Goal: Information Seeking & Learning: Learn about a topic

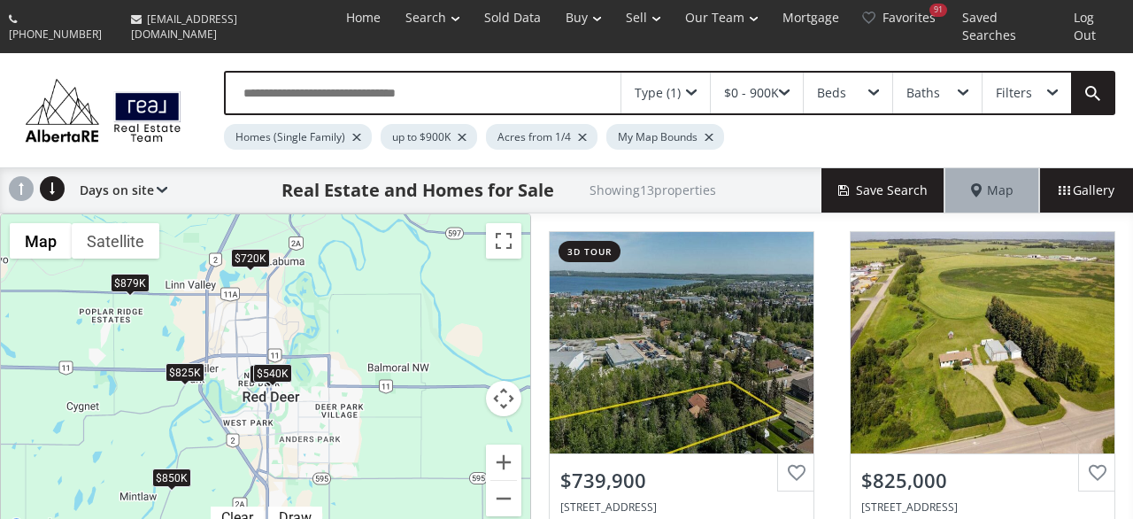
drag, startPoint x: 371, startPoint y: 426, endPoint x: 4, endPoint y: 348, distance: 374.7
click at [4, 348] on div "$740K $825K $850K $389K $540K $700K $875K $879K $899K $300K $720K $900K $590K" at bounding box center [265, 375] width 529 height 323
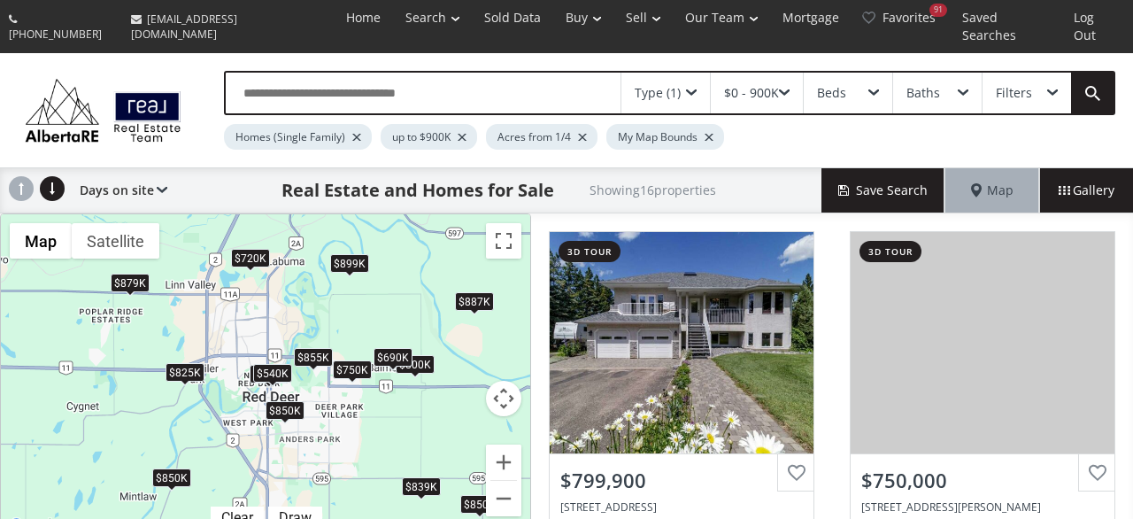
click at [390, 349] on div "$690K" at bounding box center [393, 358] width 39 height 19
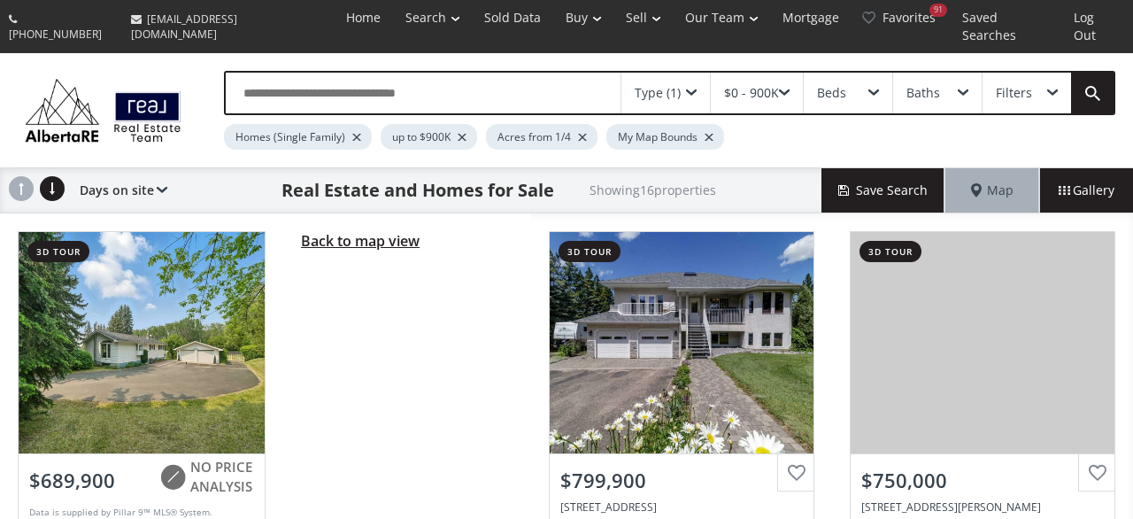
click at [356, 231] on span "Back to map view" at bounding box center [360, 240] width 119 height 19
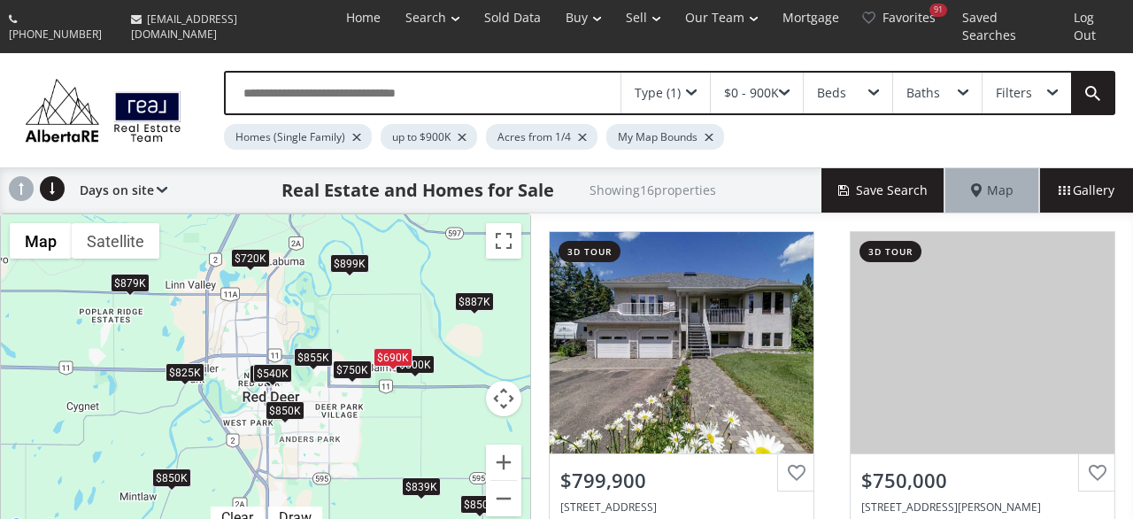
click at [183, 363] on div "$825K" at bounding box center [185, 372] width 39 height 19
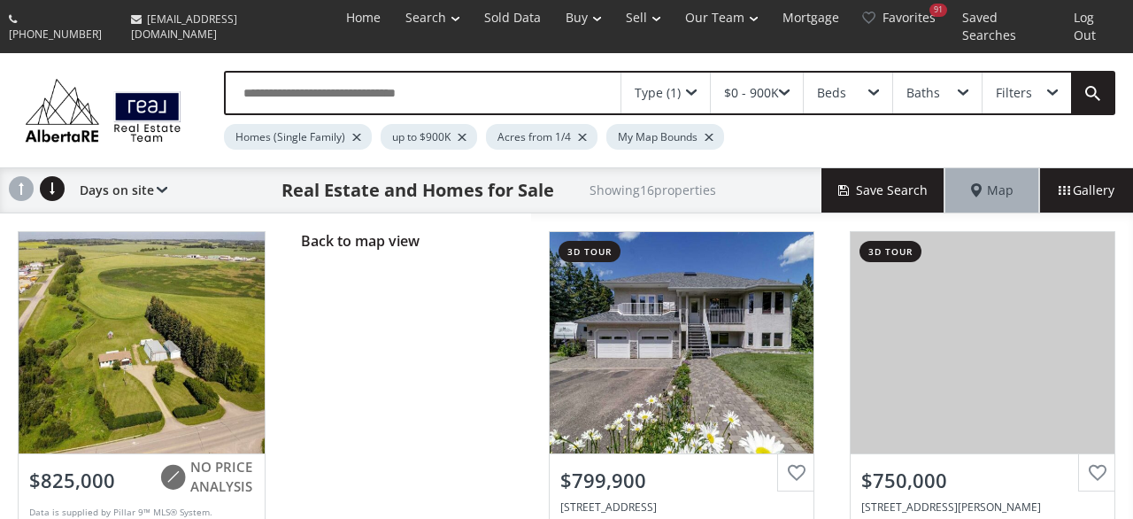
click at [382, 213] on div "Back to map view" at bounding box center [407, 412] width 248 height 398
click at [382, 231] on span "Back to map view" at bounding box center [360, 240] width 119 height 19
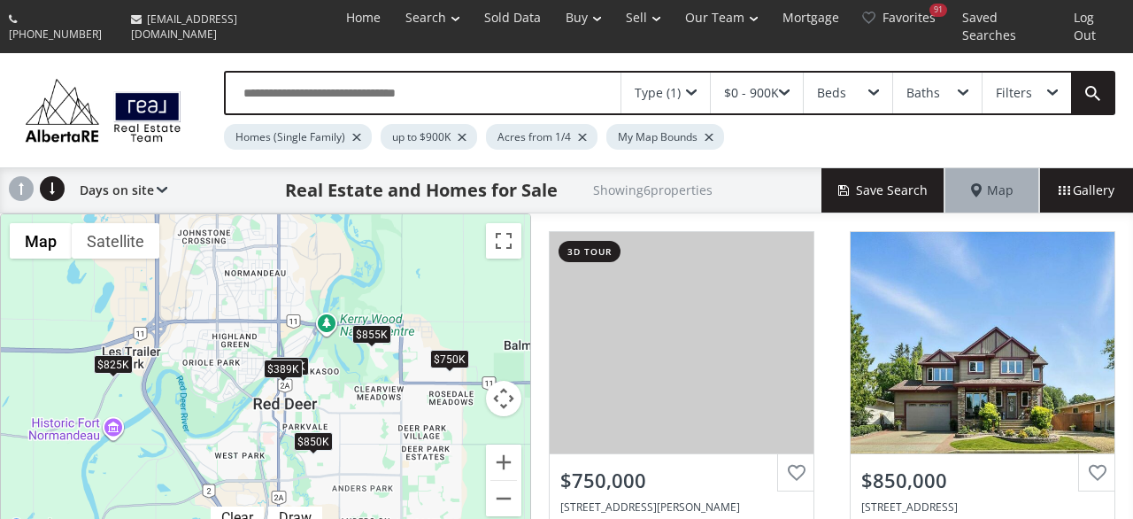
click at [266, 359] on div "$389K" at bounding box center [283, 368] width 39 height 19
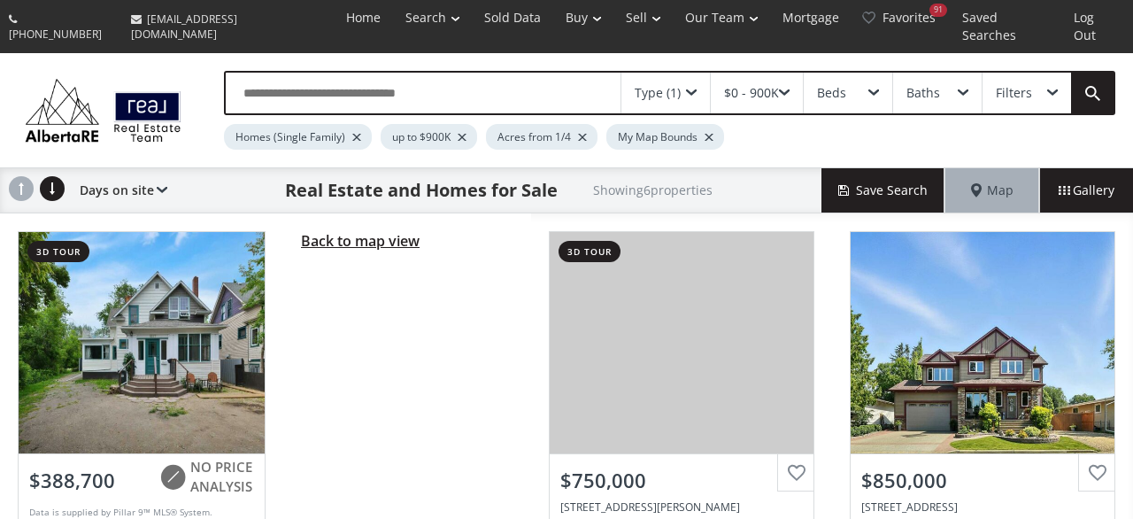
click at [337, 231] on span "Back to map view" at bounding box center [360, 240] width 119 height 19
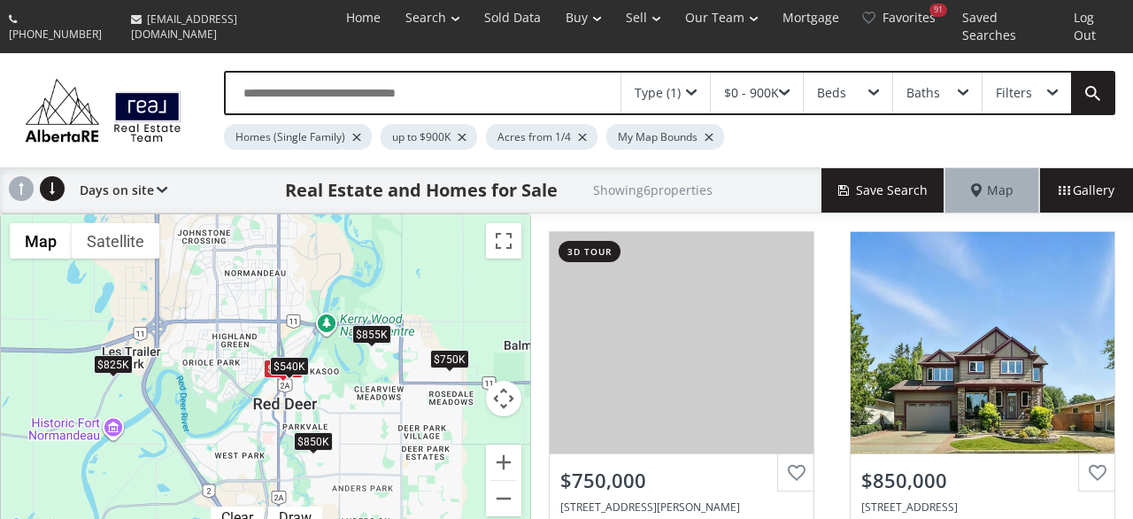
click at [298, 358] on div "$540K" at bounding box center [289, 367] width 39 height 19
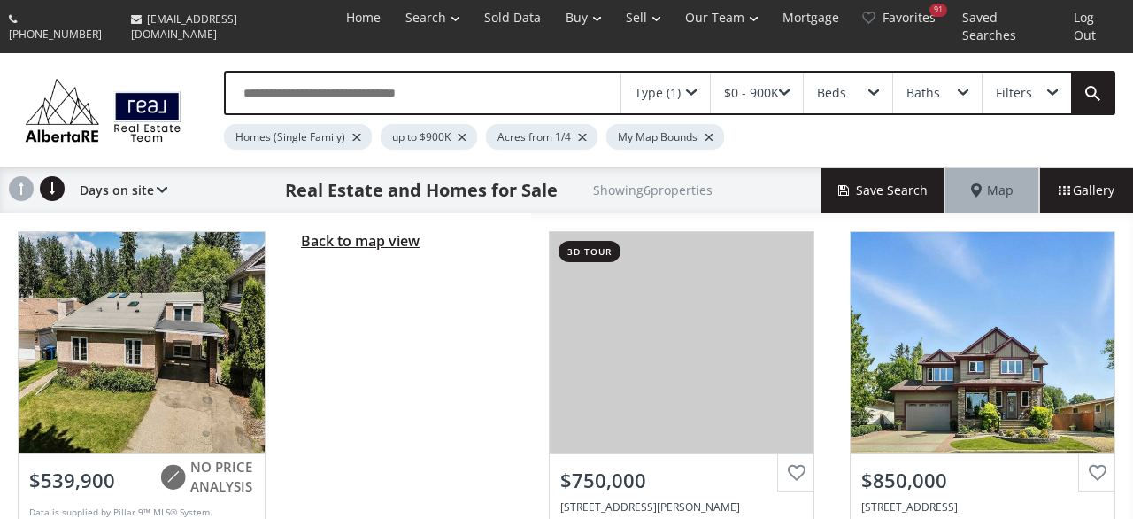
click at [340, 231] on span "Back to map view" at bounding box center [360, 240] width 119 height 19
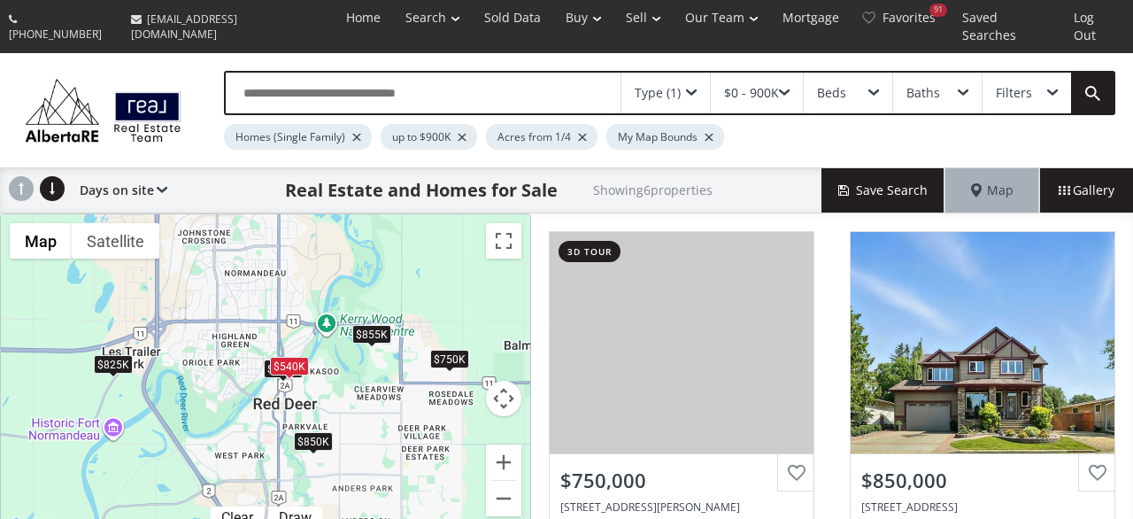
click at [376, 326] on div "$855K" at bounding box center [371, 335] width 39 height 19
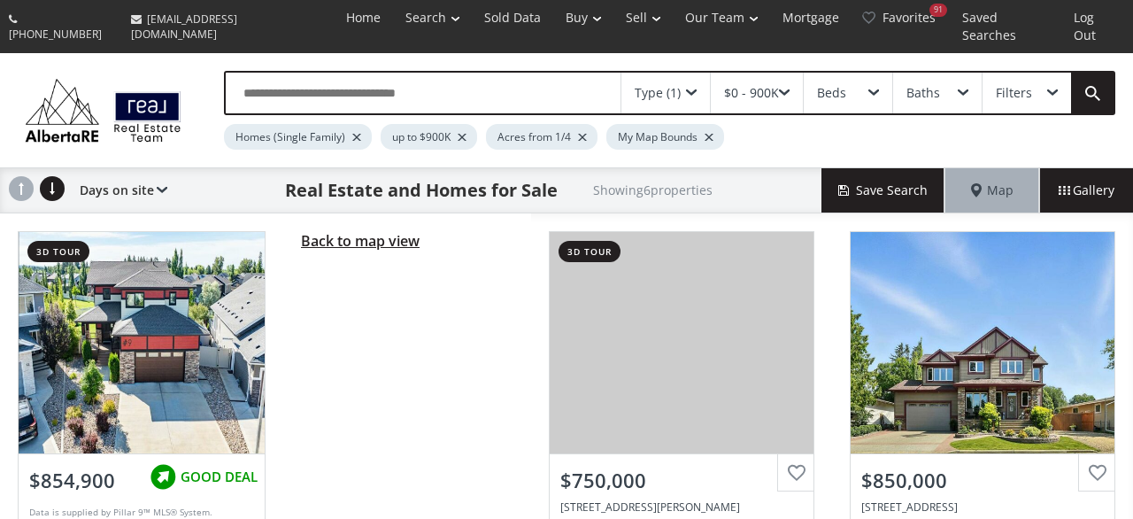
click at [375, 231] on span "Back to map view" at bounding box center [360, 240] width 119 height 19
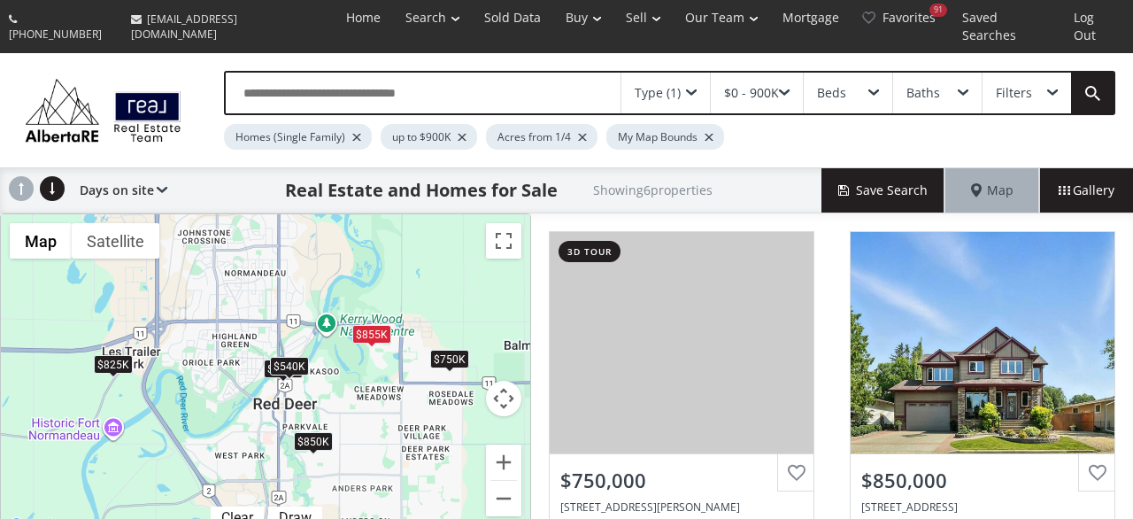
click at [320, 432] on div "$850K" at bounding box center [313, 441] width 39 height 19
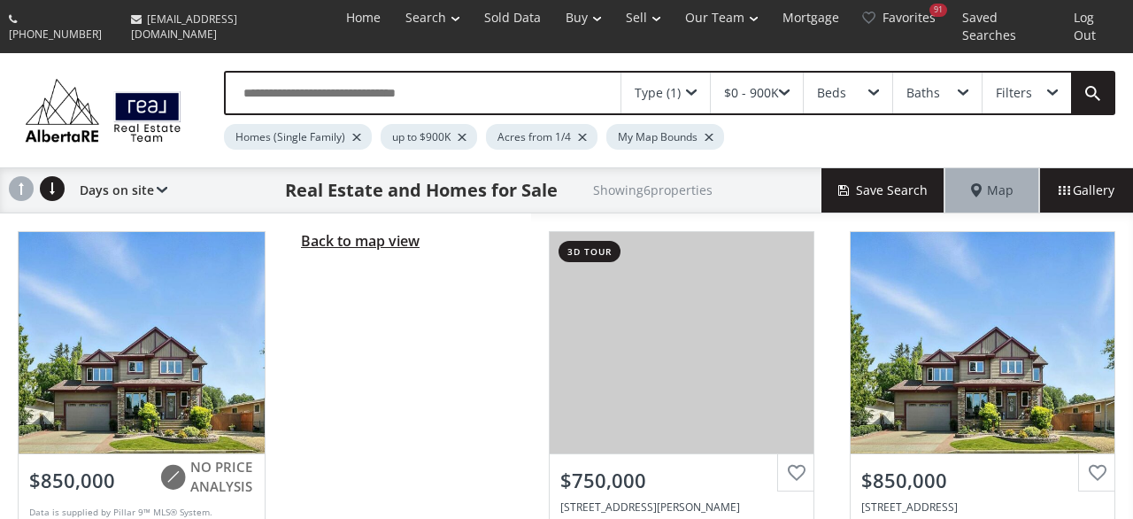
click at [352, 231] on span "Back to map view" at bounding box center [360, 240] width 119 height 19
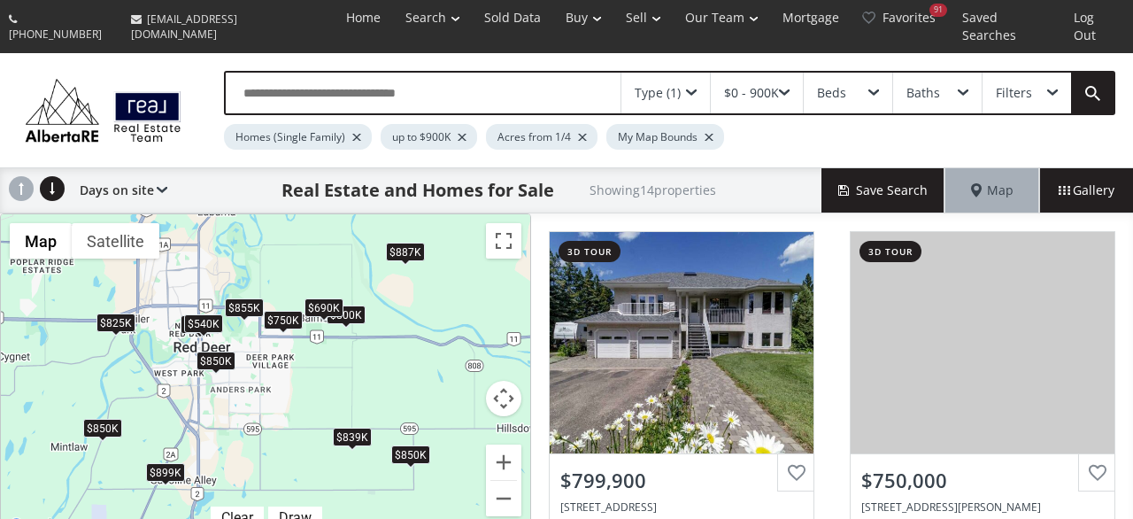
drag, startPoint x: 442, startPoint y: 238, endPoint x: 324, endPoint y: 266, distance: 121.1
click at [324, 266] on div "$800K $750K $850K $825K $850K $850K $855K $389K $540K $690K $879K $887K $839K $…" at bounding box center [265, 375] width 529 height 323
click at [410, 446] on div "$850K" at bounding box center [410, 455] width 39 height 19
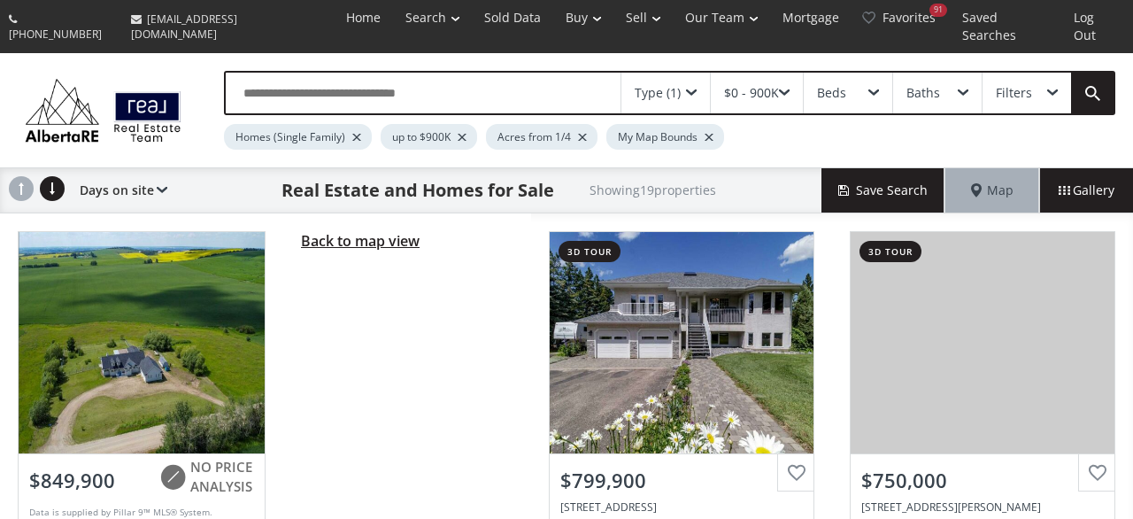
click at [357, 231] on span "Back to map view" at bounding box center [360, 240] width 119 height 19
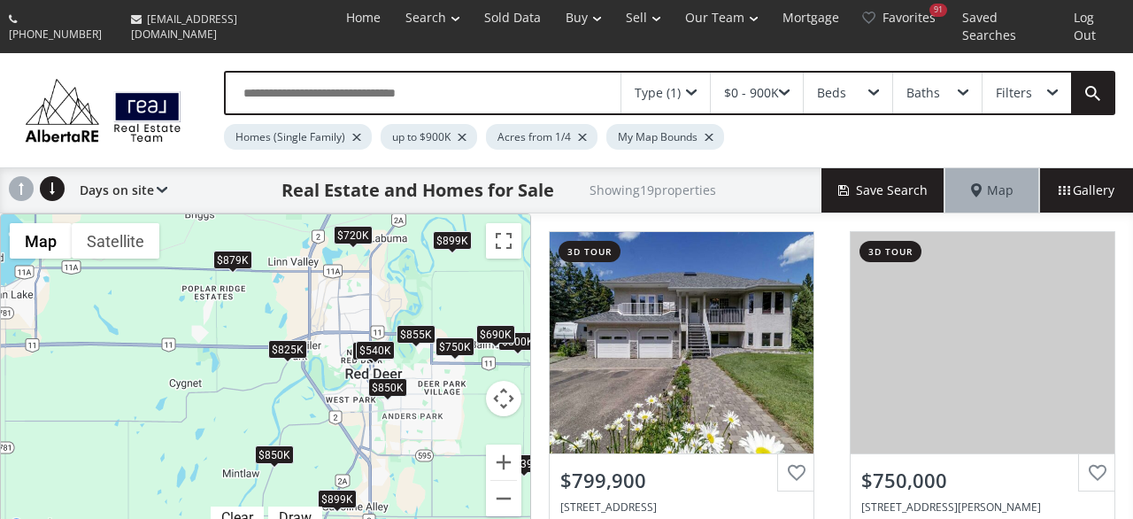
drag, startPoint x: 245, startPoint y: 392, endPoint x: 429, endPoint y: 422, distance: 186.6
click at [429, 422] on div "$800K $750K $850K $675K $825K $850K $850K $855K $389K $540K $690K $879K $850K $…" at bounding box center [265, 375] width 529 height 323
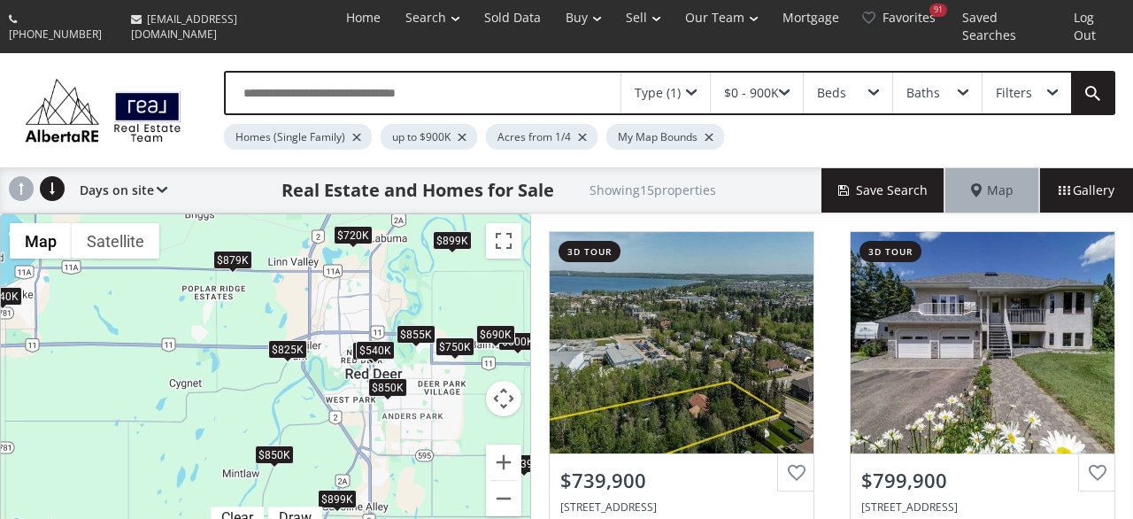
drag, startPoint x: 116, startPoint y: 268, endPoint x: 251, endPoint y: 379, distance: 174.2
click at [251, 379] on div "← Move left → Move right ↑ Move up ↓ Move down + Zoom in - Zoom out Home Jump l…" at bounding box center [265, 375] width 531 height 325
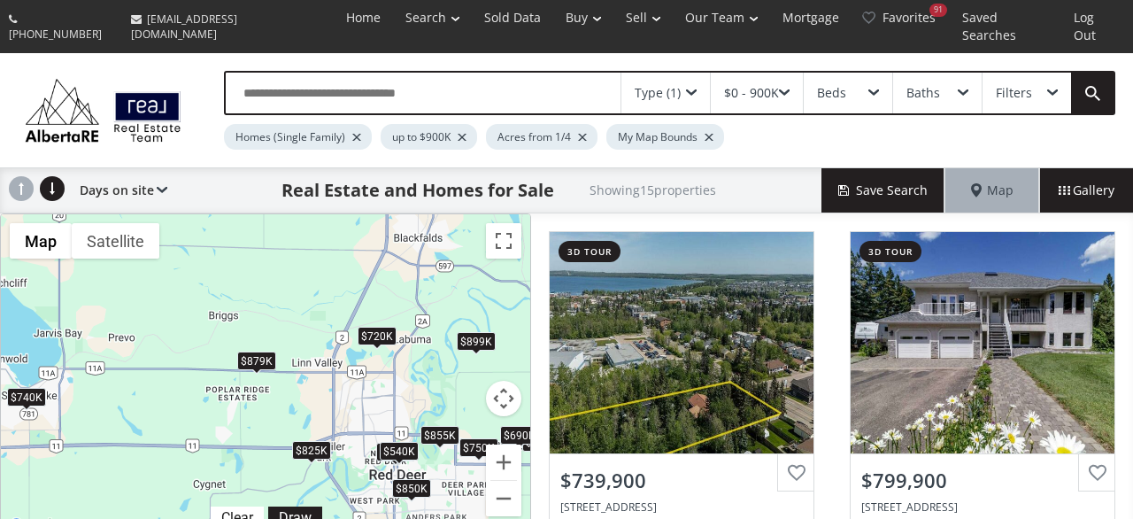
drag, startPoint x: 215, startPoint y: 343, endPoint x: 282, endPoint y: 494, distance: 165.7
click at [282, 494] on div "$740K $800K $750K $850K $825K $850K $855K $389K $540K $690K $879K $839K $720K $…" at bounding box center [265, 375] width 529 height 323
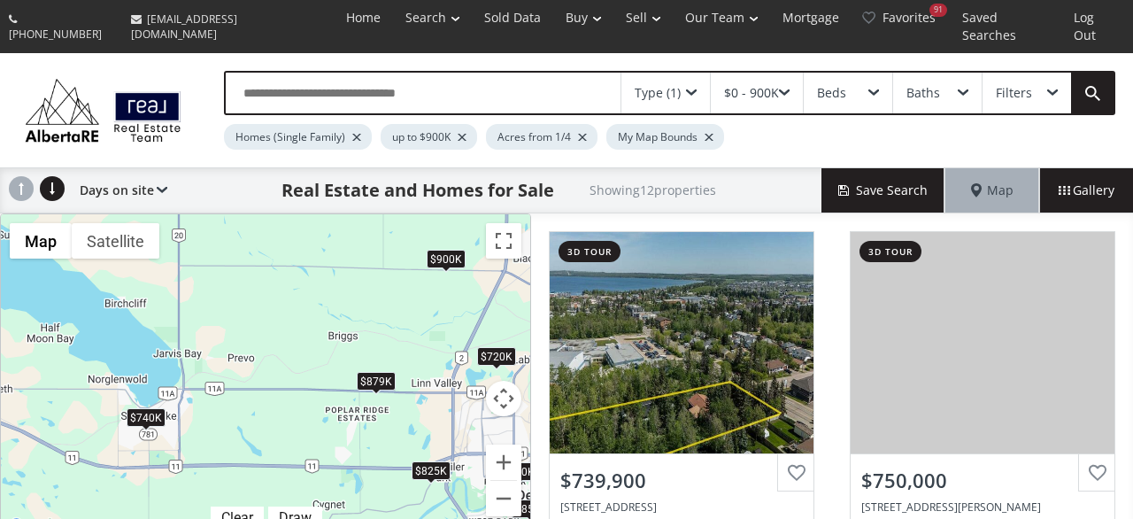
drag, startPoint x: 123, startPoint y: 336, endPoint x: 267, endPoint y: 377, distance: 150.2
click at [267, 377] on div "$740K $750K $850K $825K $855K $389K $540K $690K $879K $720K $899K $900K" at bounding box center [265, 375] width 529 height 323
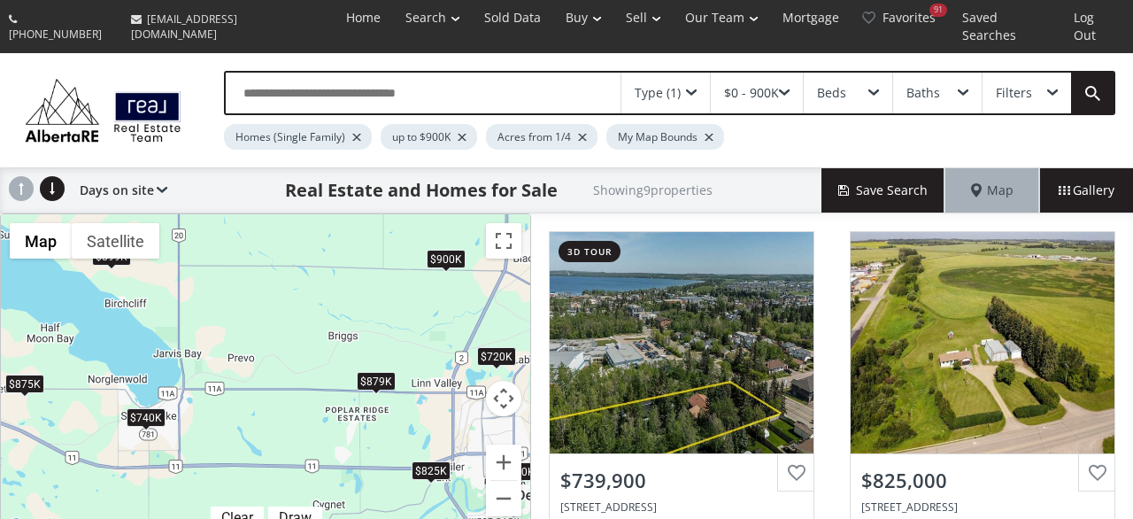
click at [460, 134] on div at bounding box center [462, 137] width 9 height 7
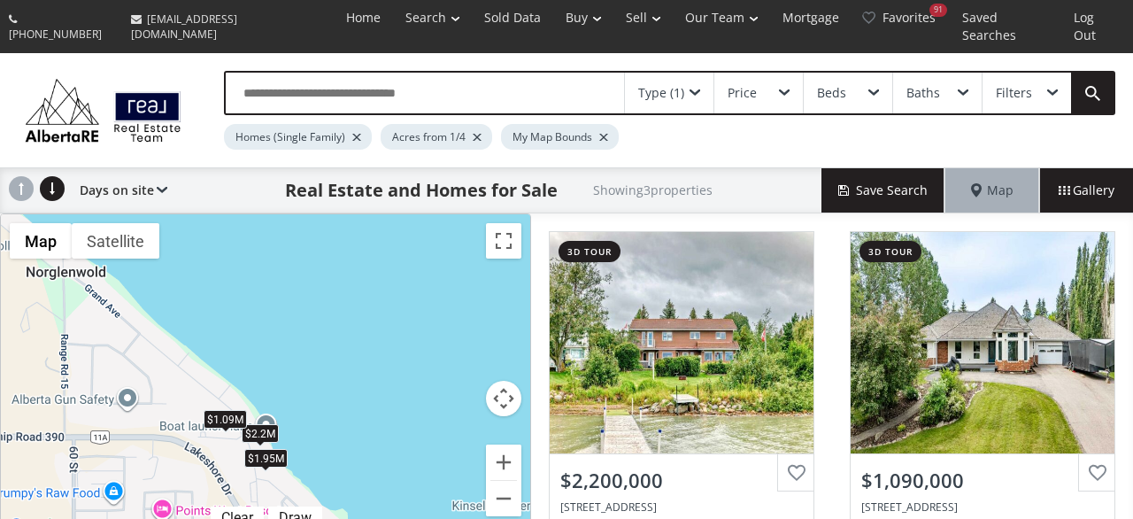
click at [230, 411] on div "$1.09M" at bounding box center [225, 420] width 43 height 19
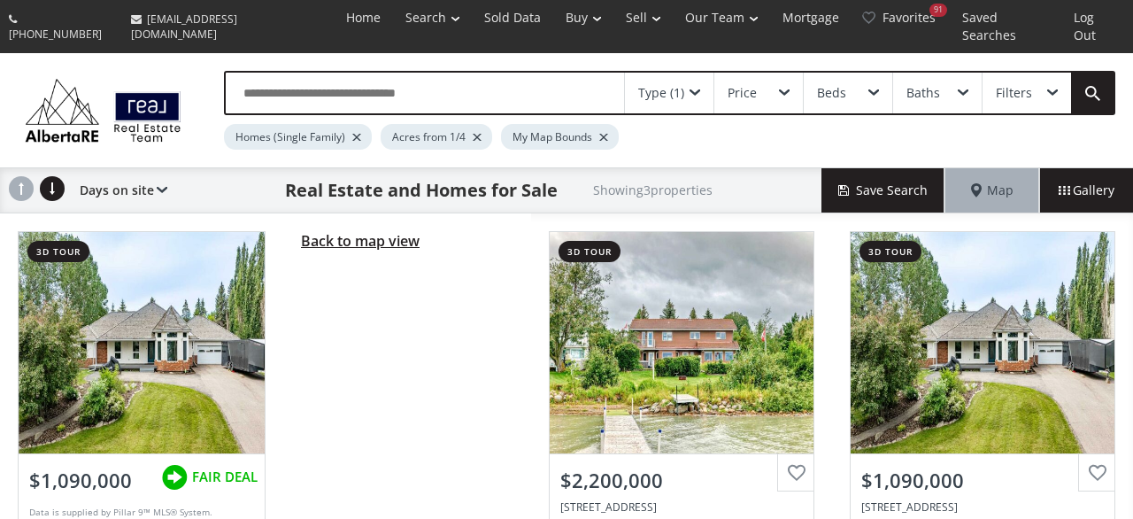
click at [320, 231] on span "Back to map view" at bounding box center [360, 240] width 119 height 19
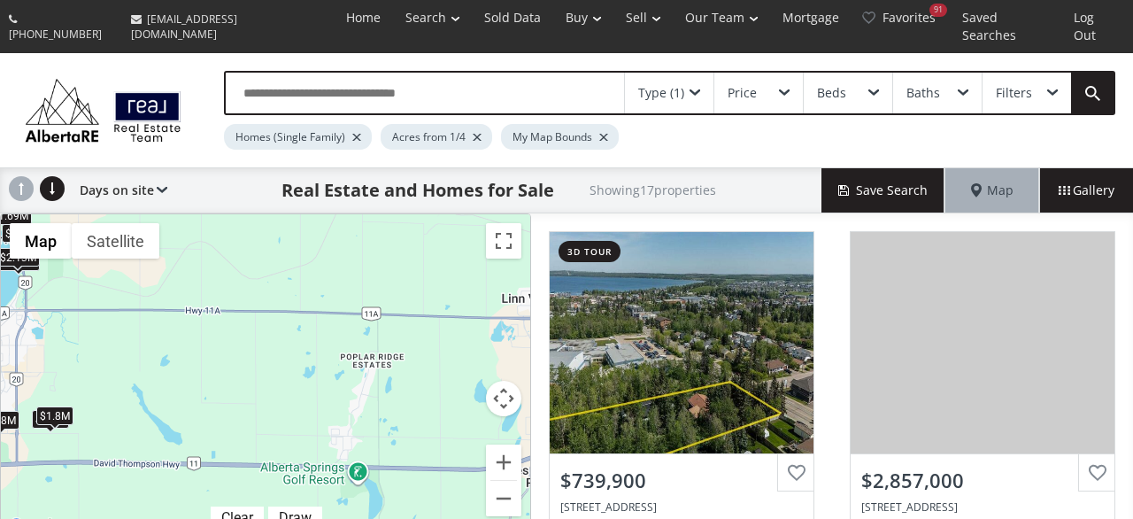
drag, startPoint x: 348, startPoint y: 458, endPoint x: 90, endPoint y: 353, distance: 278.0
click at [90, 353] on div "$740K $2.86M $1.1M $2.2M $1.5M $3.99M $1.09M $1.8M $1.8M $1.95M $1.26M $2.3M $1…" at bounding box center [265, 375] width 529 height 323
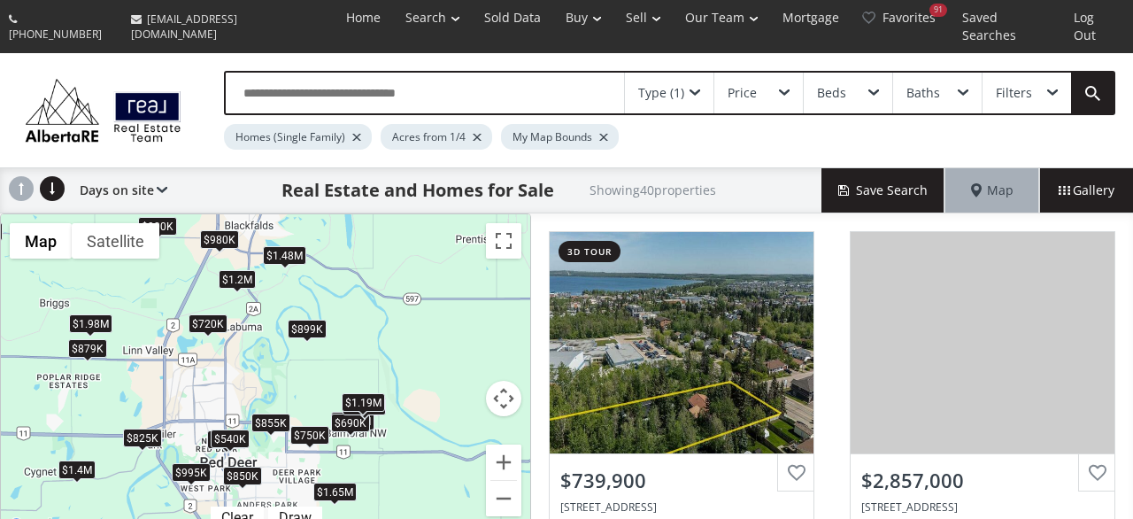
drag, startPoint x: 247, startPoint y: 359, endPoint x: 88, endPoint y: 371, distance: 159.8
click at [88, 371] on div "$740K $2.86M $1.1M $750K $850K $1.78M $2.2M $1.4M $825K $1.59M $1M $1.48M $995K…" at bounding box center [265, 375] width 529 height 323
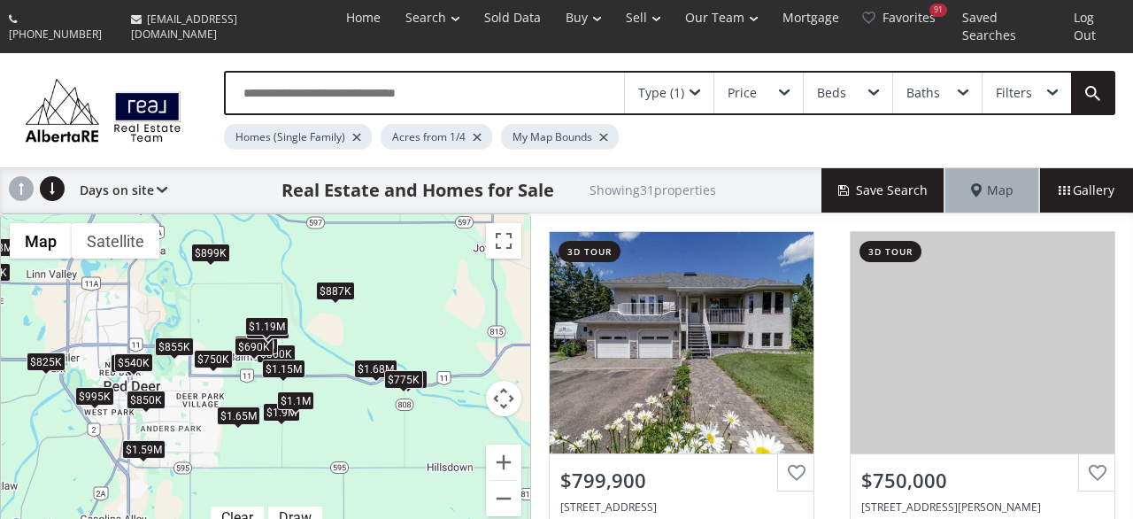
drag, startPoint x: 359, startPoint y: 380, endPoint x: 259, endPoint y: 301, distance: 127.4
click at [259, 317] on div "$1.19M" at bounding box center [266, 326] width 43 height 19
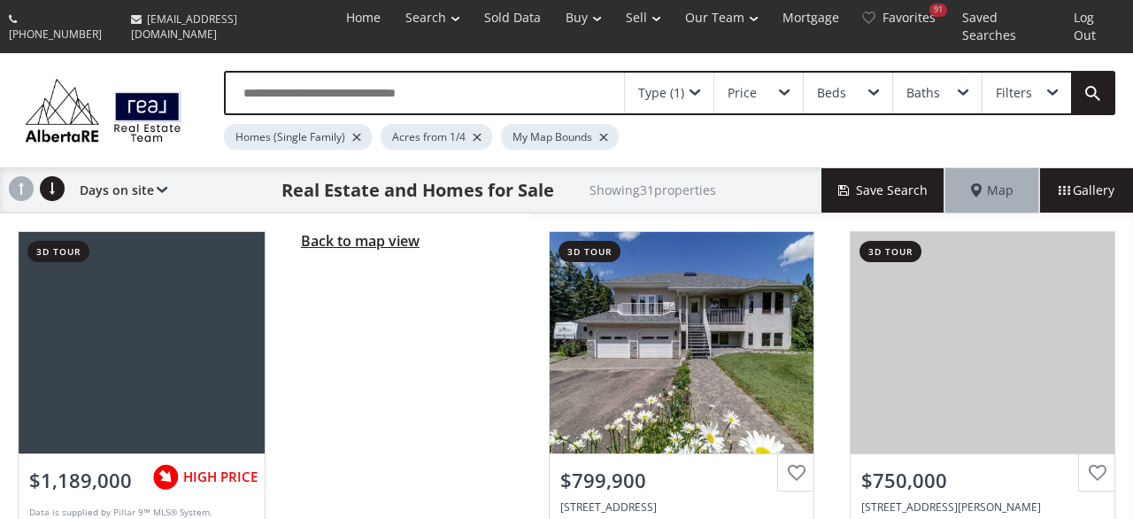
click at [352, 231] on span "Back to map view" at bounding box center [360, 240] width 119 height 19
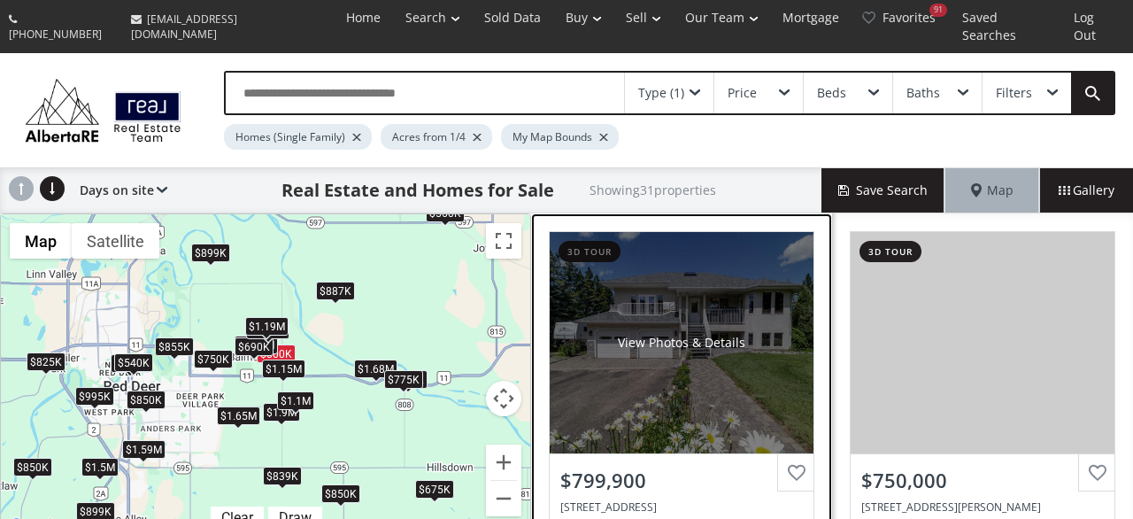
click at [764, 379] on div "View Photos & Details" at bounding box center [682, 342] width 264 height 221
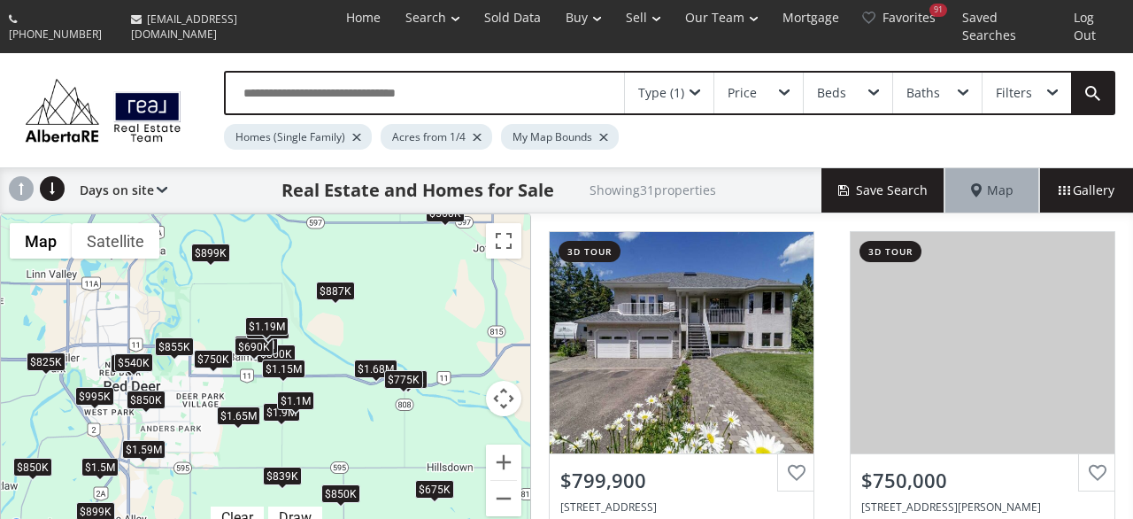
click at [385, 318] on div "$800K $750K $1.9M $850K $675K $825K $1.59M $1M $995K $1.49M $850K $850K $855K $…" at bounding box center [265, 375] width 529 height 323
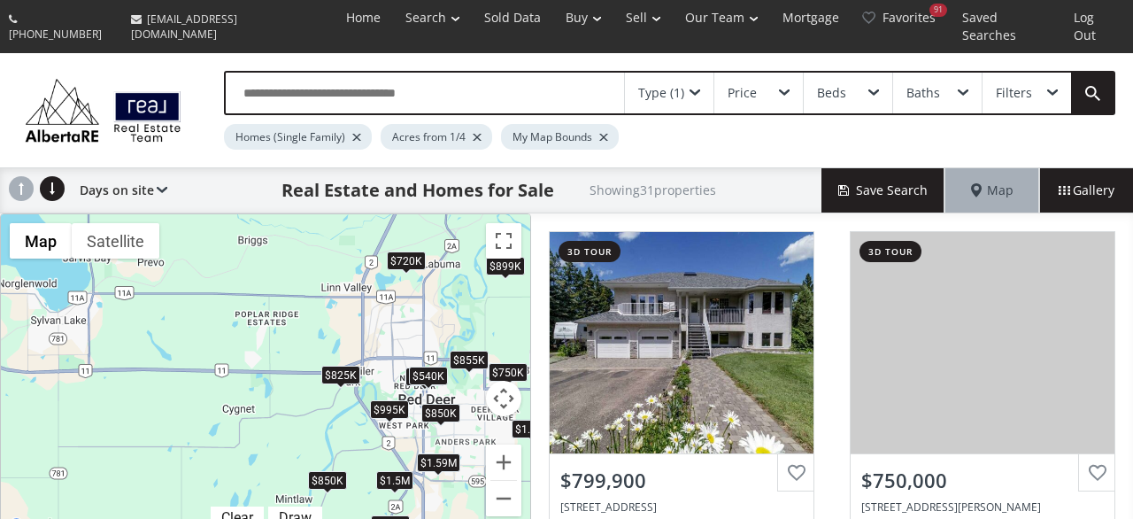
drag, startPoint x: 115, startPoint y: 344, endPoint x: 413, endPoint y: 356, distance: 297.7
click at [560, 389] on div "$800K $750K $1.9M $850K $675K $825K $1.59M $1M $995K $1.49M $850K $850K $855K $…" at bounding box center [824, 389] width 529 height 0
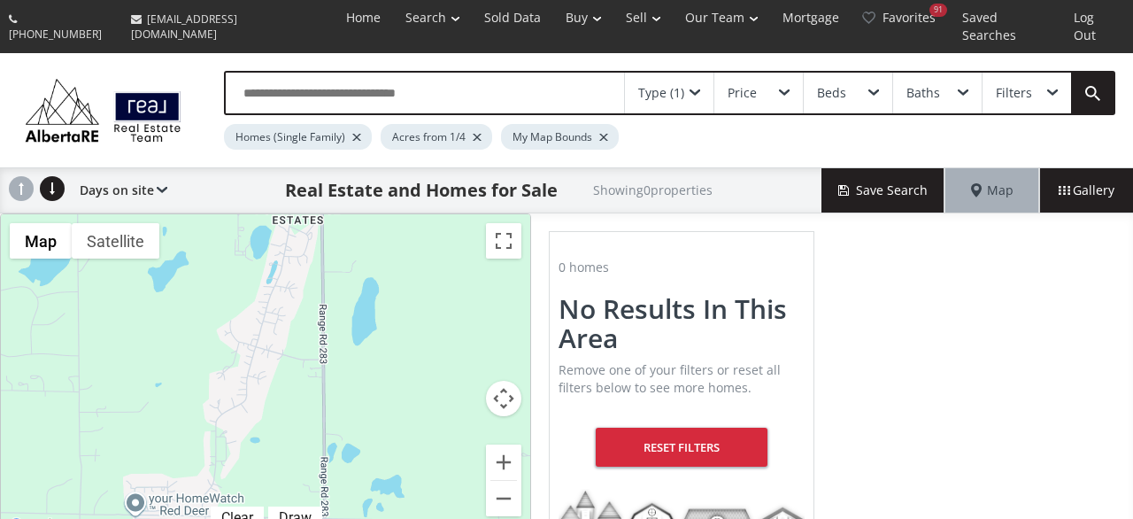
click at [1022, 87] on div "Filters" at bounding box center [1014, 93] width 36 height 12
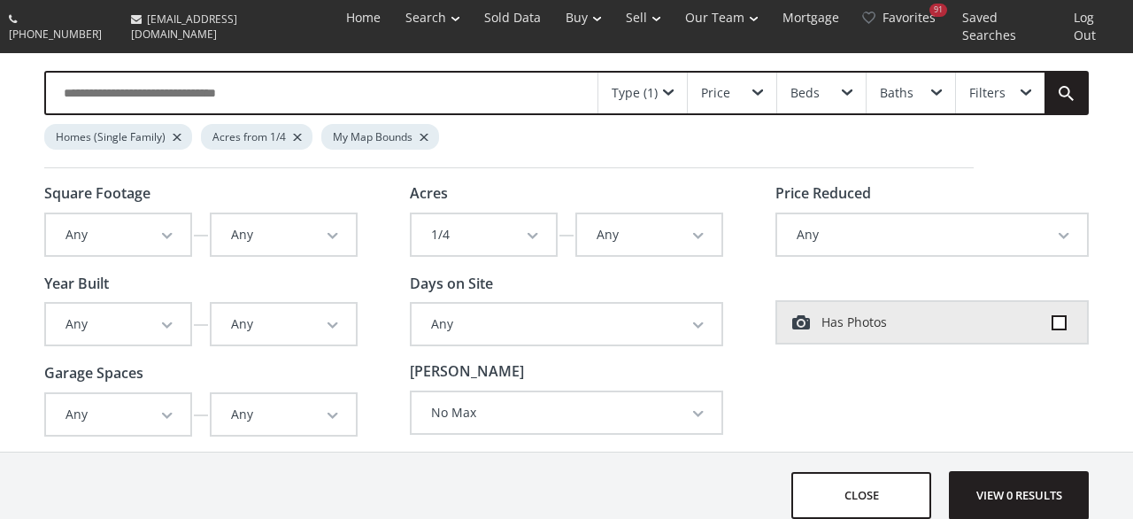
click at [656, 87] on div "Type (1)" at bounding box center [635, 93] width 46 height 12
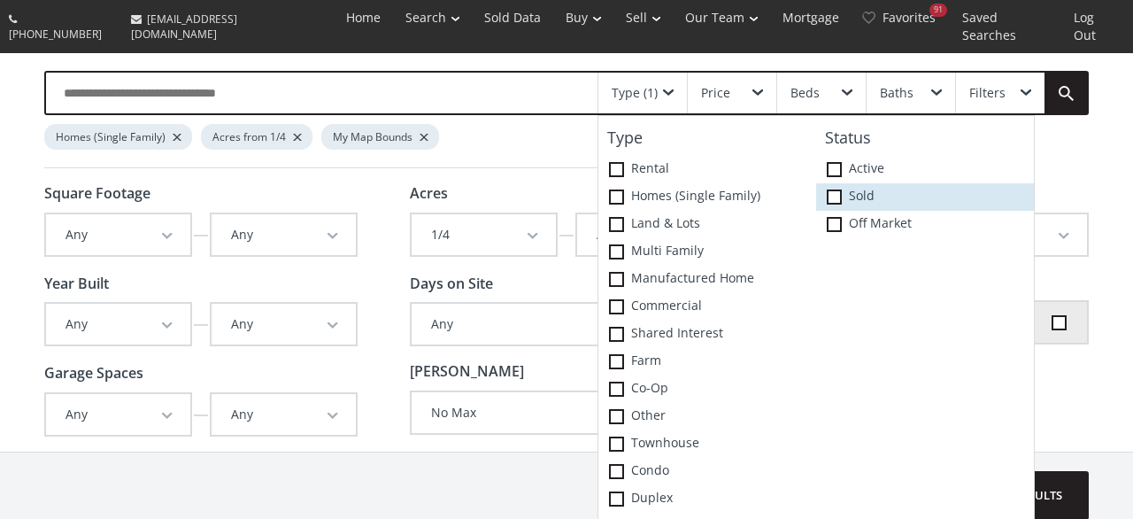
click at [851, 183] on label "Sold" at bounding box center [925, 196] width 218 height 27
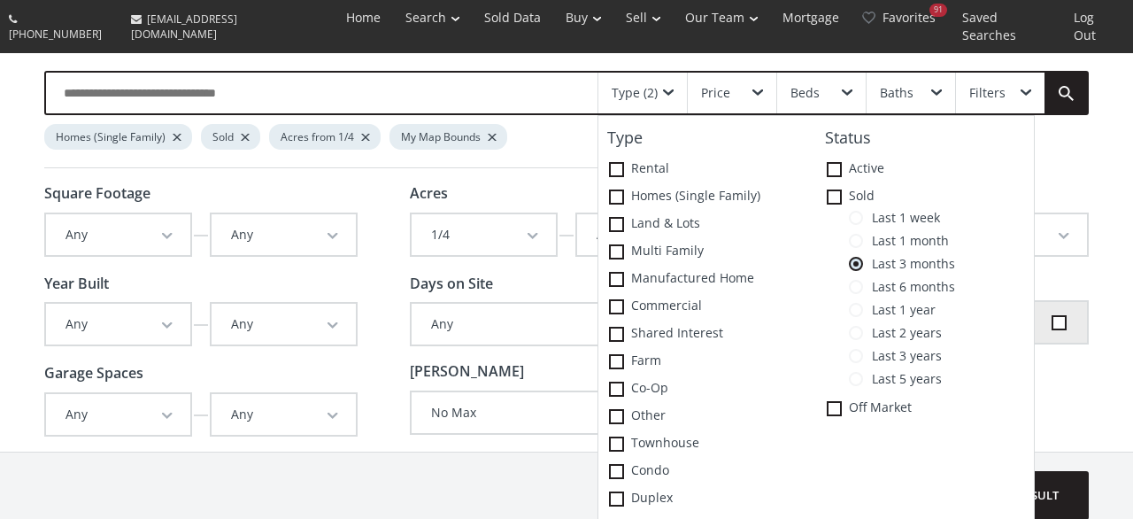
click at [911, 326] on span "Last 2 years" at bounding box center [902, 333] width 79 height 14
click at [1079, 383] on div "Price Reduced Any Any In the last day In the last 3 days In the last 7 days In …" at bounding box center [932, 321] width 313 height 270
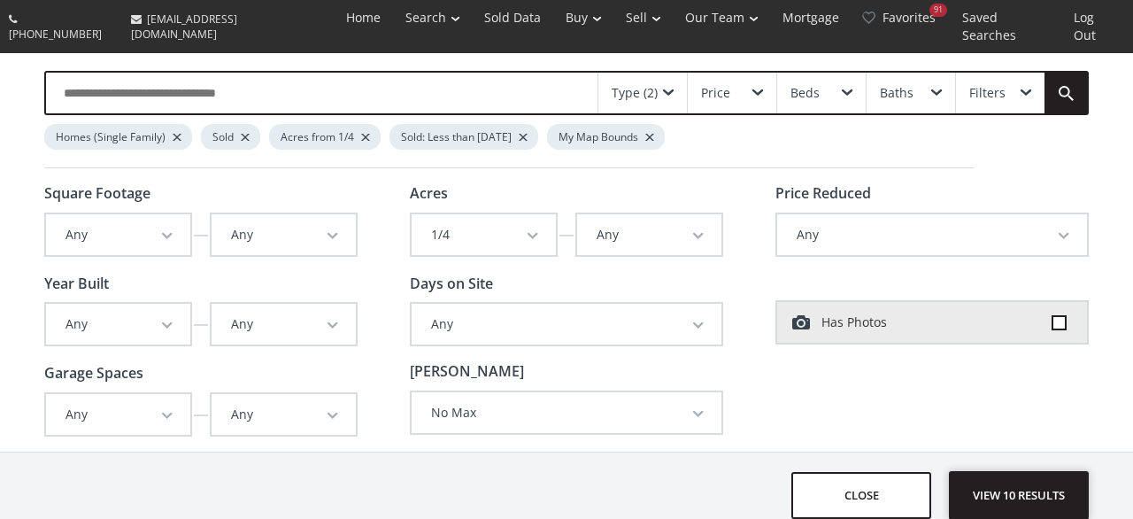
click at [1026, 490] on span "View 10 results" at bounding box center [1018, 495] width 129 height 47
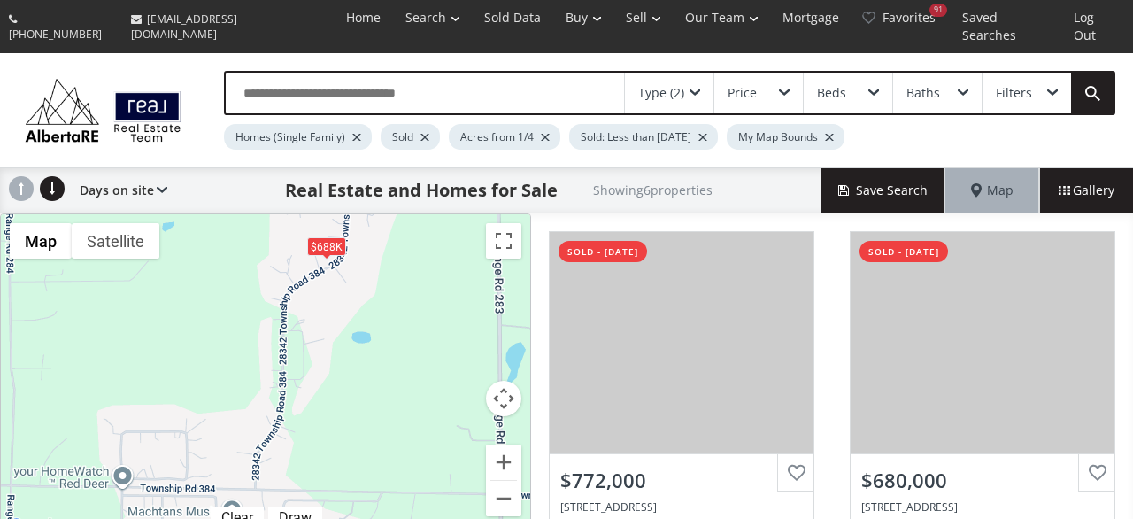
drag, startPoint x: 169, startPoint y: 421, endPoint x: 330, endPoint y: 181, distance: 289.8
click at [330, 214] on div "$772K $680K $695K $527K $675K $688K" at bounding box center [265, 375] width 529 height 323
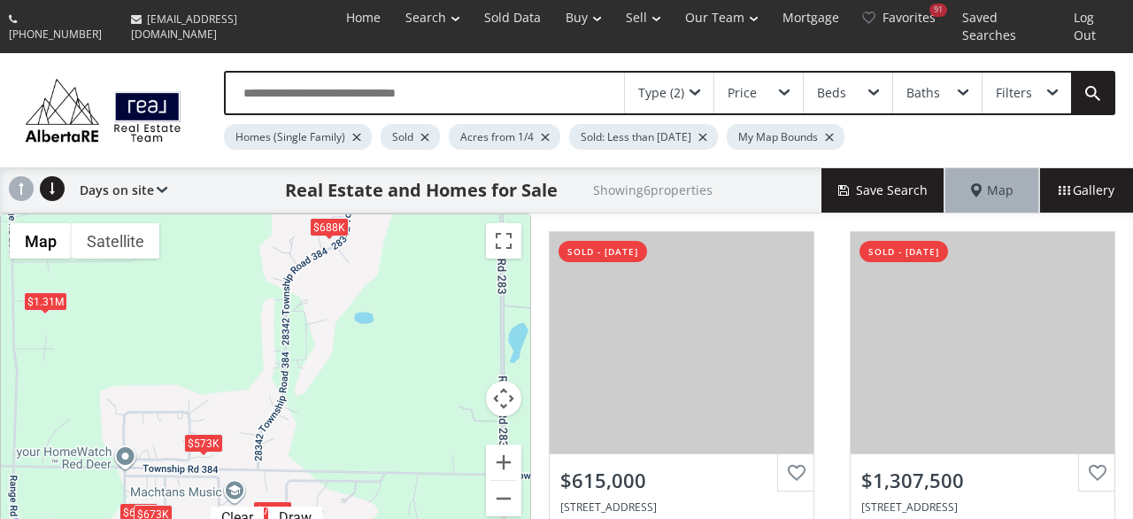
click at [201, 434] on div "$573K" at bounding box center [203, 443] width 39 height 19
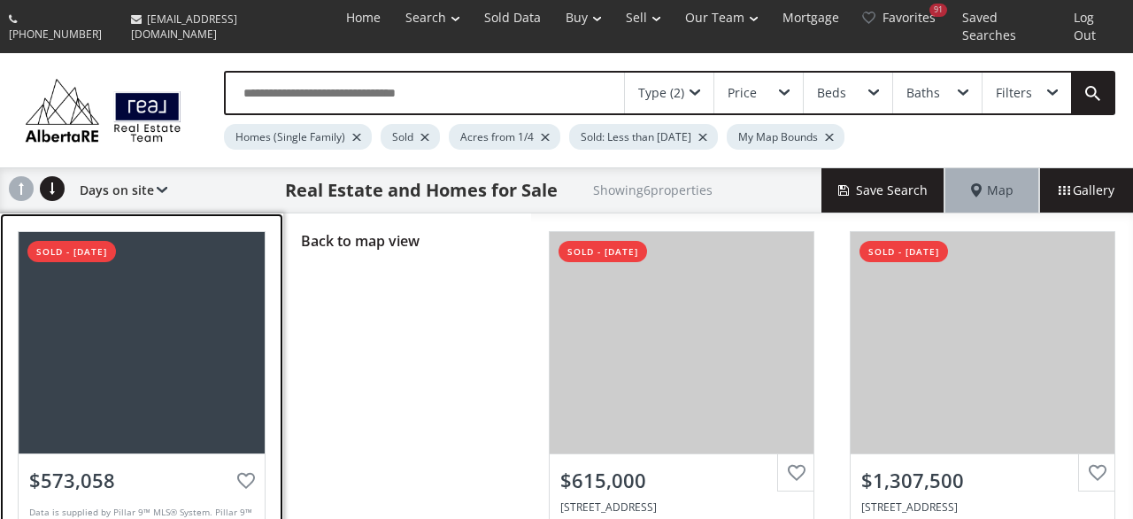
click at [181, 338] on div at bounding box center [142, 342] width 247 height 221
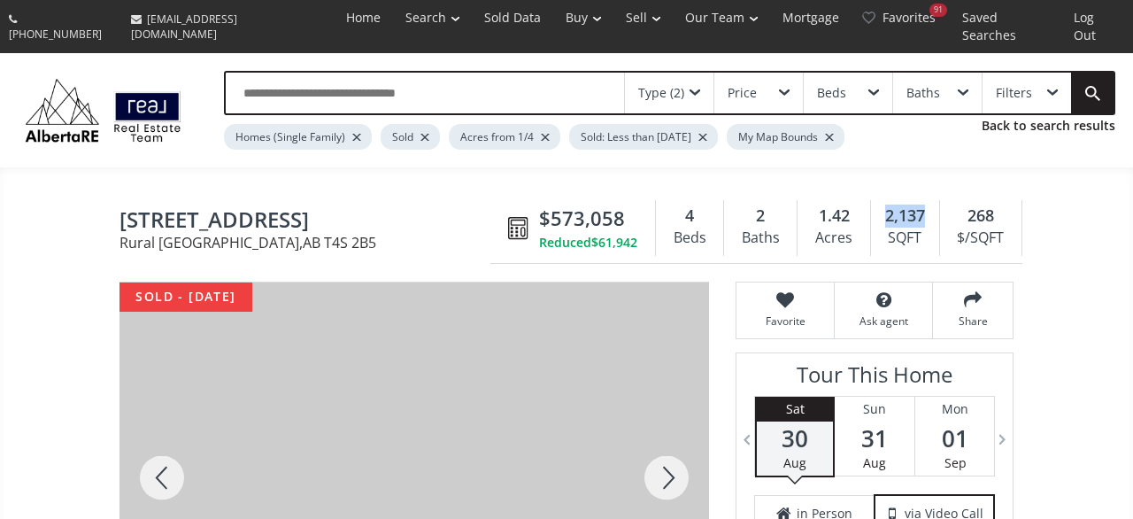
drag, startPoint x: 930, startPoint y: 195, endPoint x: 881, endPoint y: 189, distance: 49.1
click at [881, 205] on div "2,137" at bounding box center [905, 216] width 50 height 23
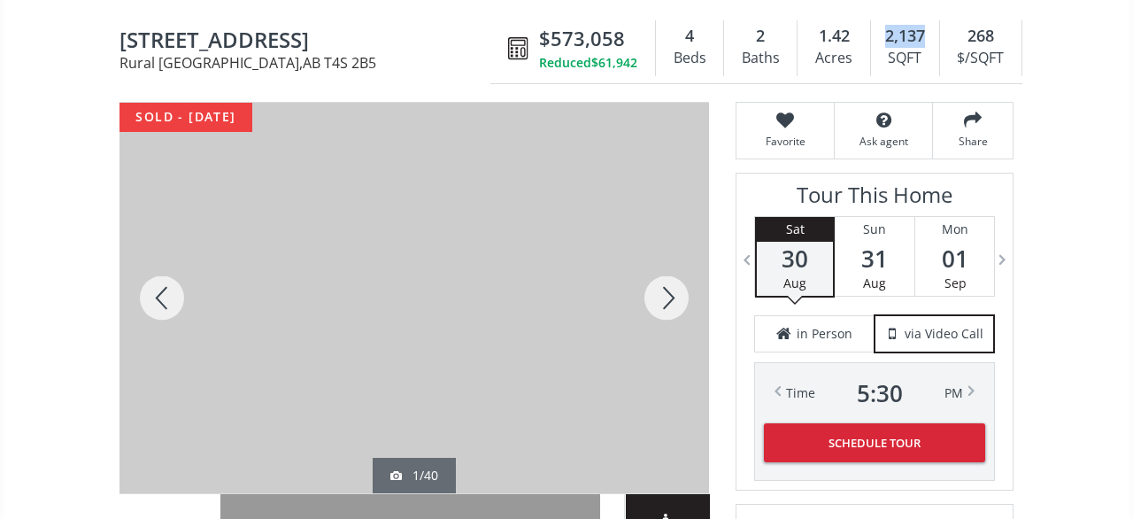
scroll to position [184, 0]
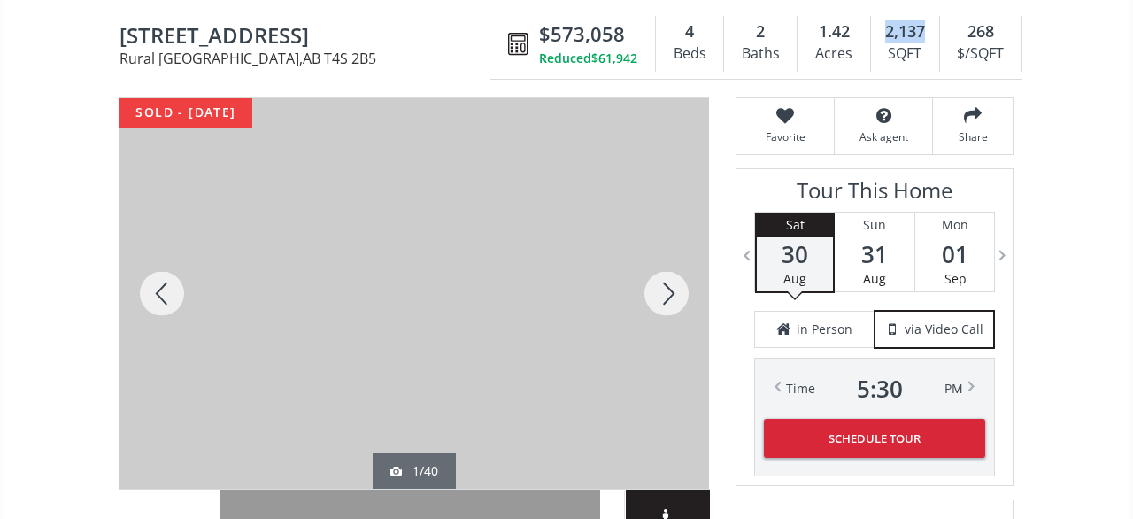
click at [663, 279] on div at bounding box center [666, 293] width 85 height 390
click at [675, 272] on div at bounding box center [666, 293] width 85 height 390
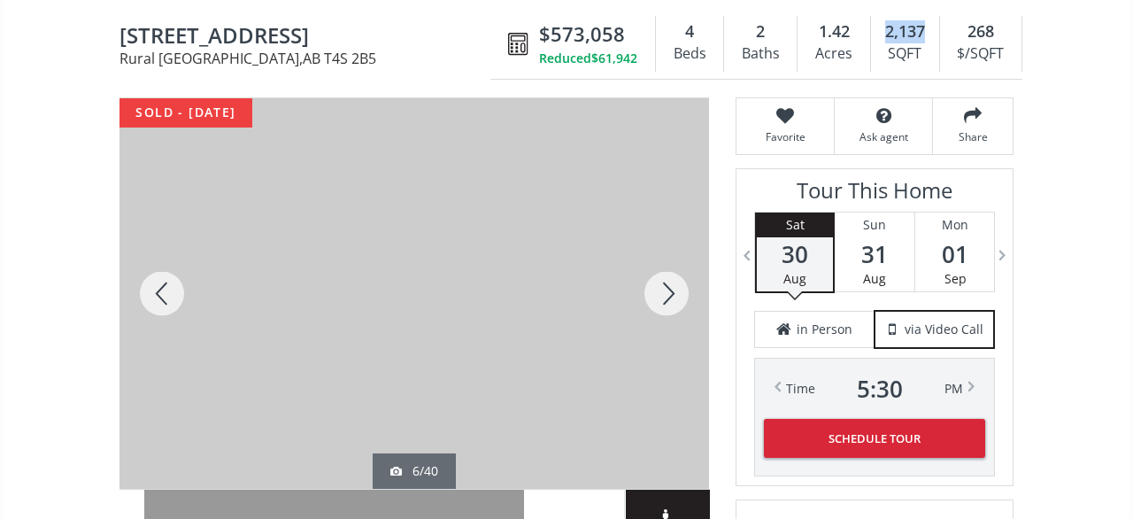
click at [675, 272] on div at bounding box center [666, 293] width 85 height 390
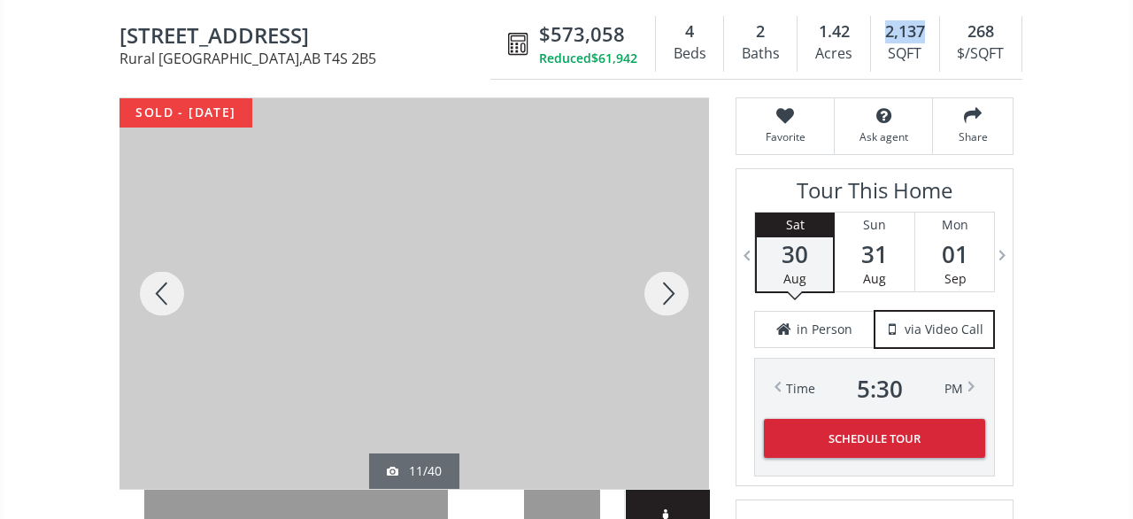
click at [675, 272] on div at bounding box center [666, 293] width 85 height 390
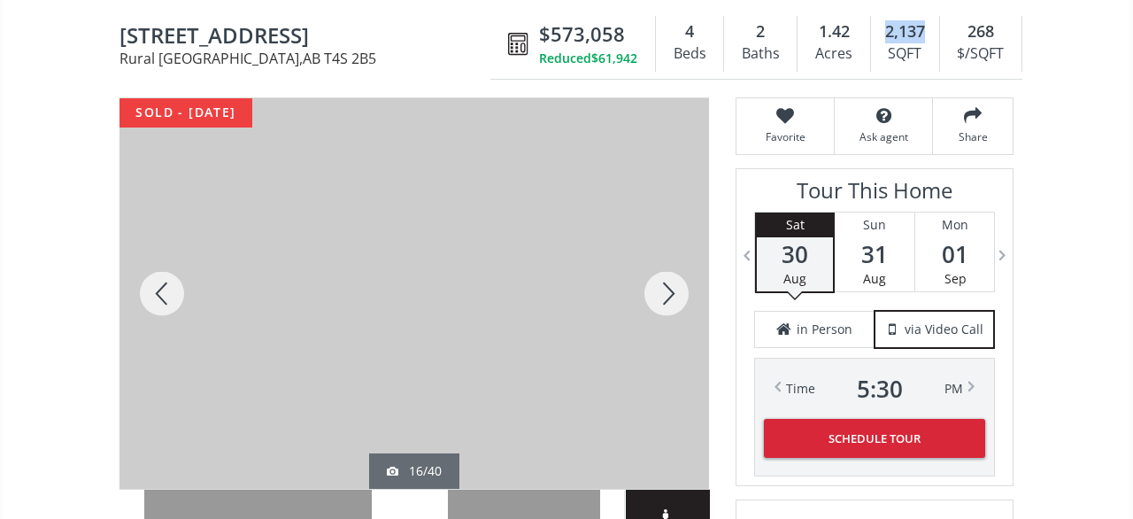
click at [675, 272] on div at bounding box center [666, 293] width 85 height 390
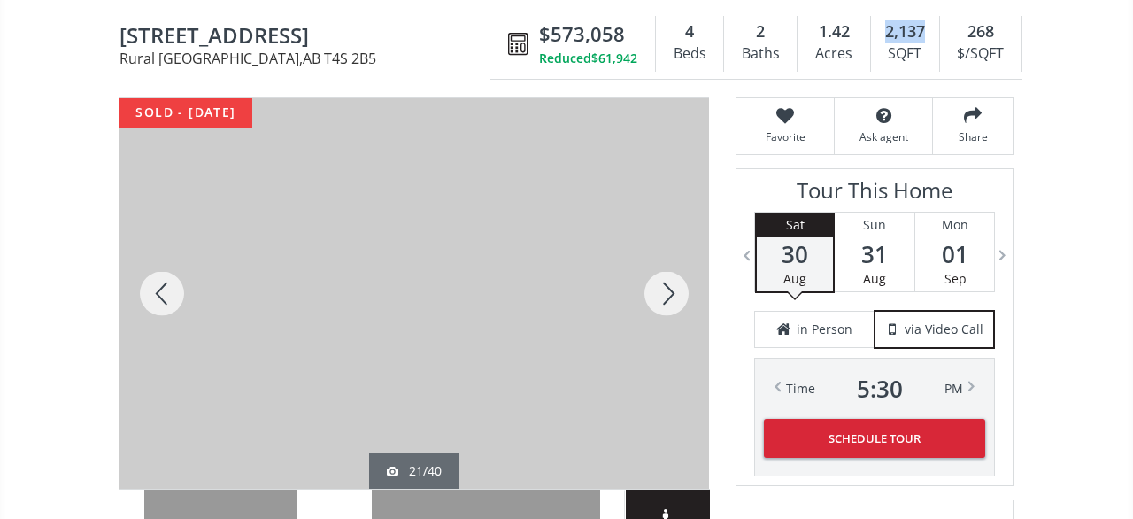
click at [675, 272] on div at bounding box center [666, 293] width 85 height 390
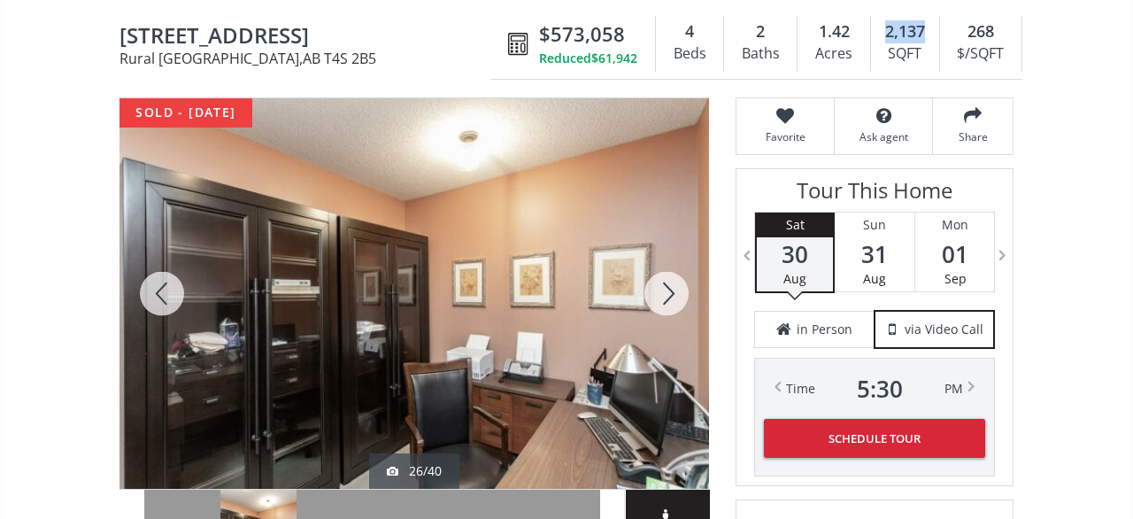
click at [675, 272] on div at bounding box center [666, 293] width 85 height 390
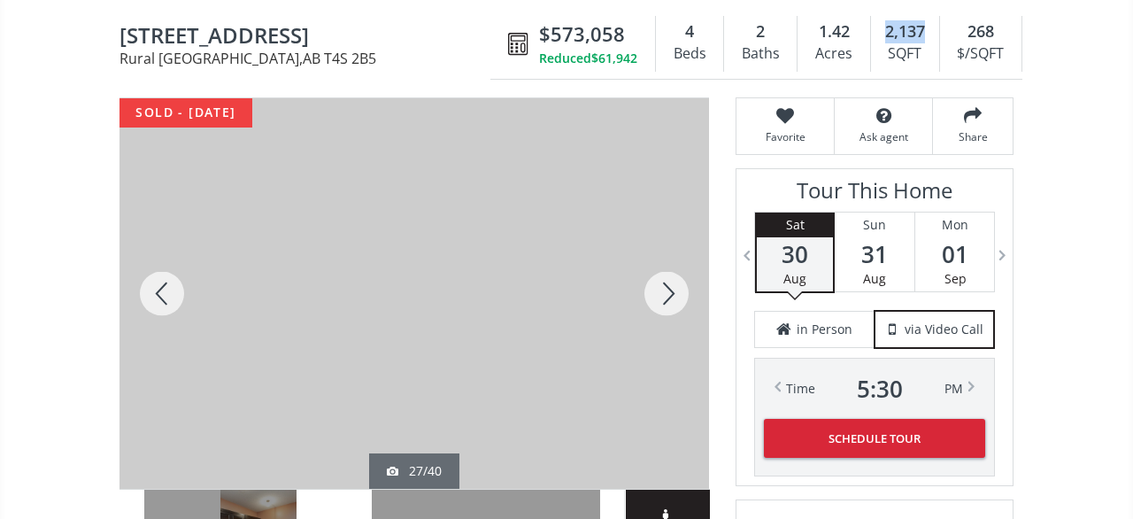
click at [675, 272] on div at bounding box center [666, 293] width 85 height 390
click at [149, 268] on div at bounding box center [162, 293] width 85 height 390
click at [668, 284] on div at bounding box center [666, 293] width 85 height 390
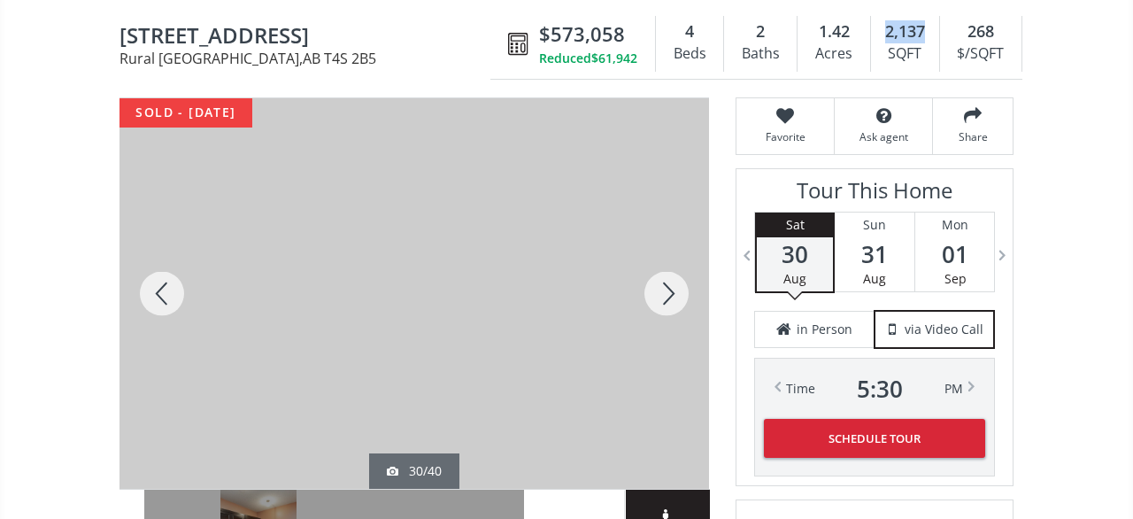
click at [659, 274] on div at bounding box center [666, 293] width 85 height 390
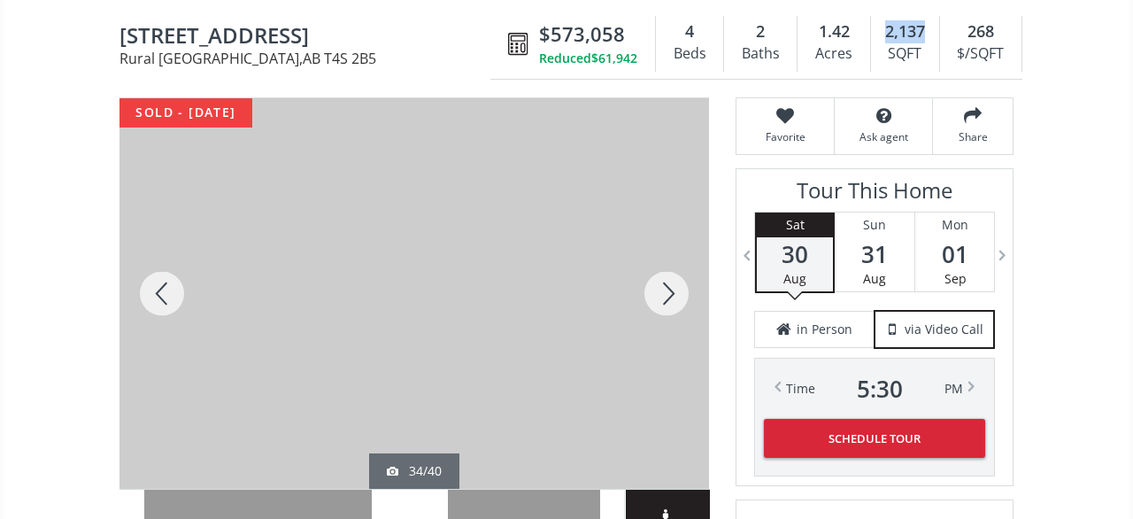
click at [659, 274] on div at bounding box center [666, 293] width 85 height 390
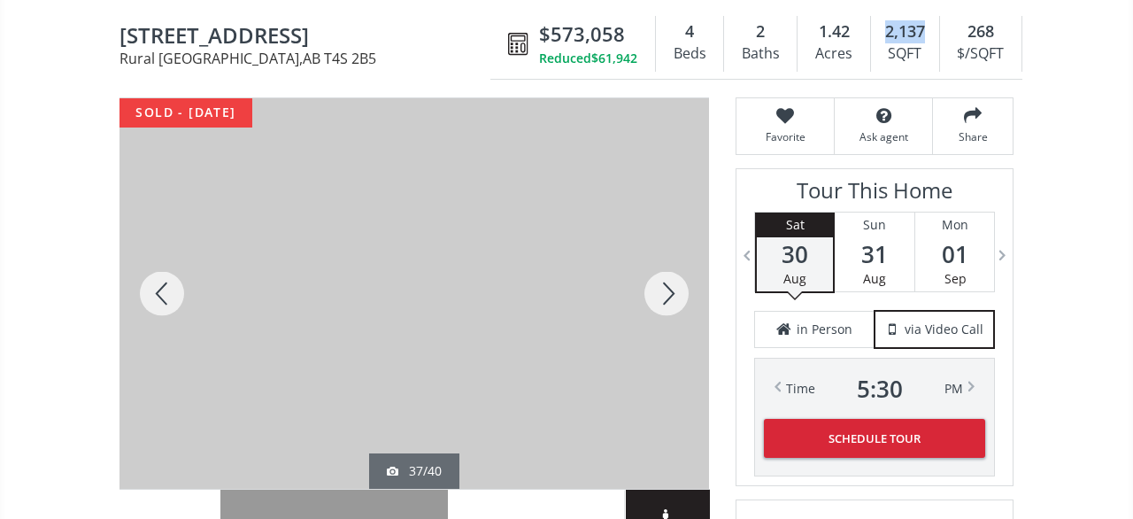
click at [676, 277] on div at bounding box center [666, 293] width 85 height 390
click at [660, 279] on div at bounding box center [666, 293] width 85 height 390
click at [658, 281] on div at bounding box center [666, 293] width 85 height 390
click at [656, 280] on div at bounding box center [666, 293] width 85 height 390
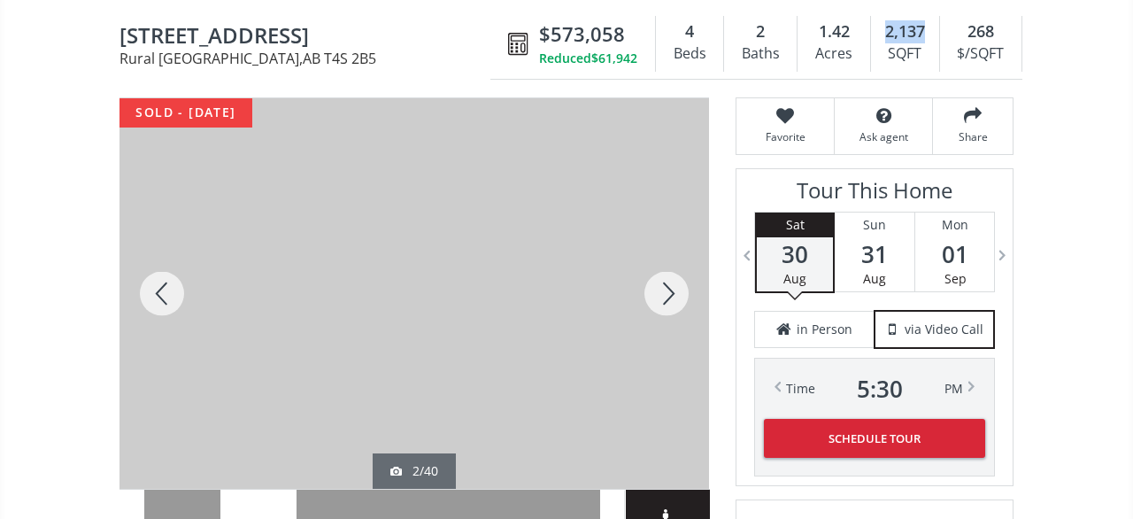
click at [656, 280] on div at bounding box center [666, 293] width 85 height 390
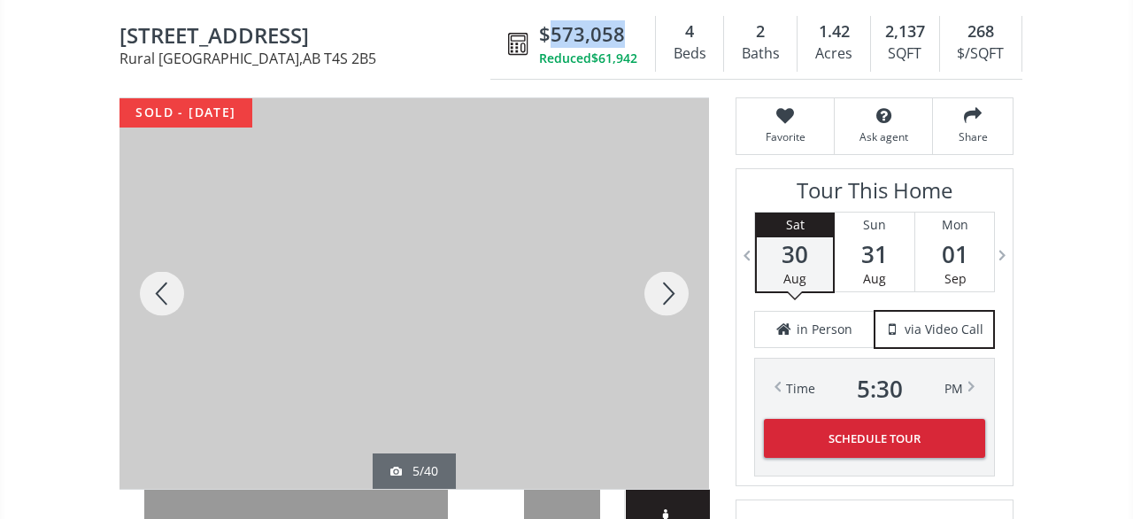
drag, startPoint x: 623, startPoint y: 14, endPoint x: 545, endPoint y: 10, distance: 78.0
click at [545, 20] on div "$573,058" at bounding box center [588, 33] width 98 height 27
click at [615, 20] on span "$573,058" at bounding box center [582, 33] width 86 height 27
drag, startPoint x: 624, startPoint y: 18, endPoint x: 552, endPoint y: 21, distance: 72.7
click at [552, 21] on div "$573,058" at bounding box center [588, 33] width 98 height 27
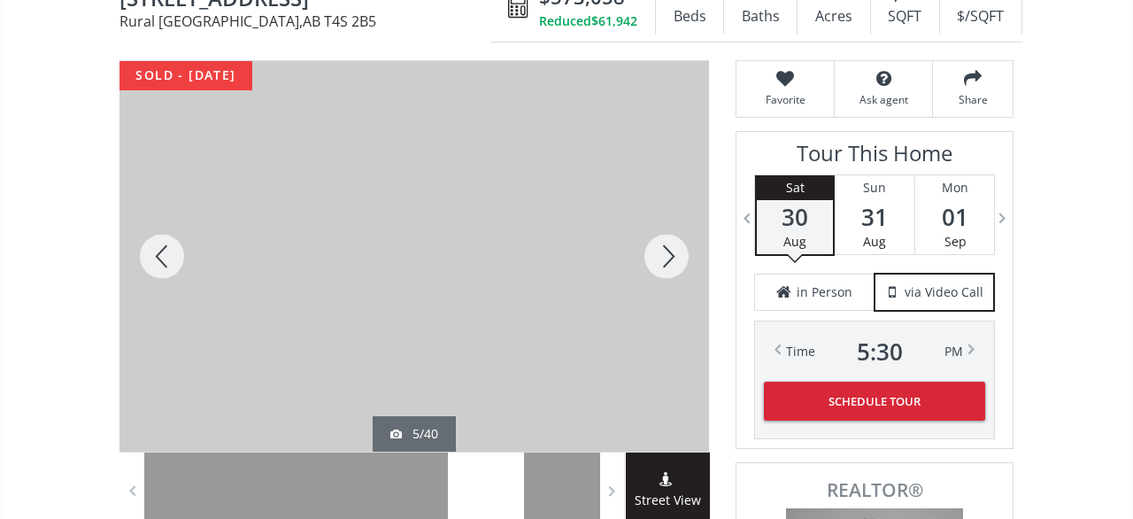
scroll to position [92, 0]
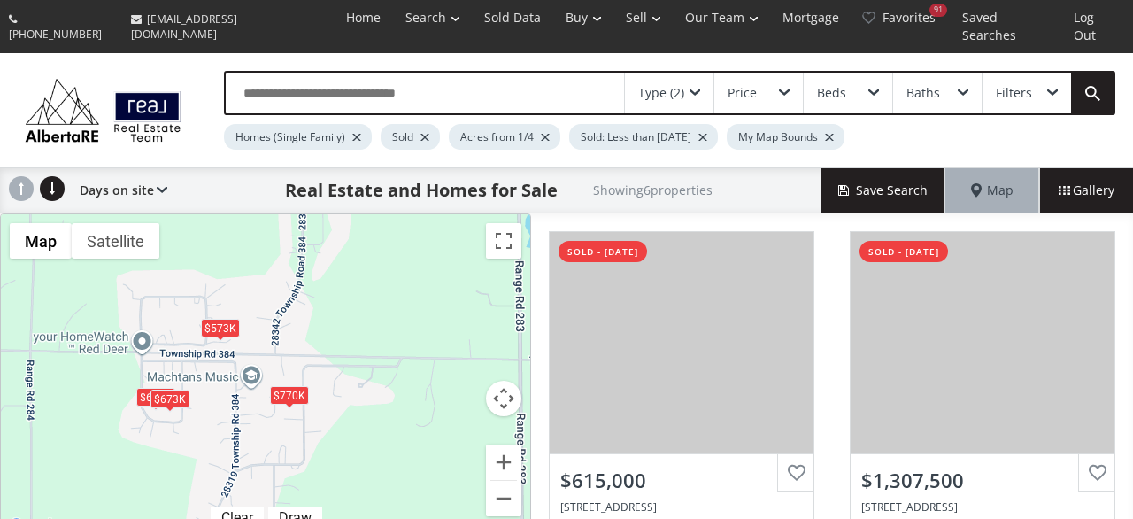
drag, startPoint x: 271, startPoint y: 421, endPoint x: 288, endPoint y: 274, distance: 147.1
click at [288, 274] on div "$615K $1.31M $770K $673K $573K $688K" at bounding box center [265, 375] width 529 height 323
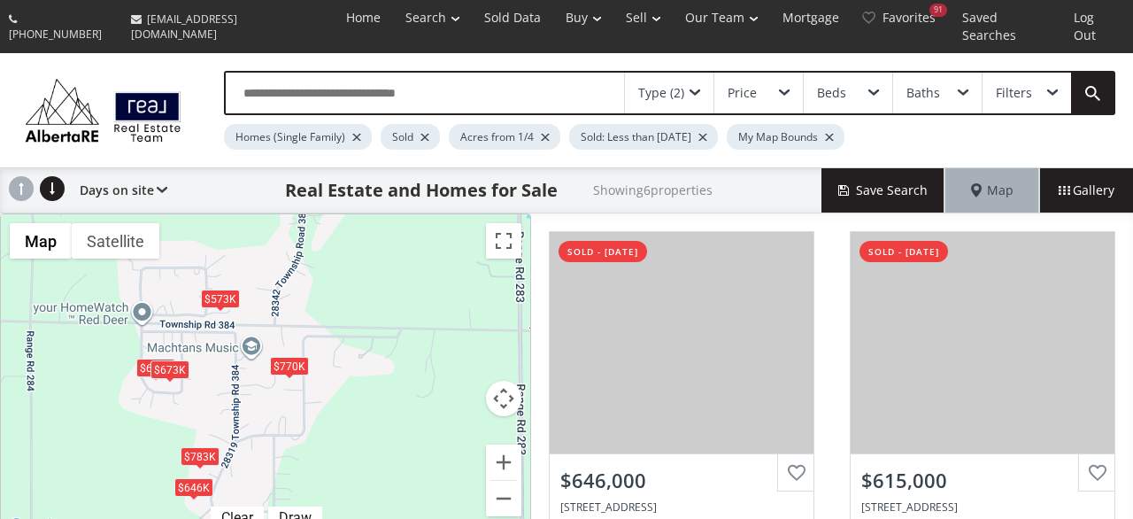
click at [300, 357] on div "$770K" at bounding box center [289, 366] width 39 height 19
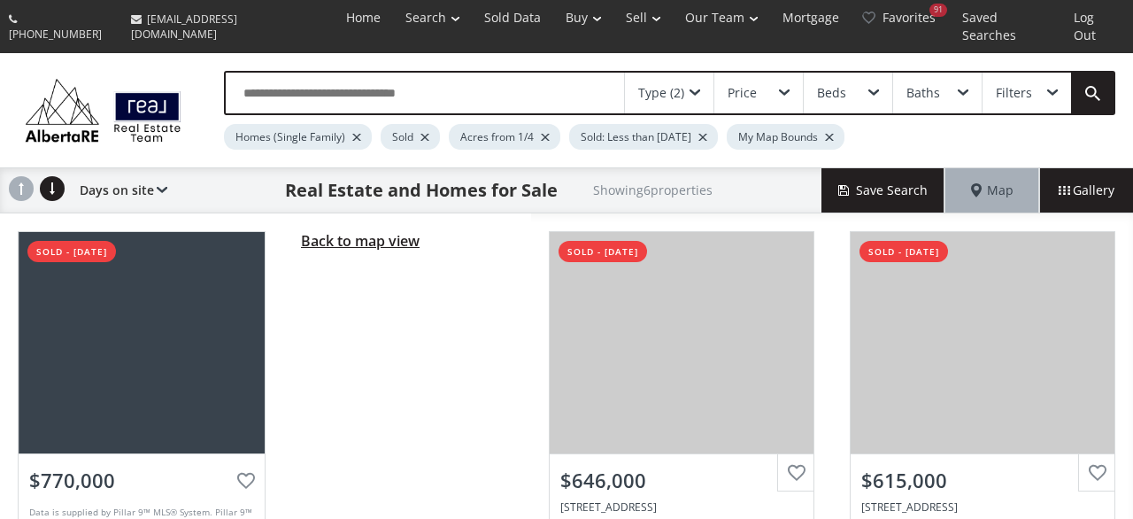
click at [339, 231] on span "Back to map view" at bounding box center [360, 240] width 119 height 19
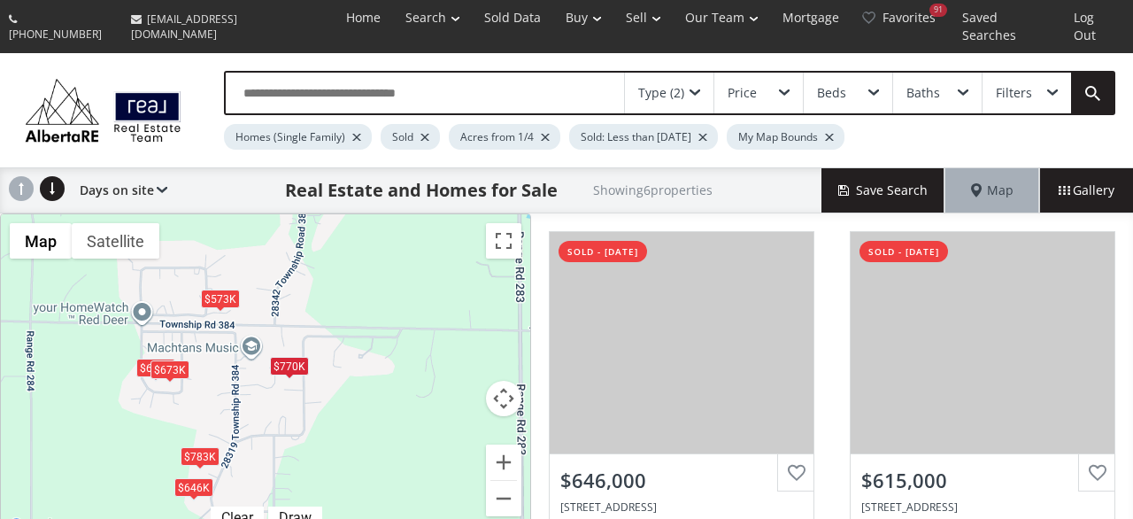
click at [169, 378] on span at bounding box center [169, 381] width 7 height 7
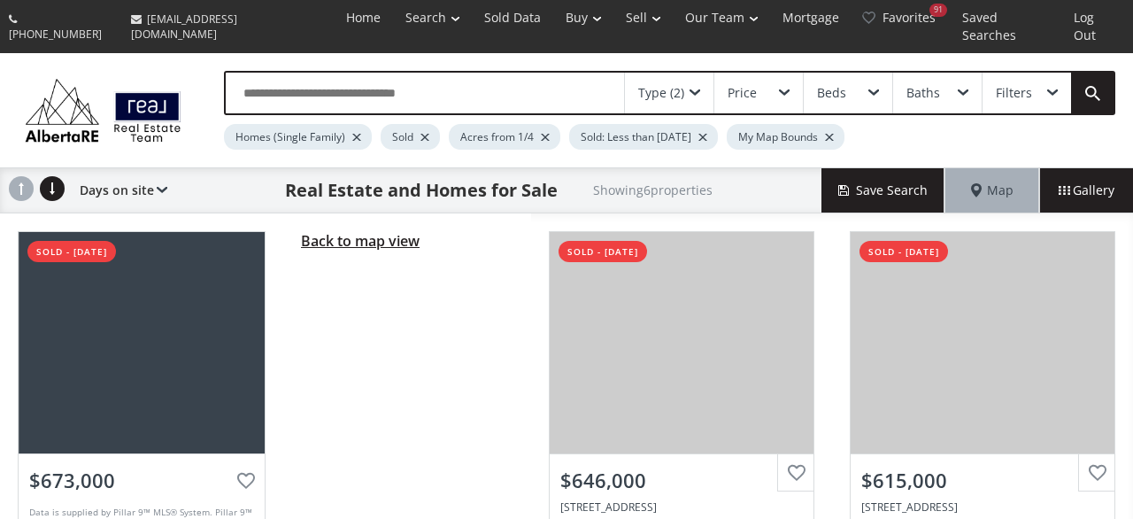
click at [334, 231] on span "Back to map view" at bounding box center [360, 240] width 119 height 19
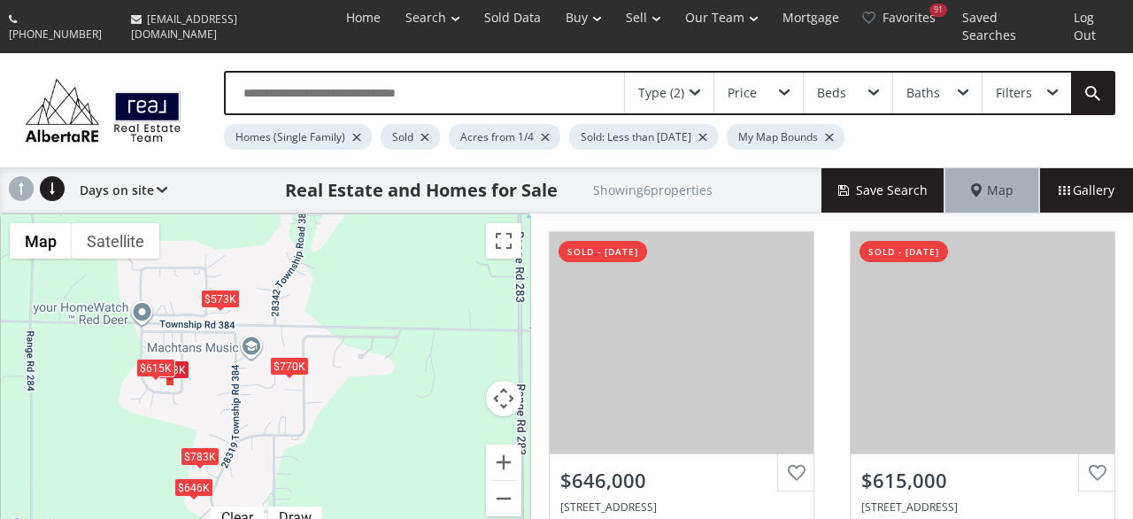
click at [138, 359] on div "$615K" at bounding box center [155, 368] width 39 height 19
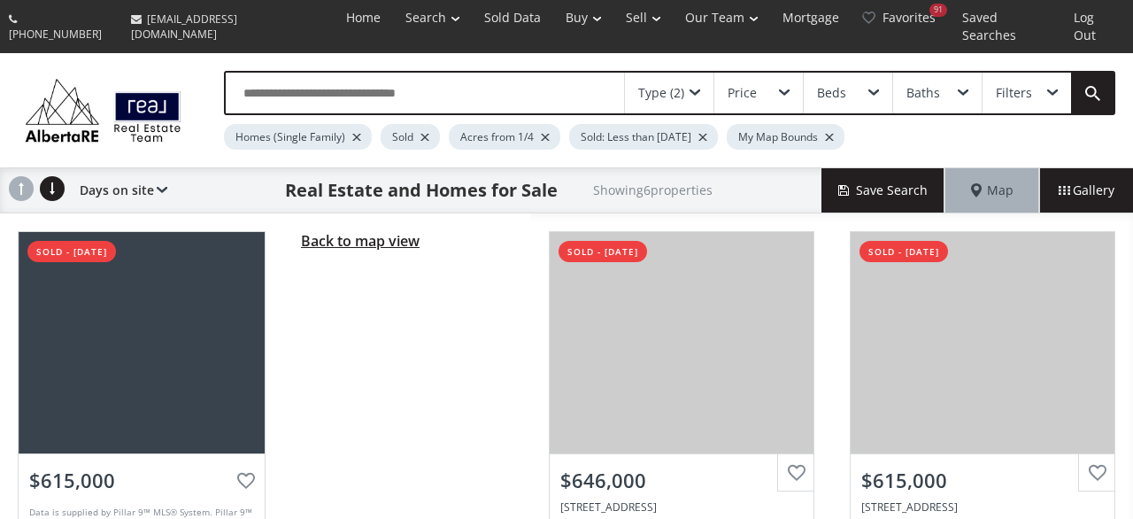
click at [399, 231] on span "Back to map view" at bounding box center [360, 240] width 119 height 19
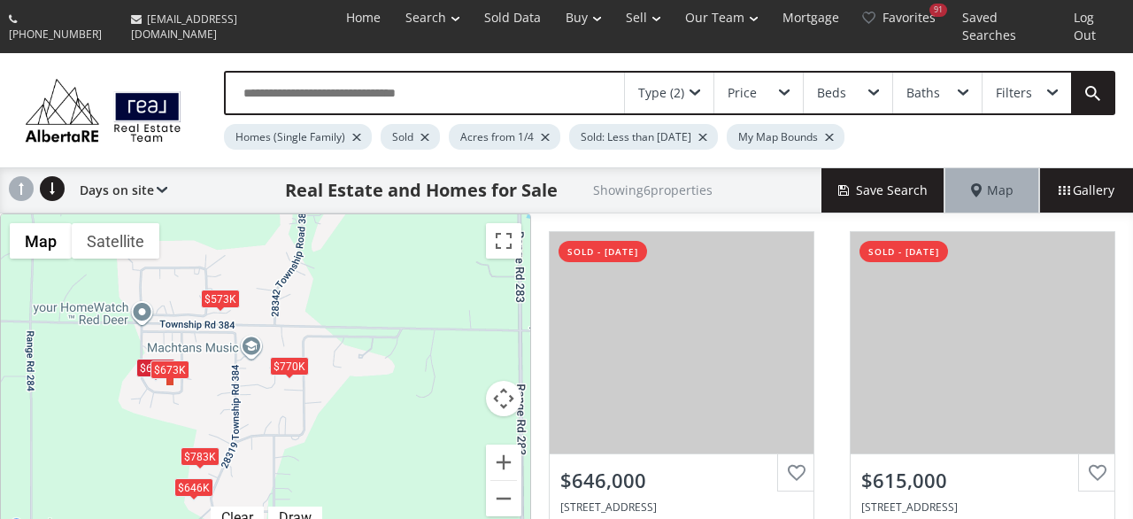
click at [206, 447] on div "$783K" at bounding box center [200, 456] width 39 height 19
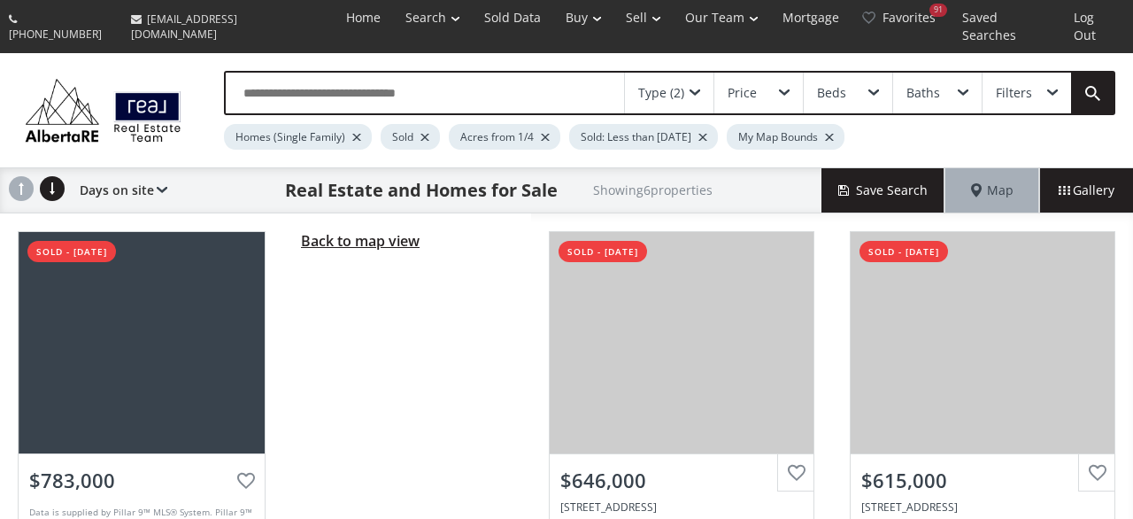
click at [373, 231] on span "Back to map view" at bounding box center [360, 240] width 119 height 19
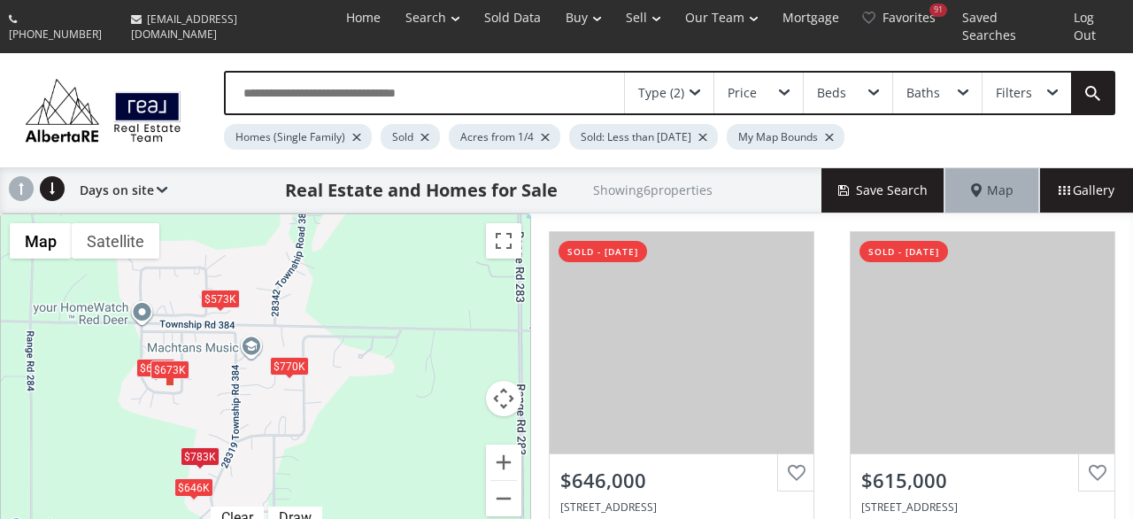
click at [196, 479] on div "$646K" at bounding box center [193, 488] width 39 height 19
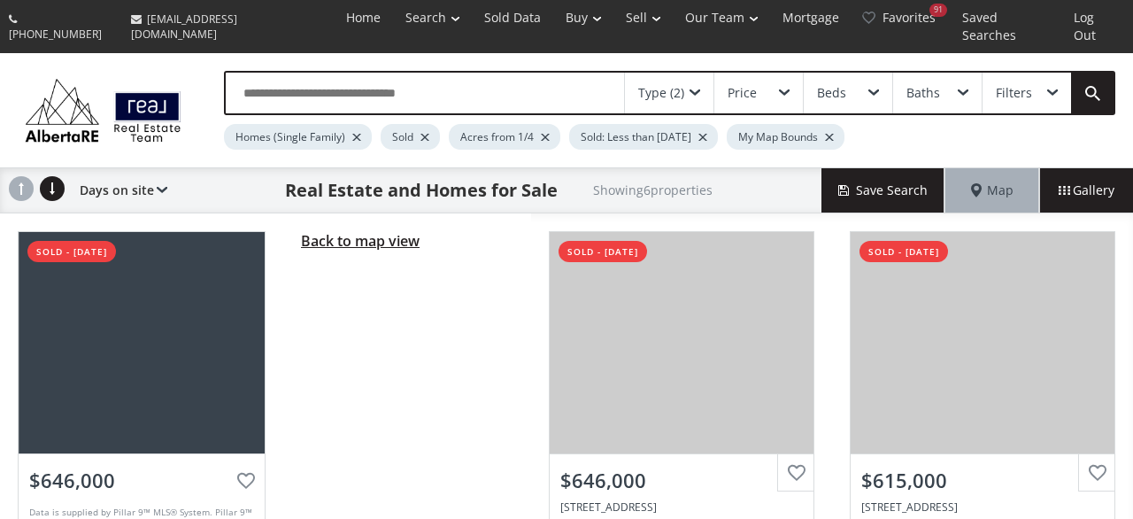
click at [375, 231] on span "Back to map view" at bounding box center [360, 240] width 119 height 19
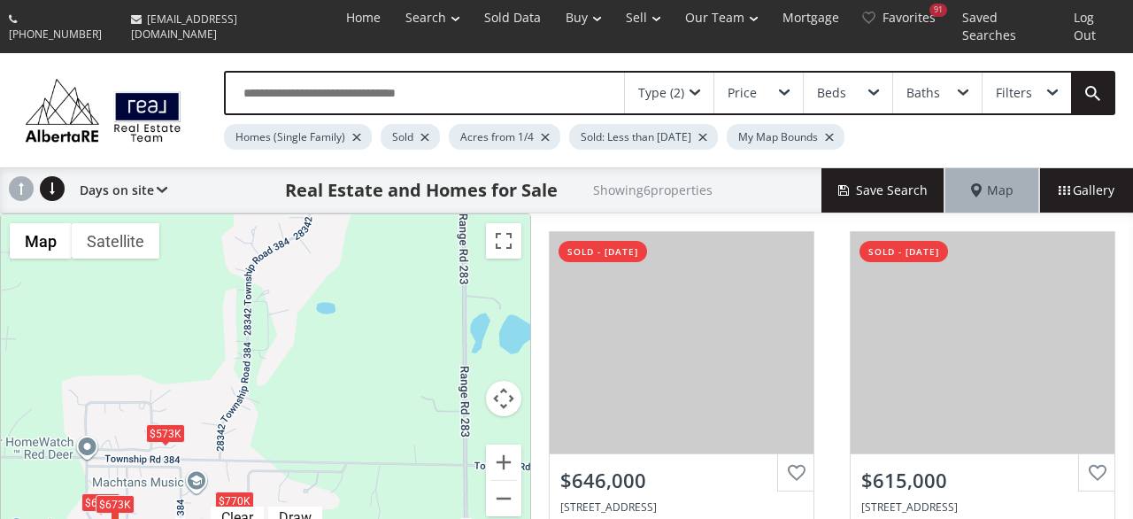
drag, startPoint x: 263, startPoint y: 301, endPoint x: 199, endPoint y: 456, distance: 167.5
click at [199, 456] on div "$646K $615K $770K $783K $673K $573K" at bounding box center [265, 375] width 529 height 323
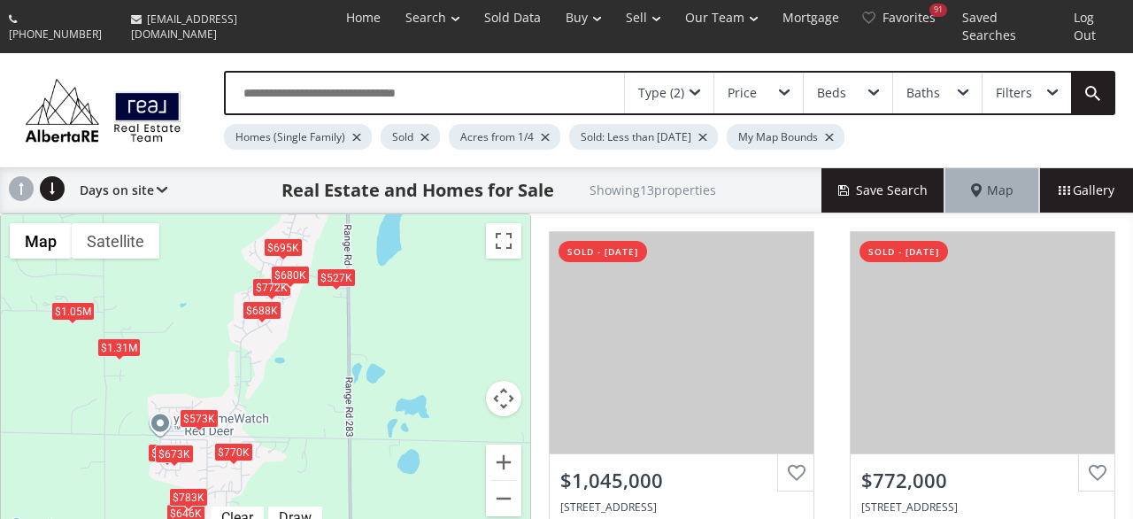
click at [259, 301] on div "$688K" at bounding box center [262, 310] width 39 height 19
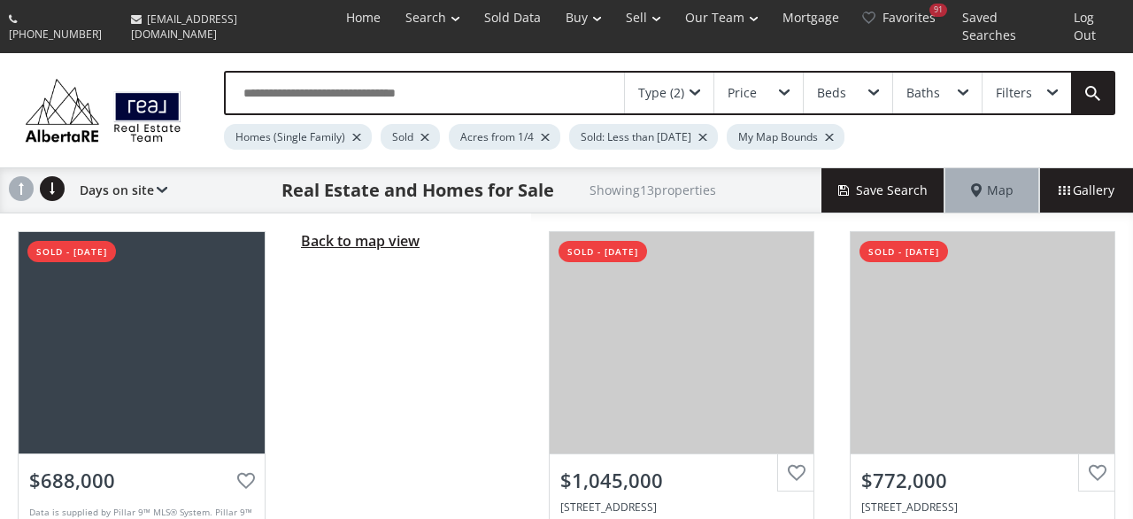
click at [319, 231] on span "Back to map view" at bounding box center [360, 240] width 119 height 19
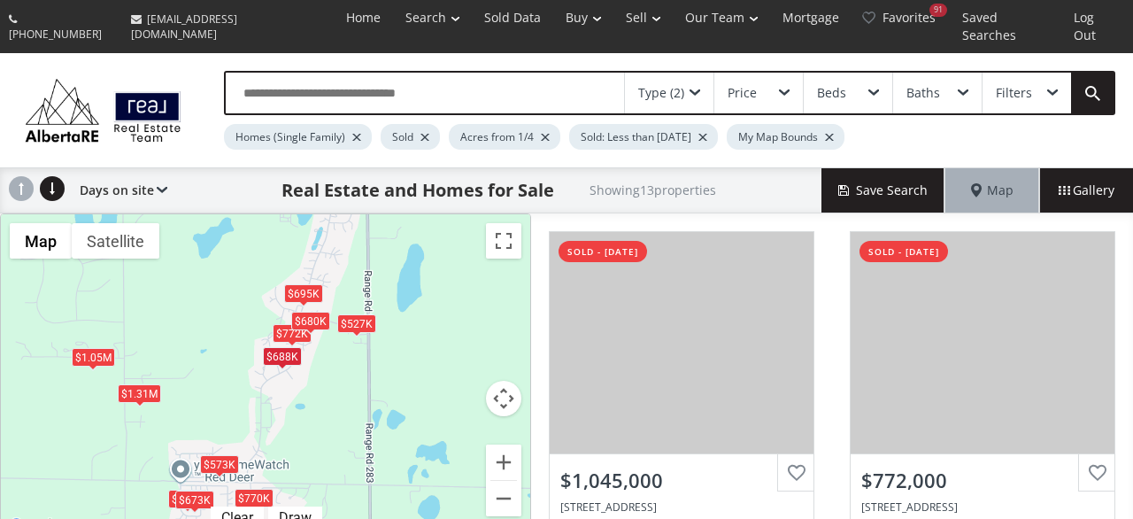
drag, startPoint x: 311, startPoint y: 240, endPoint x: 316, endPoint y: 350, distance: 109.9
click at [316, 350] on div "$1.05M $772K $646K $615K $1.31M $680K $695K $527K $770K $783K $673K $573K $688K" at bounding box center [265, 375] width 529 height 323
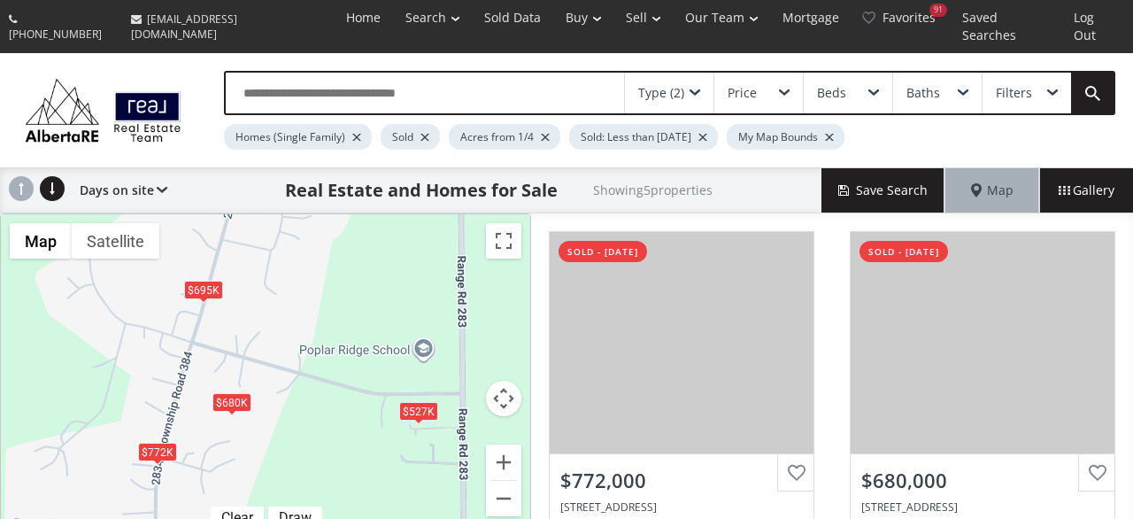
drag, startPoint x: 344, startPoint y: 420, endPoint x: 261, endPoint y: 441, distance: 85.9
click at [261, 441] on div "$772K $680K $695K $527K $688K" at bounding box center [265, 375] width 529 height 323
click at [231, 394] on div "$680K" at bounding box center [231, 403] width 39 height 19
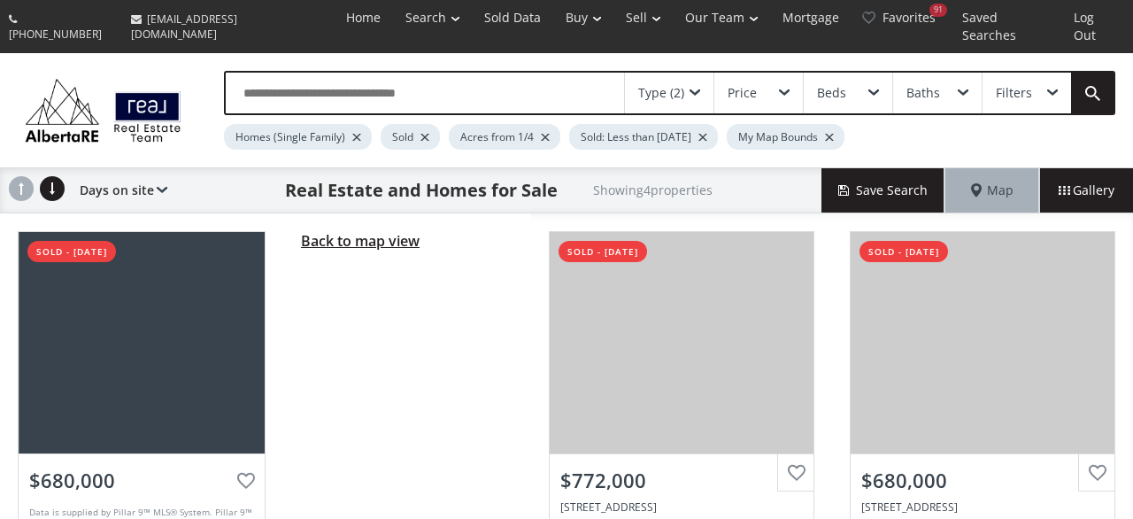
click at [386, 231] on span "Back to map view" at bounding box center [360, 240] width 119 height 19
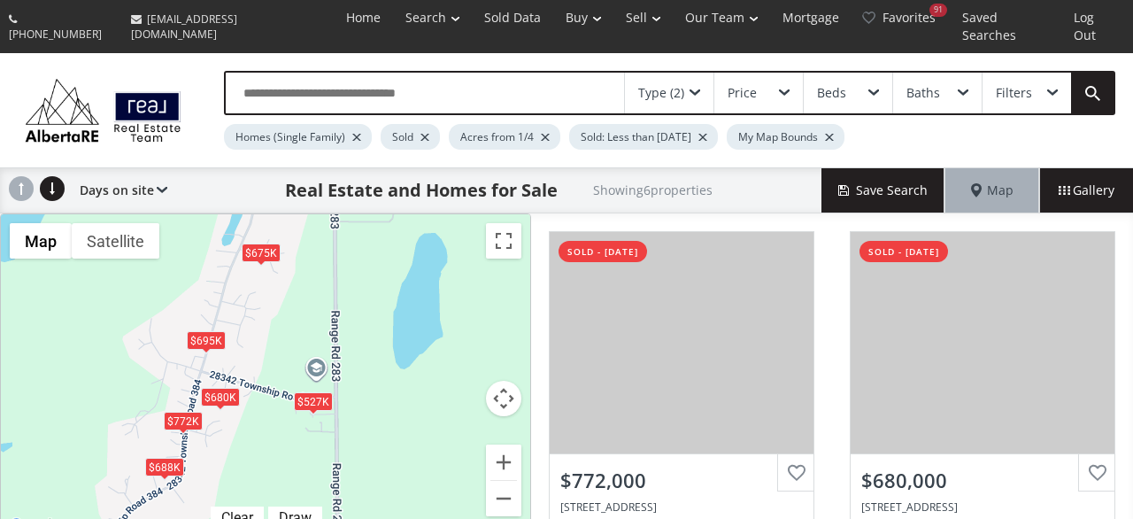
click at [254, 243] on div "$675K" at bounding box center [261, 252] width 39 height 19
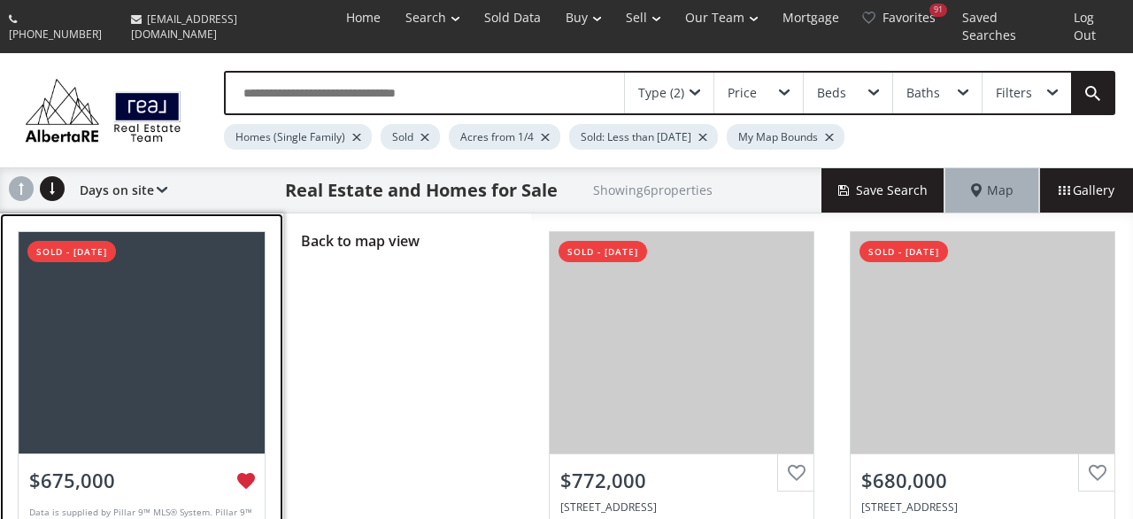
click at [165, 314] on div at bounding box center [142, 342] width 247 height 221
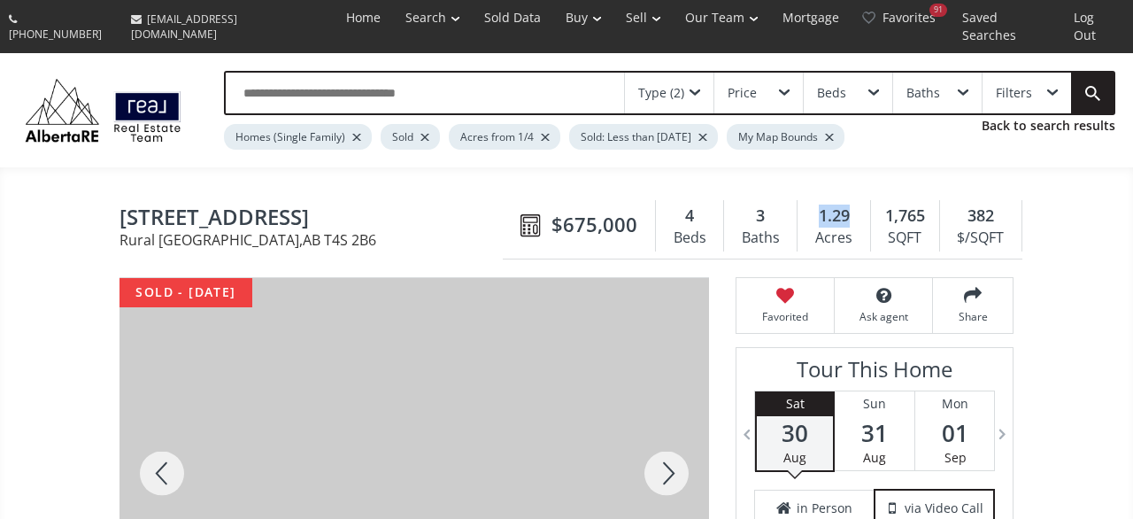
drag, startPoint x: 813, startPoint y: 200, endPoint x: 867, endPoint y: 201, distance: 54.0
click at [867, 201] on div "1.29 Acres" at bounding box center [834, 225] width 73 height 51
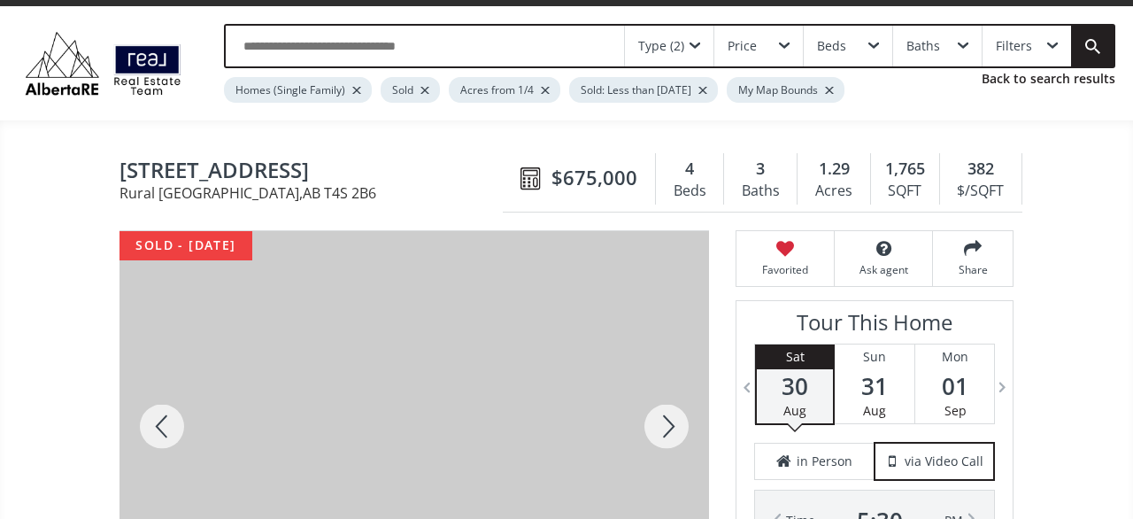
scroll to position [92, 0]
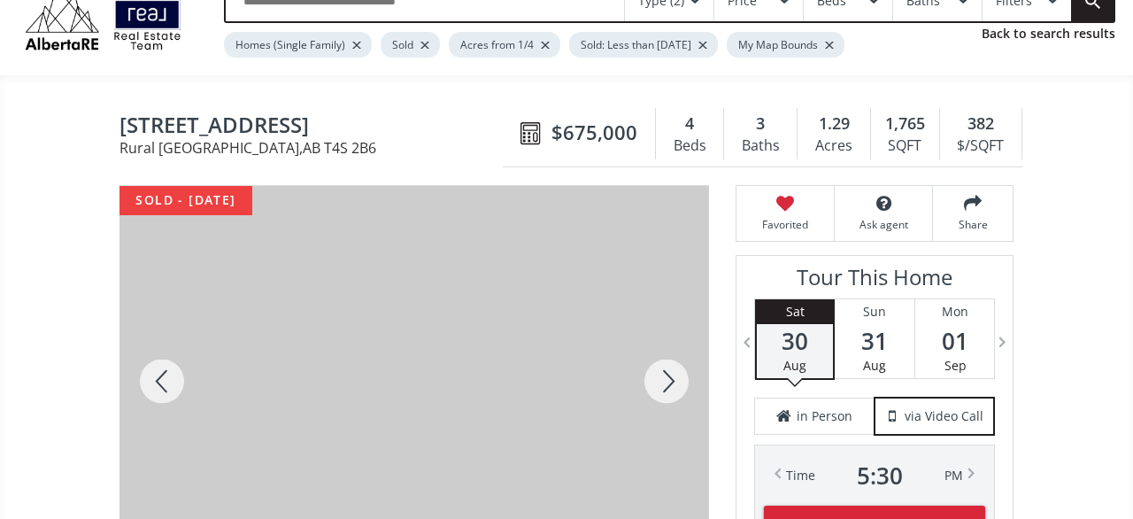
click at [669, 370] on div at bounding box center [666, 381] width 85 height 390
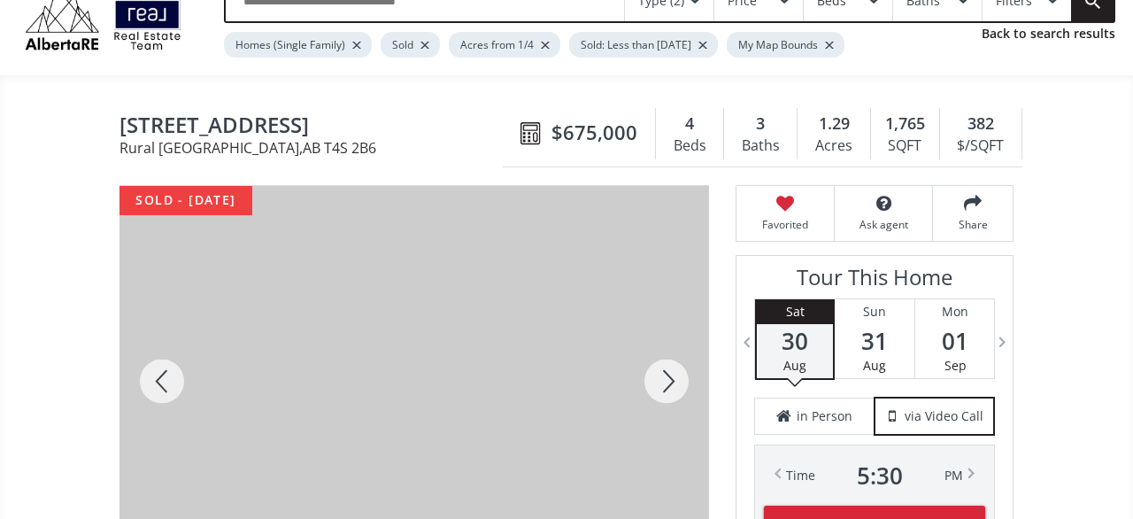
click at [669, 370] on div at bounding box center [666, 381] width 85 height 390
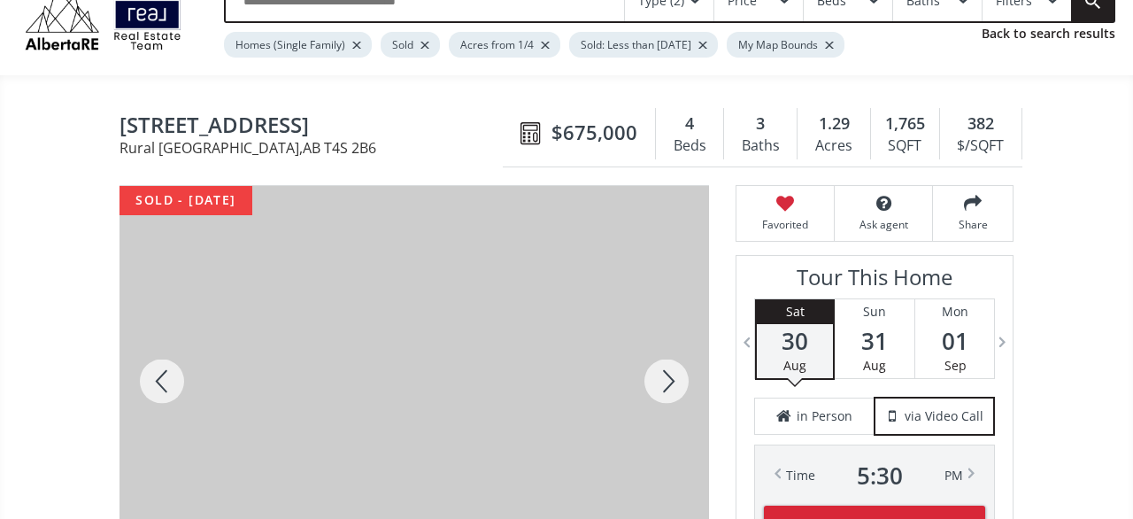
click at [669, 370] on div at bounding box center [666, 381] width 85 height 390
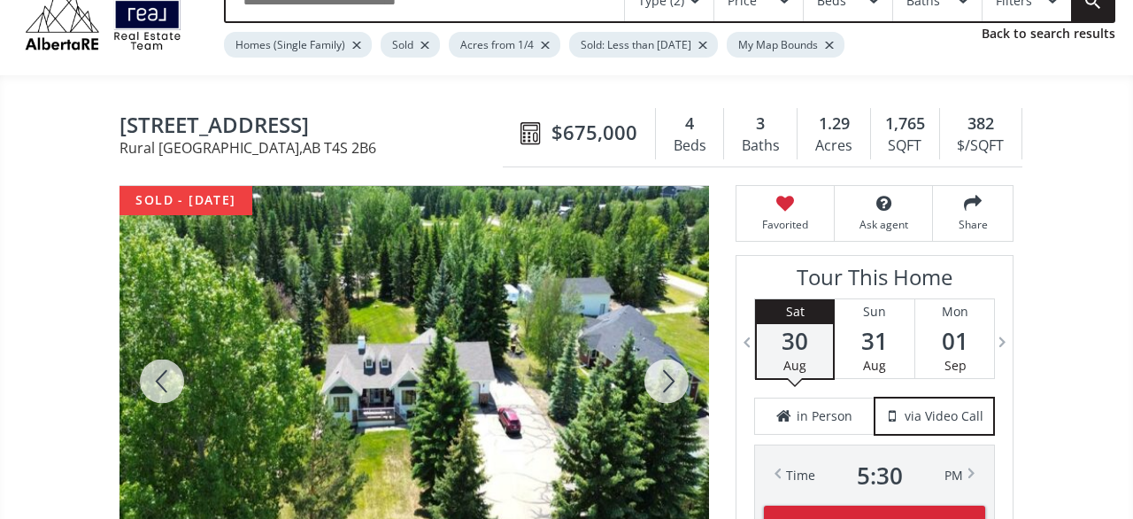
click at [669, 370] on div at bounding box center [666, 381] width 85 height 390
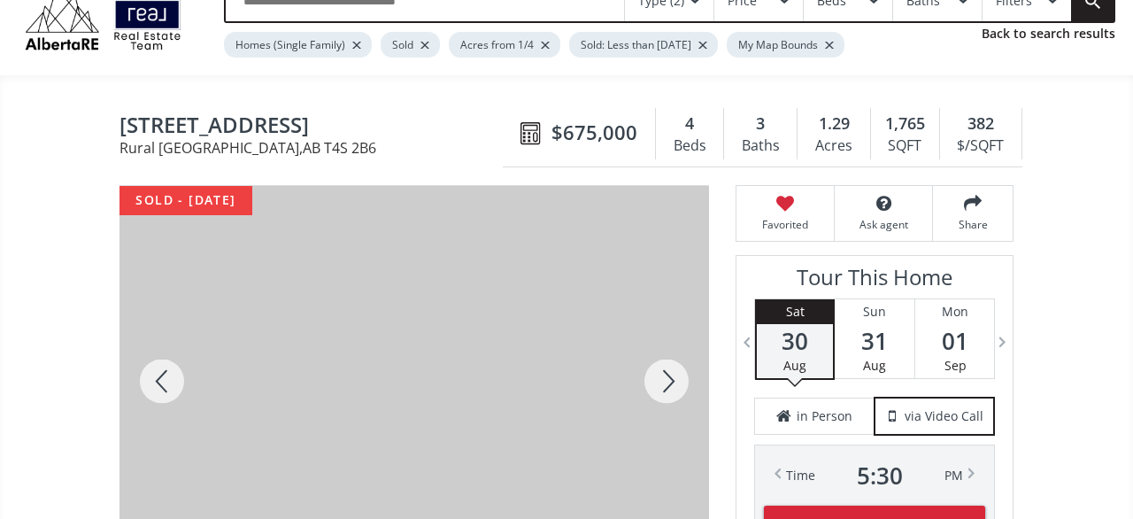
click at [669, 370] on div at bounding box center [666, 381] width 85 height 390
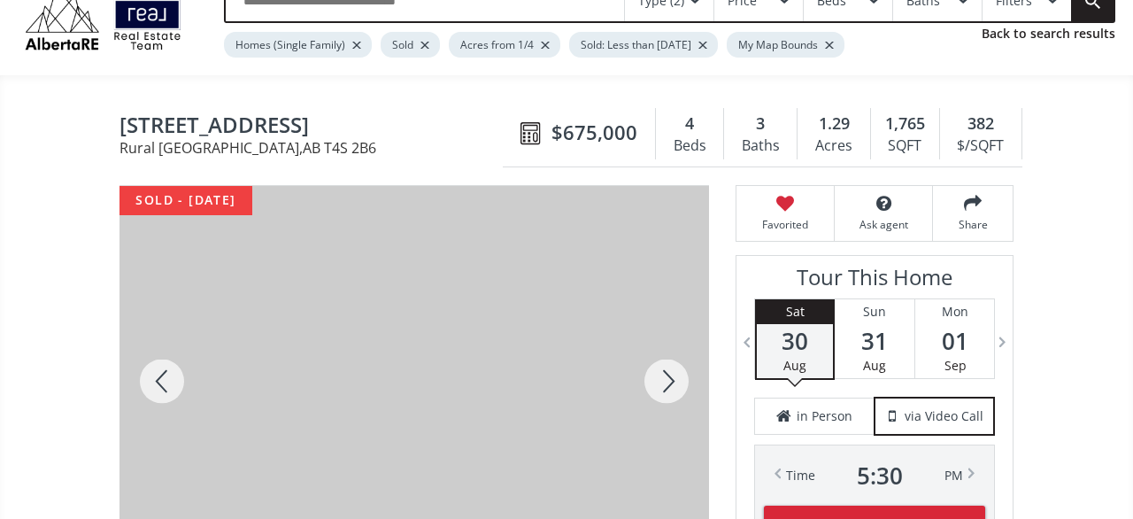
click at [669, 370] on div at bounding box center [666, 381] width 85 height 390
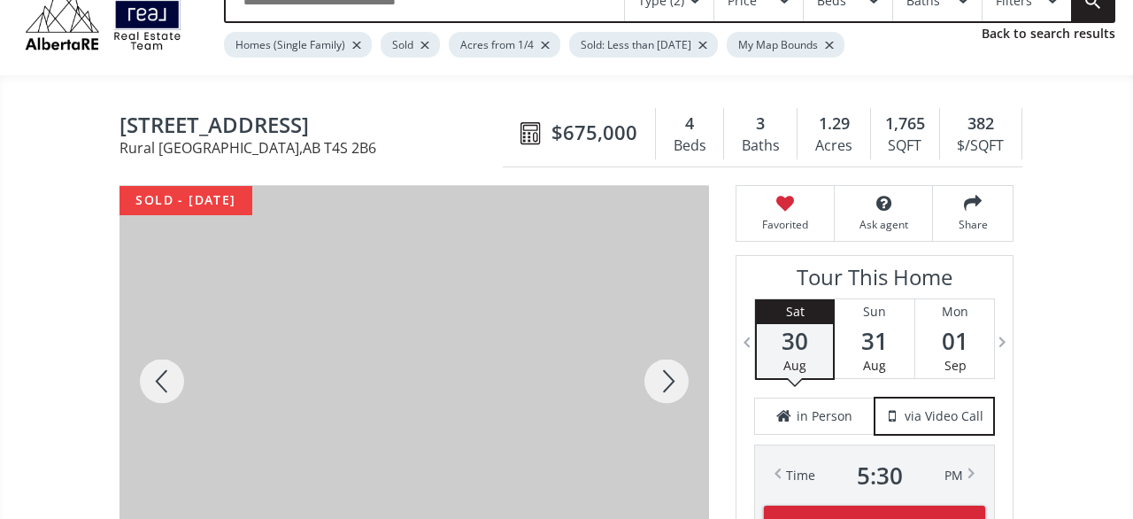
click at [669, 370] on div at bounding box center [666, 381] width 85 height 390
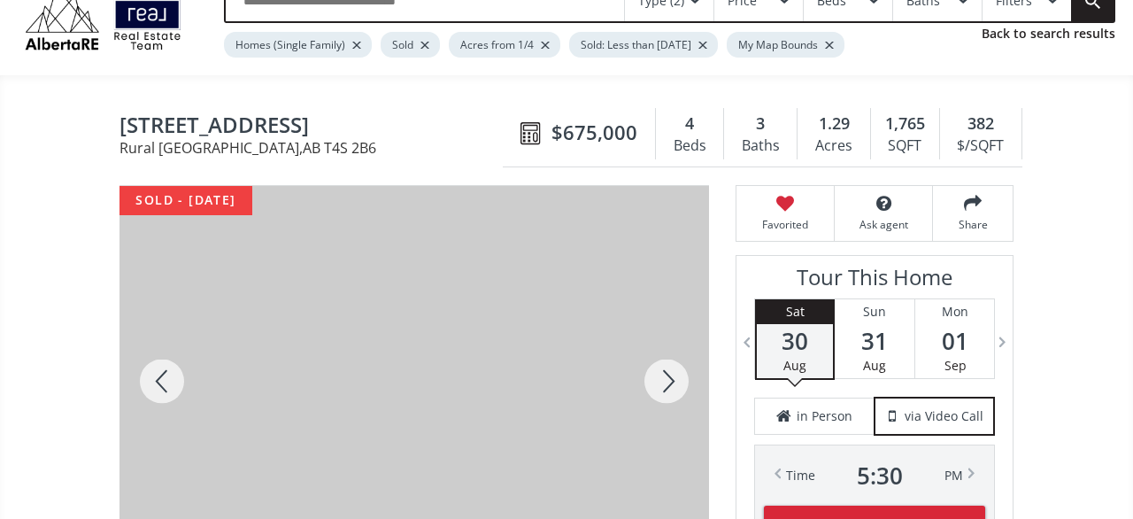
click at [669, 370] on div at bounding box center [666, 381] width 85 height 390
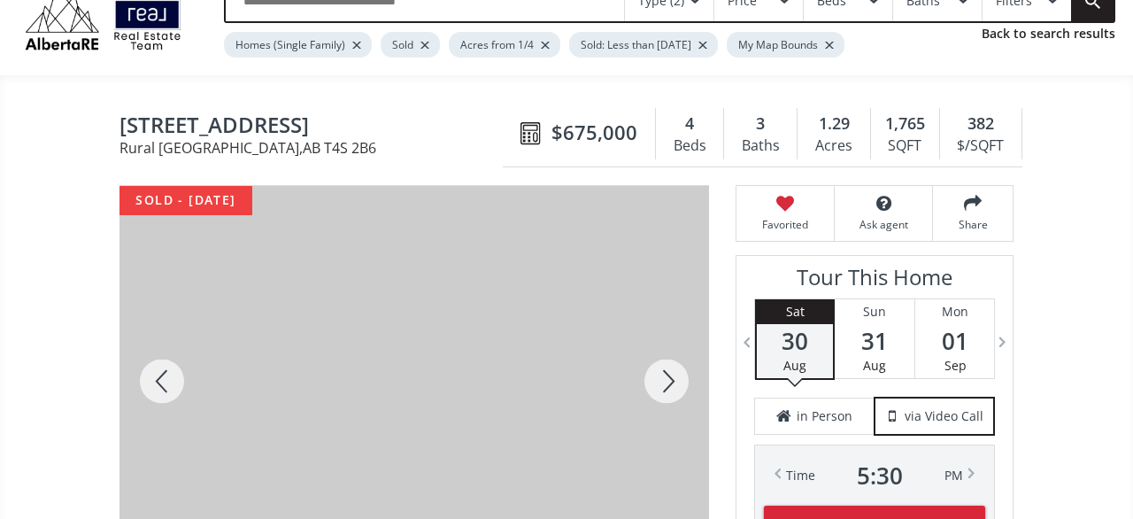
click at [669, 370] on div at bounding box center [666, 381] width 85 height 390
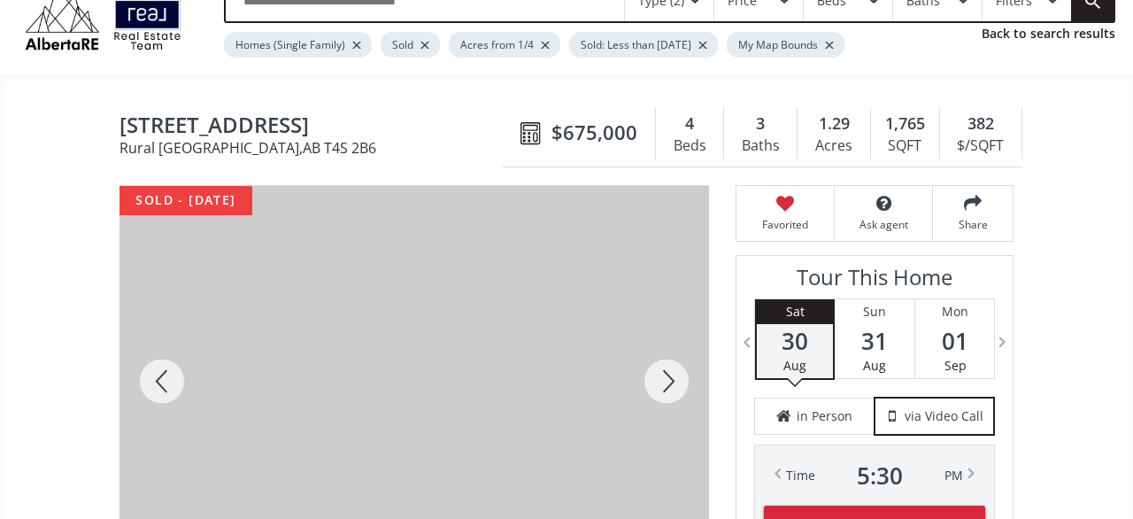
click at [669, 370] on div at bounding box center [666, 381] width 85 height 390
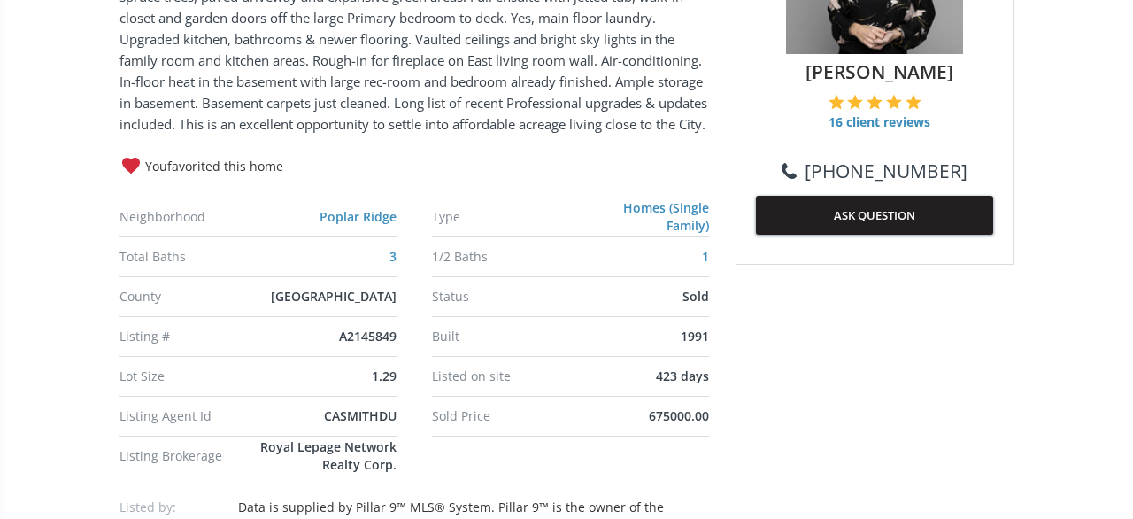
scroll to position [921, 0]
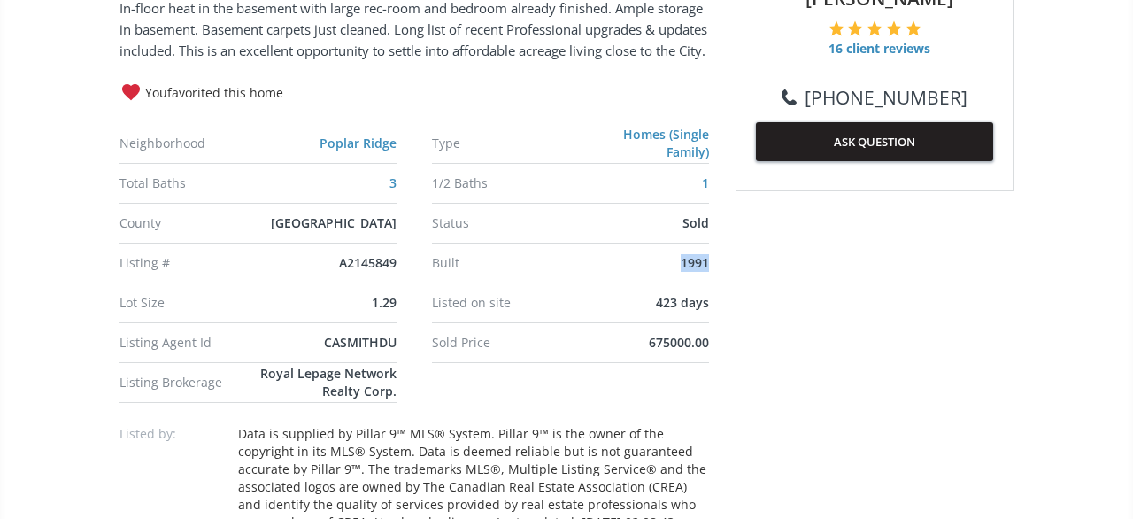
drag, startPoint x: 713, startPoint y: 248, endPoint x: 589, endPoint y: 196, distance: 134.5
click at [603, 334] on div "675000.00" at bounding box center [644, 343] width 130 height 18
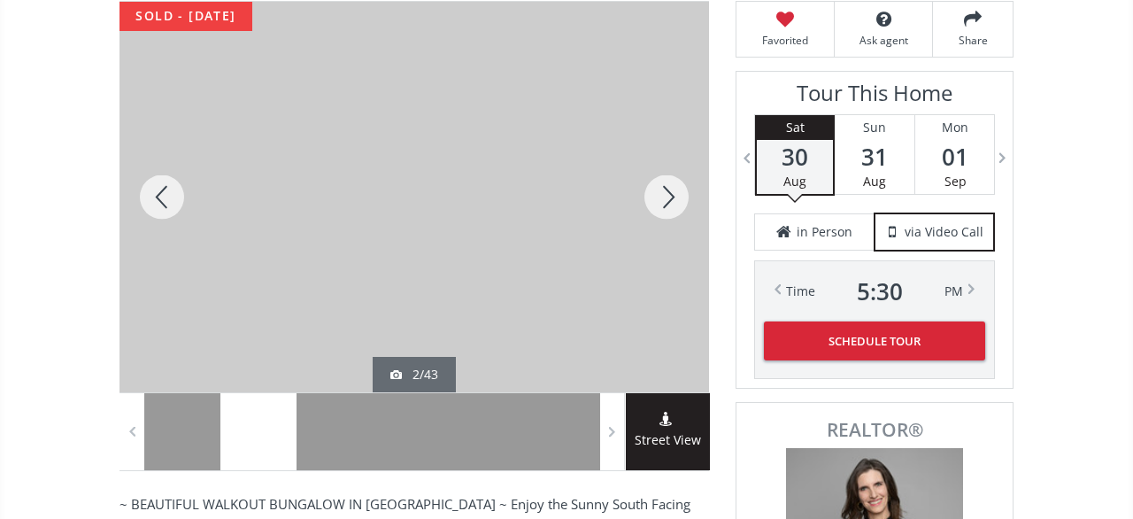
scroll to position [0, 0]
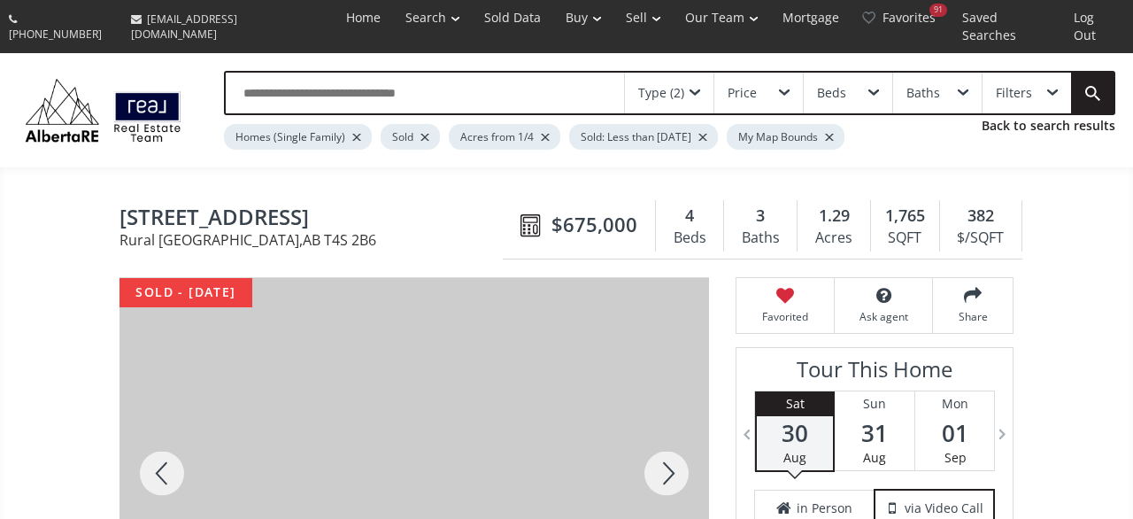
drag, startPoint x: 647, startPoint y: 201, endPoint x: 448, endPoint y: 192, distance: 199.4
click at [449, 193] on div "[GEOGRAPHIC_DATA] [STREET_ADDRESS] [STREET_ADDRESS] $675,000 4 Beds 3 Baths 1.2…" at bounding box center [567, 226] width 894 height 66
click at [421, 205] on span "[STREET_ADDRESS]" at bounding box center [316, 218] width 392 height 27
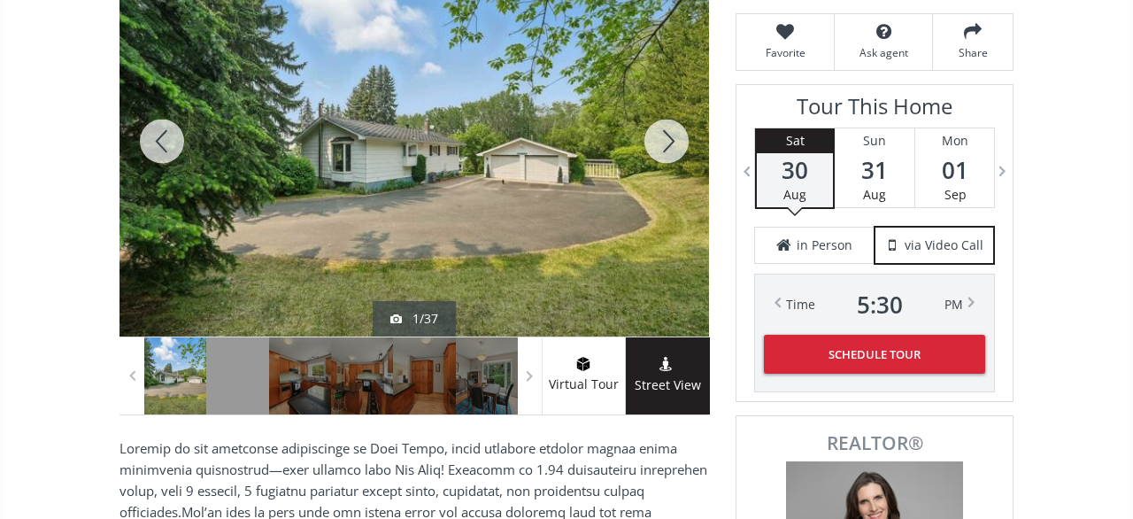
scroll to position [368, 0]
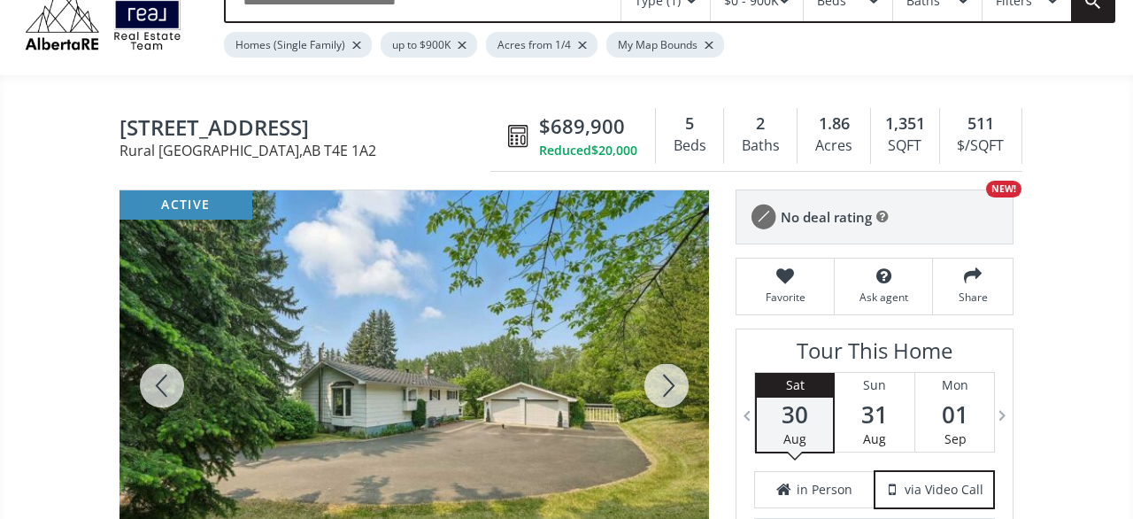
click at [426, 382] on div at bounding box center [415, 385] width 590 height 390
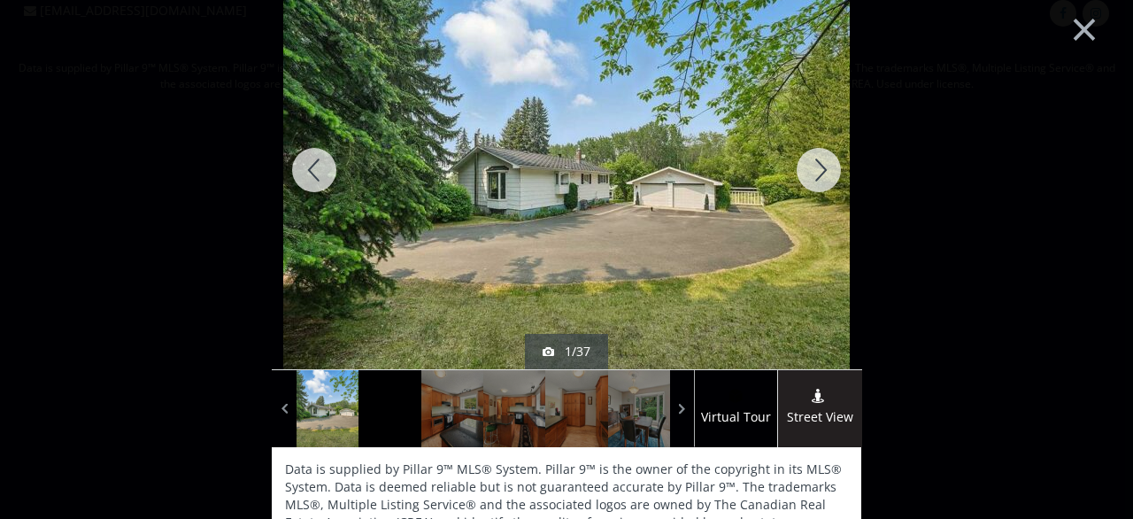
click at [830, 164] on div at bounding box center [818, 170] width 85 height 398
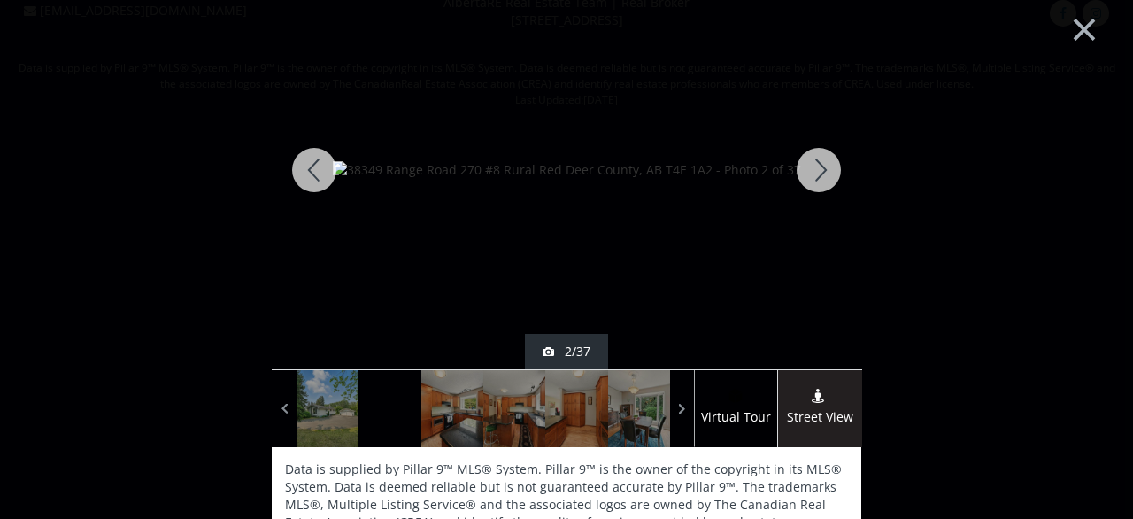
click at [830, 164] on div at bounding box center [818, 170] width 85 height 398
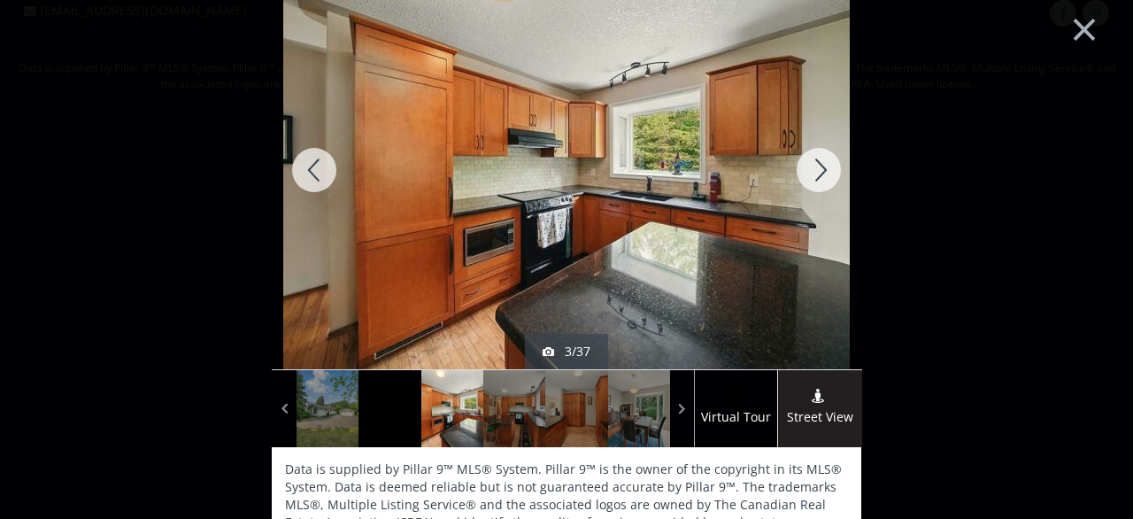
click at [830, 164] on div at bounding box center [818, 170] width 85 height 398
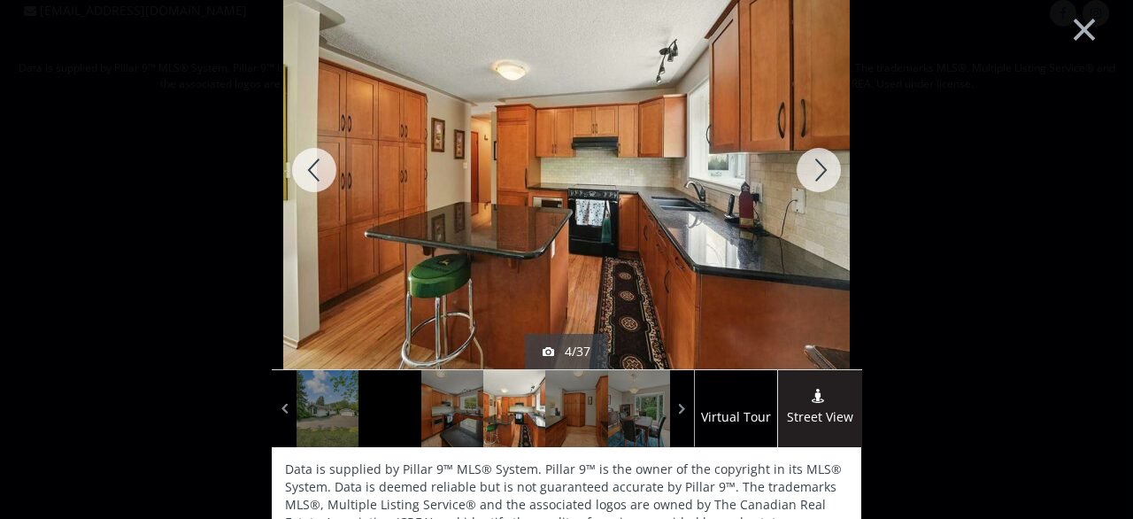
click at [830, 164] on div at bounding box center [818, 170] width 85 height 398
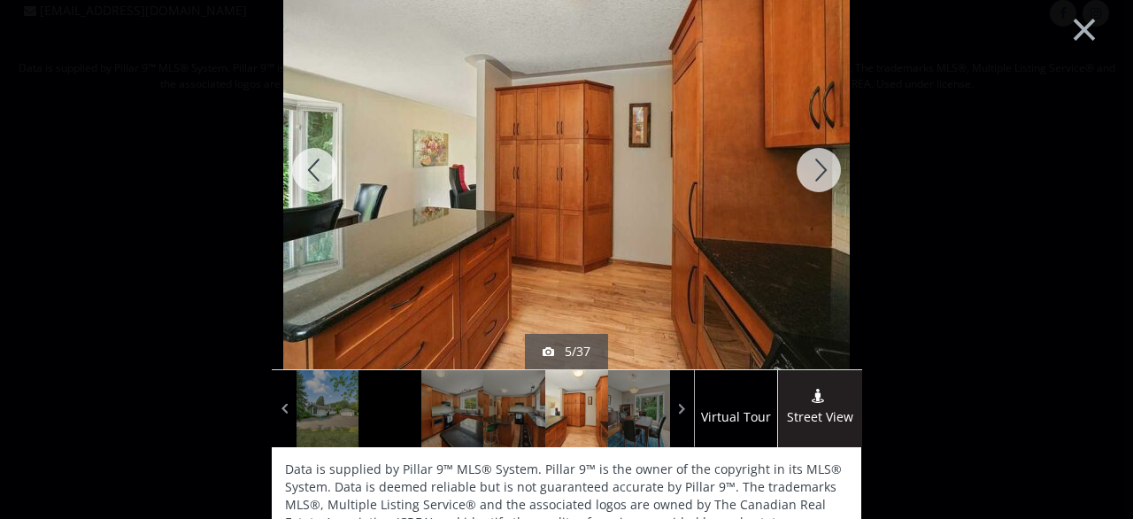
drag, startPoint x: 830, startPoint y: 164, endPoint x: 277, endPoint y: 158, distance: 552.5
click at [263, 144] on div "active 5/37 Virtual Tour Street View Data is supplied by Pillar 9™ MLS® System.…" at bounding box center [567, 266] width 894 height 470
click at [303, 166] on div at bounding box center [314, 170] width 85 height 398
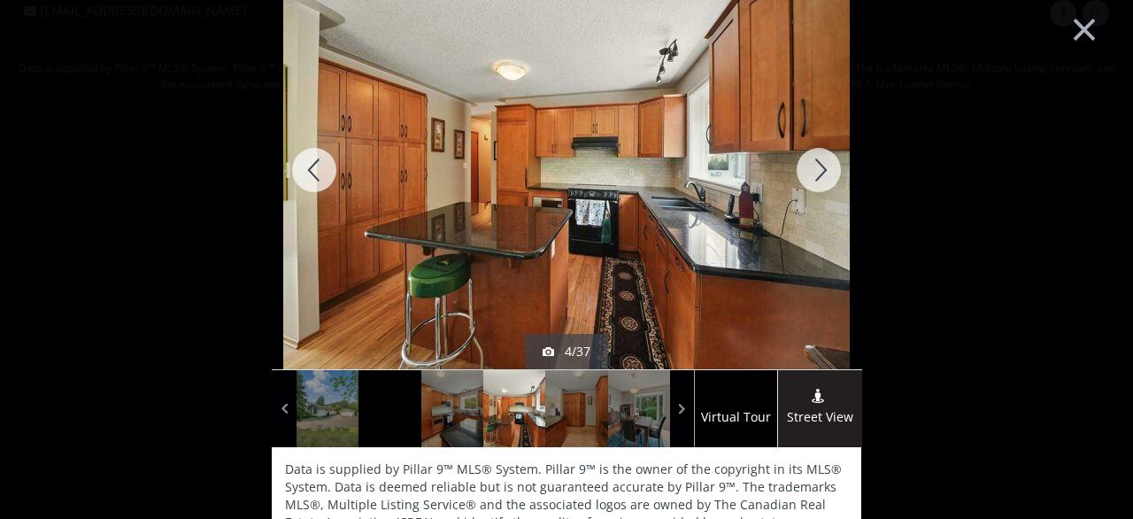
click at [815, 173] on div at bounding box center [818, 170] width 85 height 398
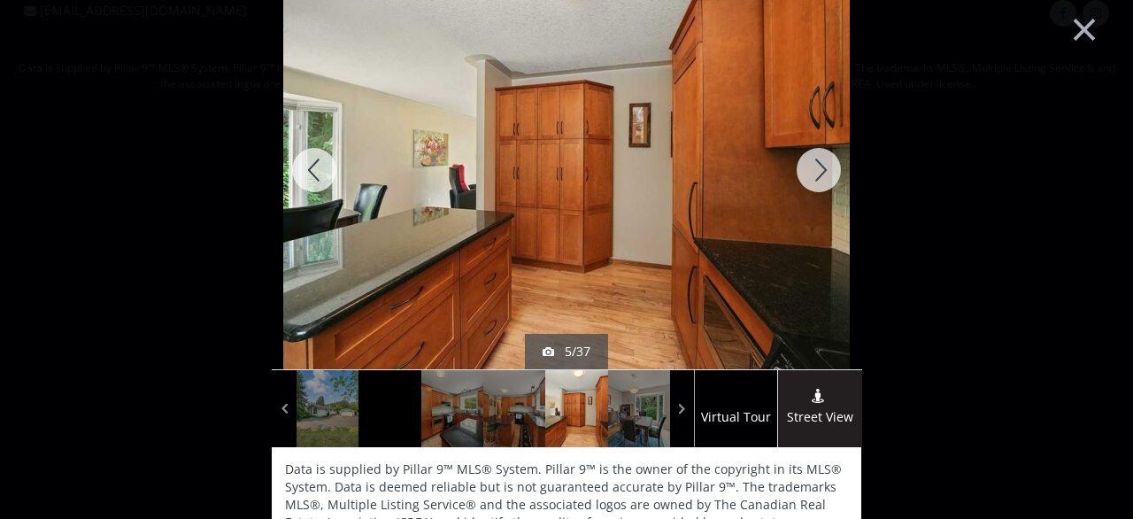
click at [815, 173] on div at bounding box center [818, 170] width 85 height 398
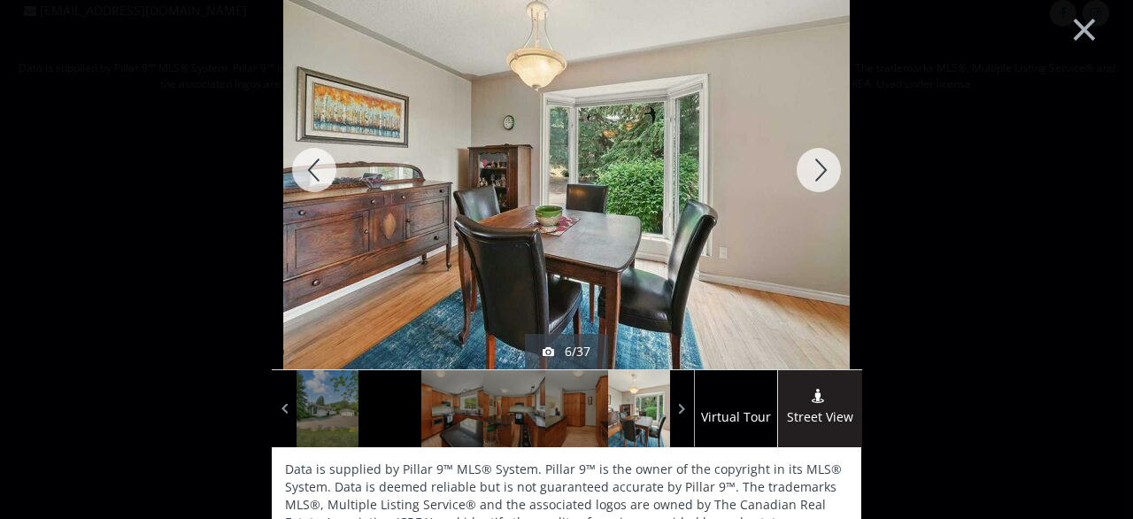
click at [815, 173] on div at bounding box center [818, 170] width 85 height 398
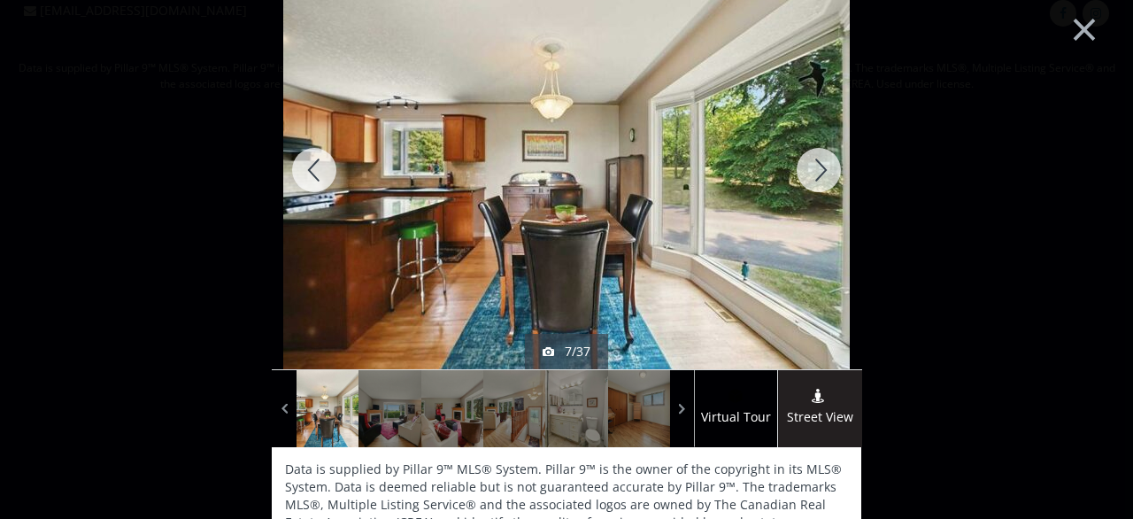
click at [815, 173] on div at bounding box center [818, 170] width 85 height 398
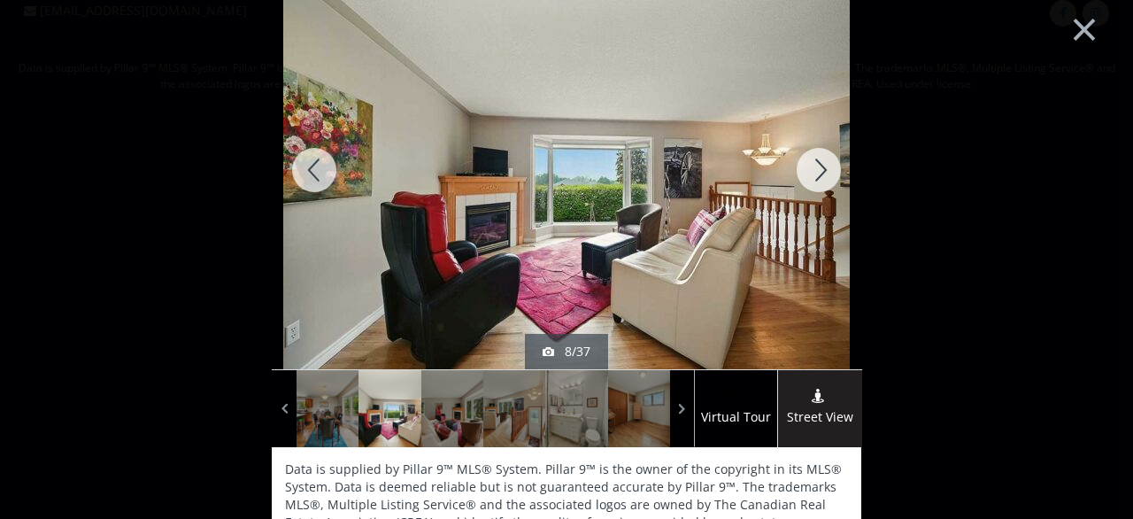
click at [815, 173] on div at bounding box center [818, 170] width 85 height 398
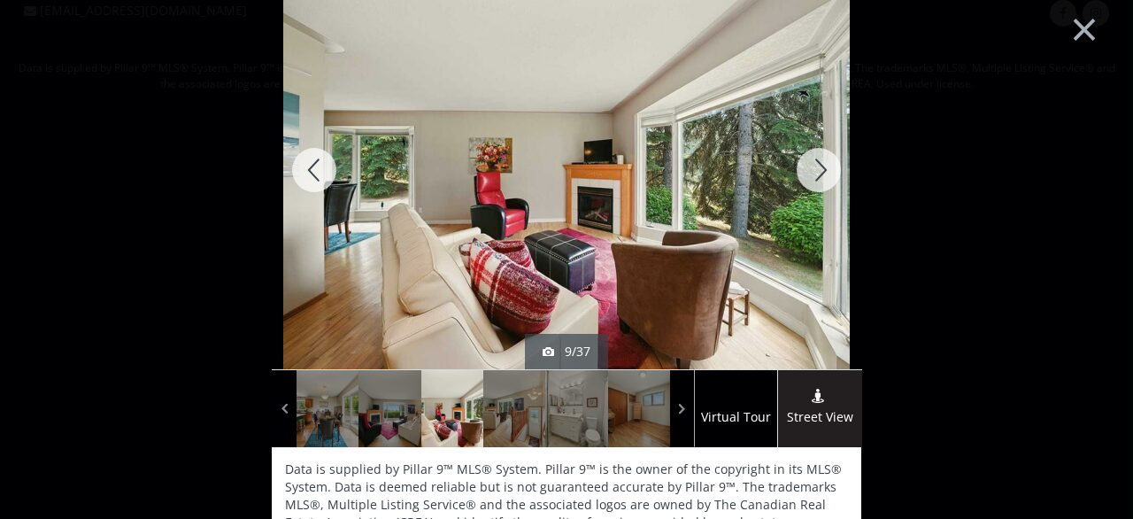
click at [815, 173] on div at bounding box center [818, 170] width 85 height 398
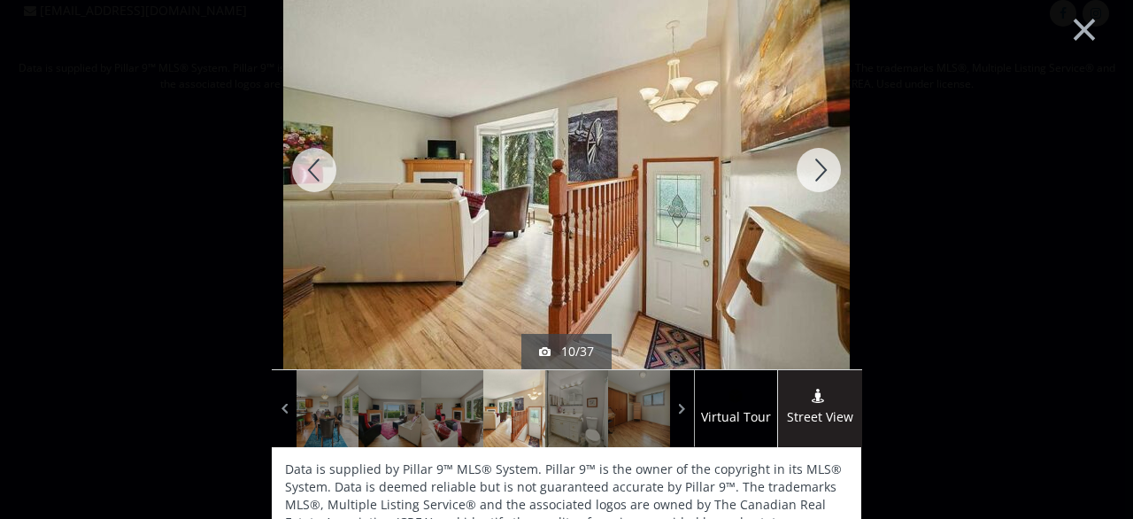
click at [815, 173] on div at bounding box center [818, 170] width 85 height 398
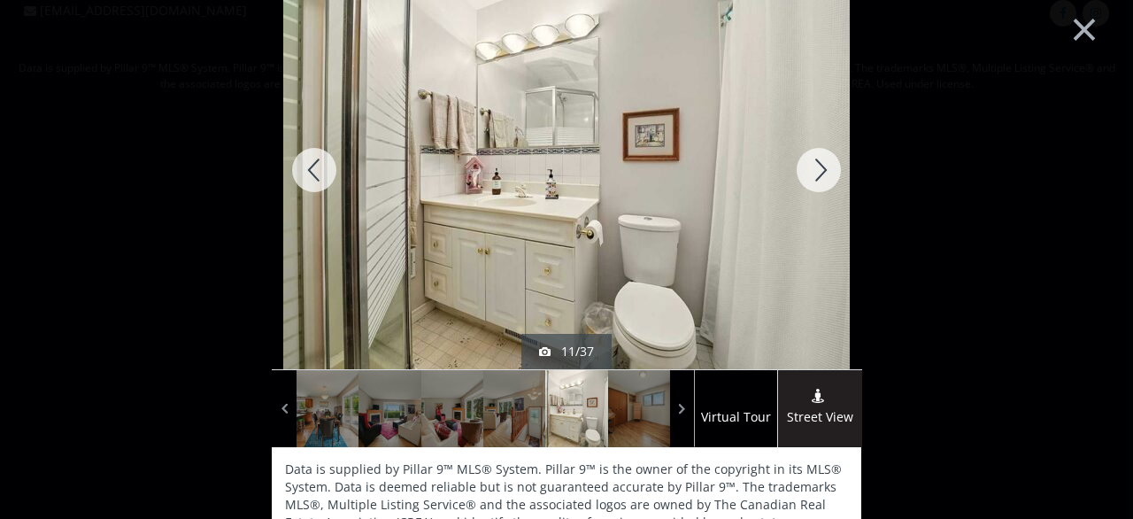
click at [815, 173] on div at bounding box center [818, 170] width 85 height 398
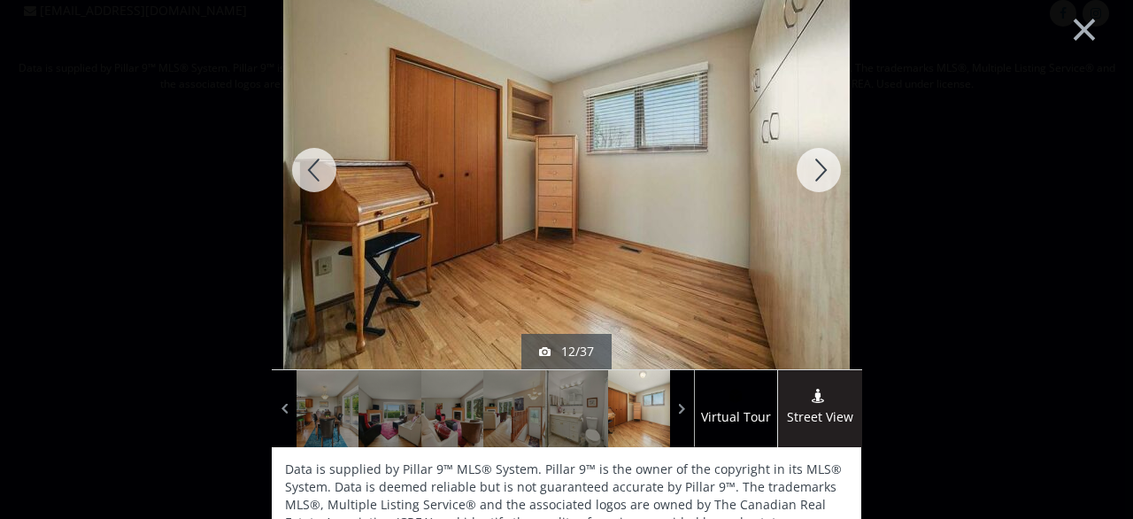
click at [815, 173] on div at bounding box center [818, 170] width 85 height 398
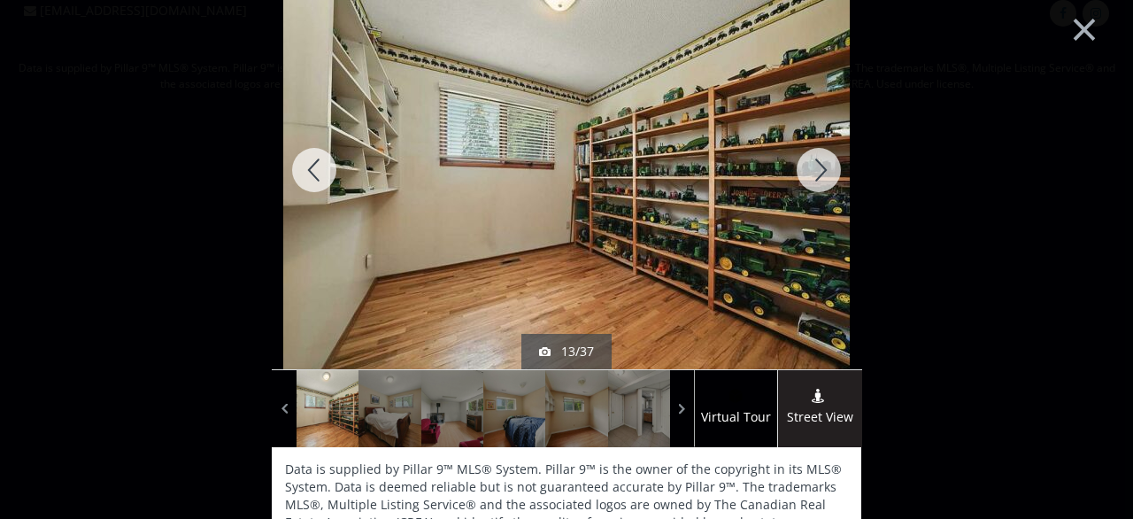
click at [815, 173] on div at bounding box center [818, 170] width 85 height 398
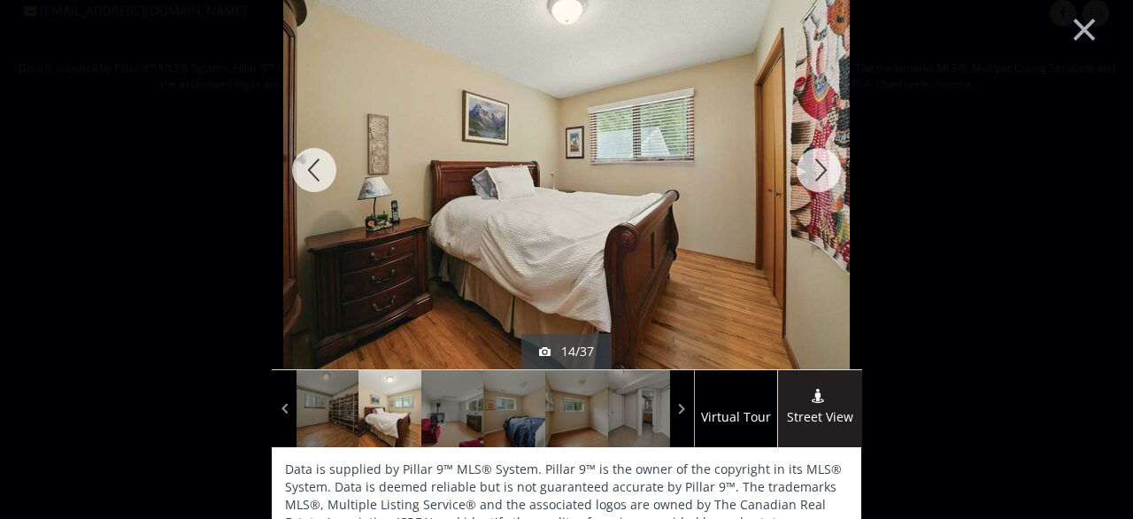
click at [815, 173] on div at bounding box center [818, 170] width 85 height 398
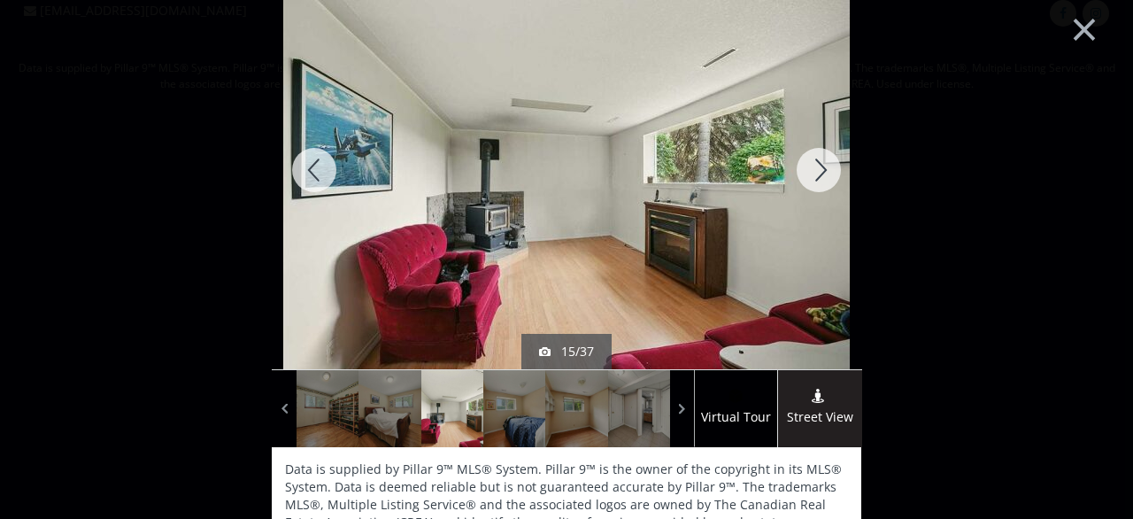
click at [815, 173] on div at bounding box center [818, 170] width 85 height 398
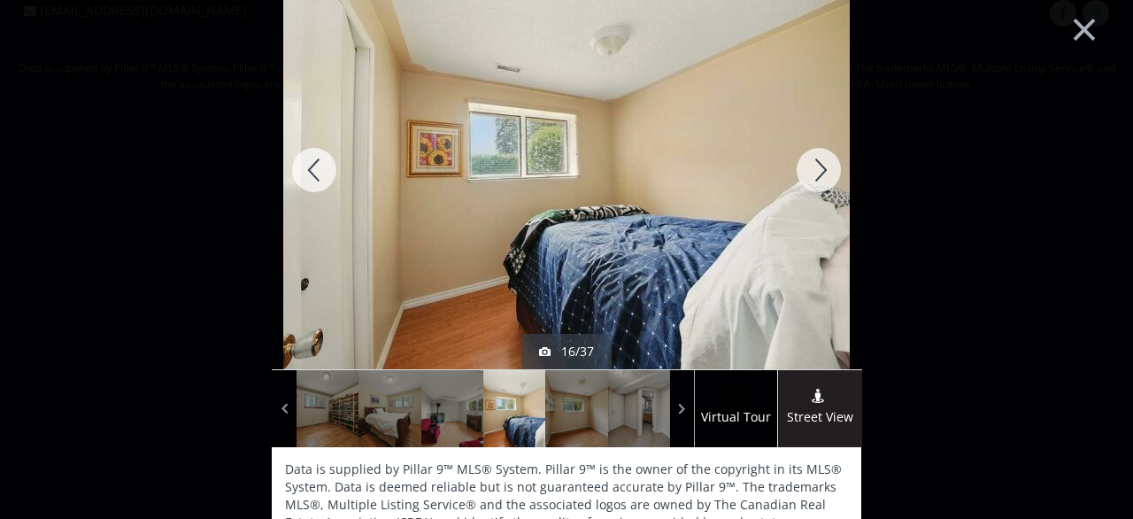
click at [815, 173] on div at bounding box center [818, 170] width 85 height 398
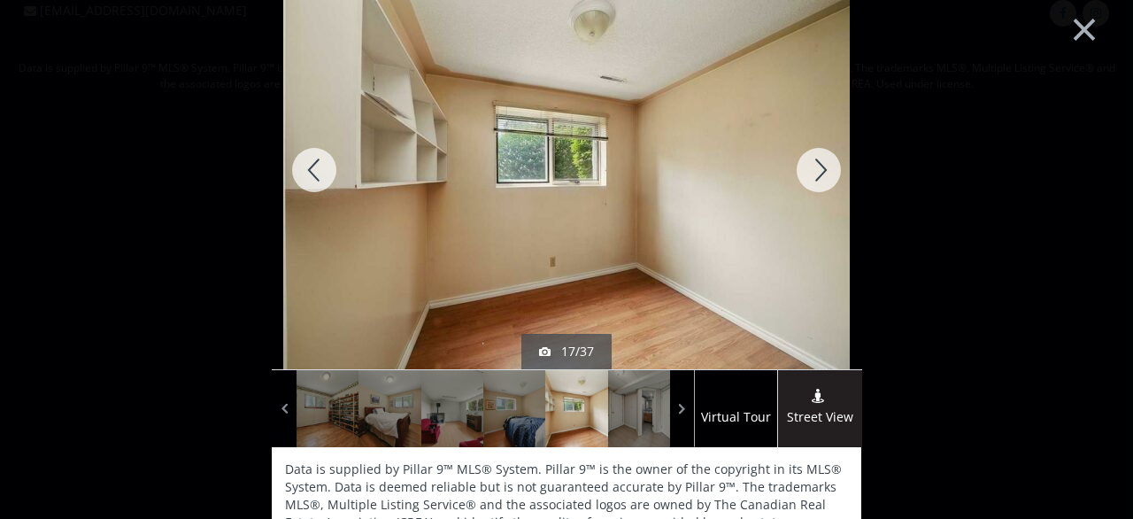
click at [815, 173] on div at bounding box center [818, 170] width 85 height 398
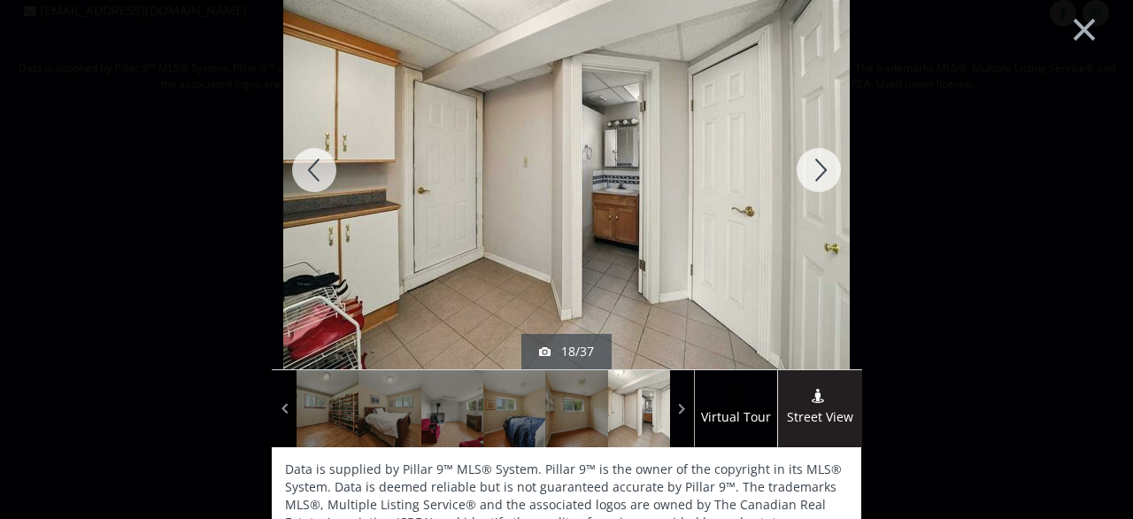
click at [815, 173] on div at bounding box center [818, 170] width 85 height 398
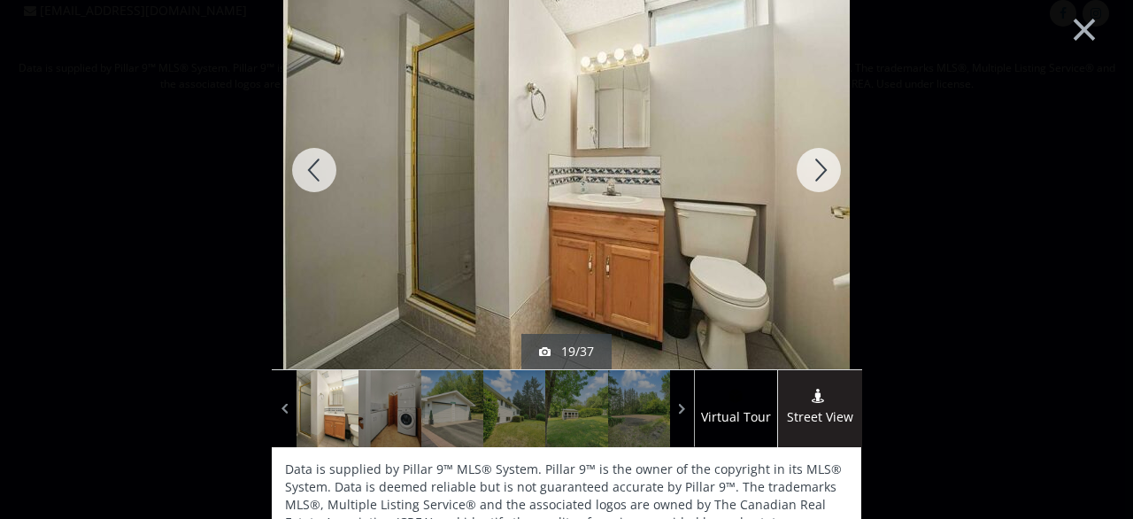
click at [815, 173] on div at bounding box center [818, 170] width 85 height 398
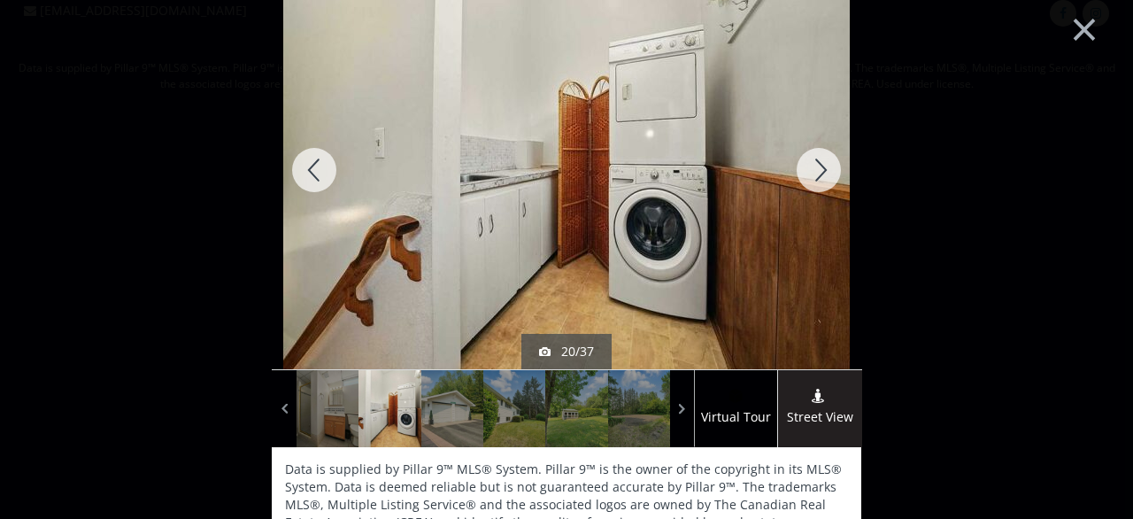
click at [815, 173] on div at bounding box center [818, 170] width 85 height 398
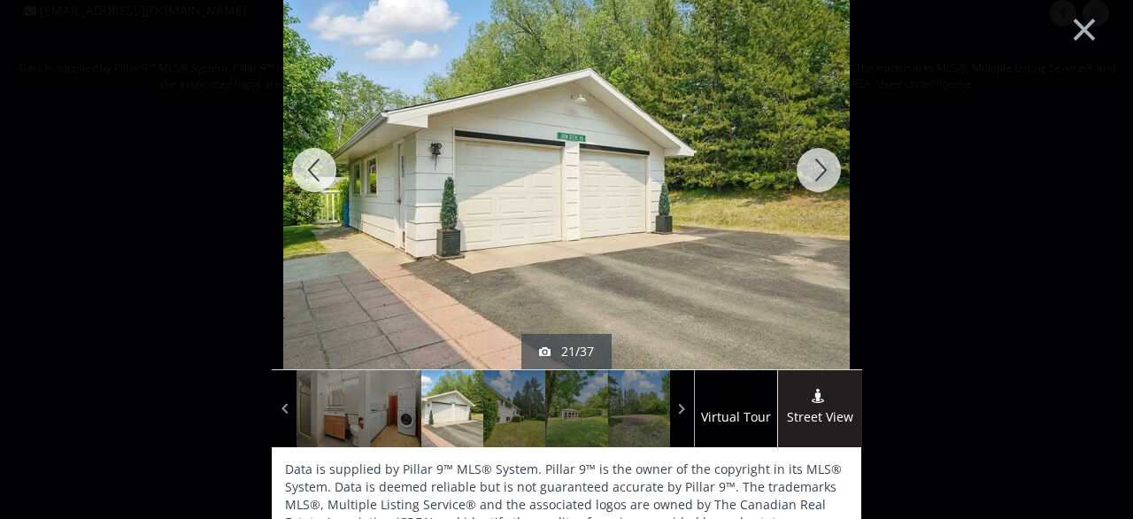
click at [815, 173] on div at bounding box center [818, 170] width 85 height 398
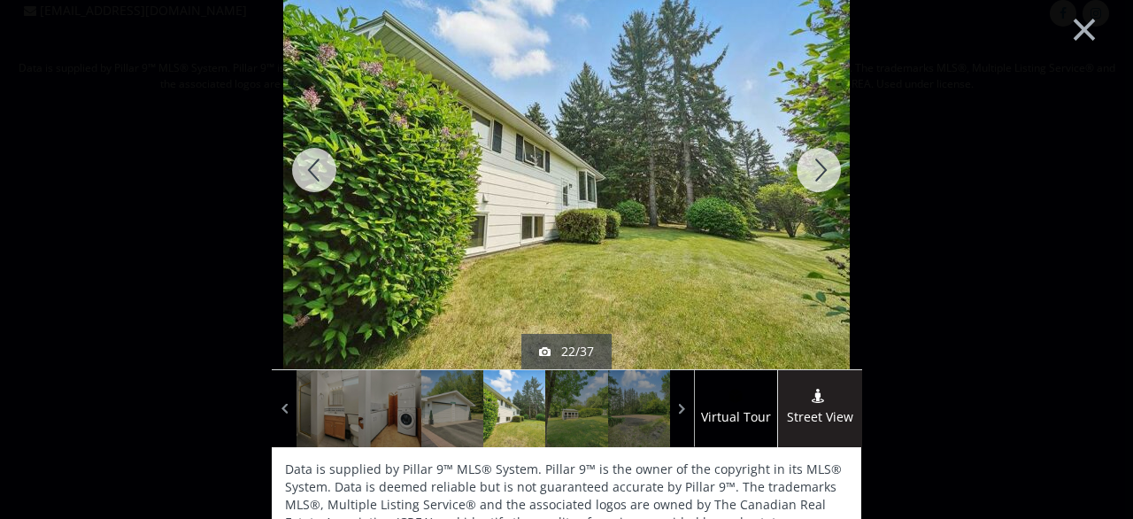
click at [815, 173] on div at bounding box center [818, 170] width 85 height 398
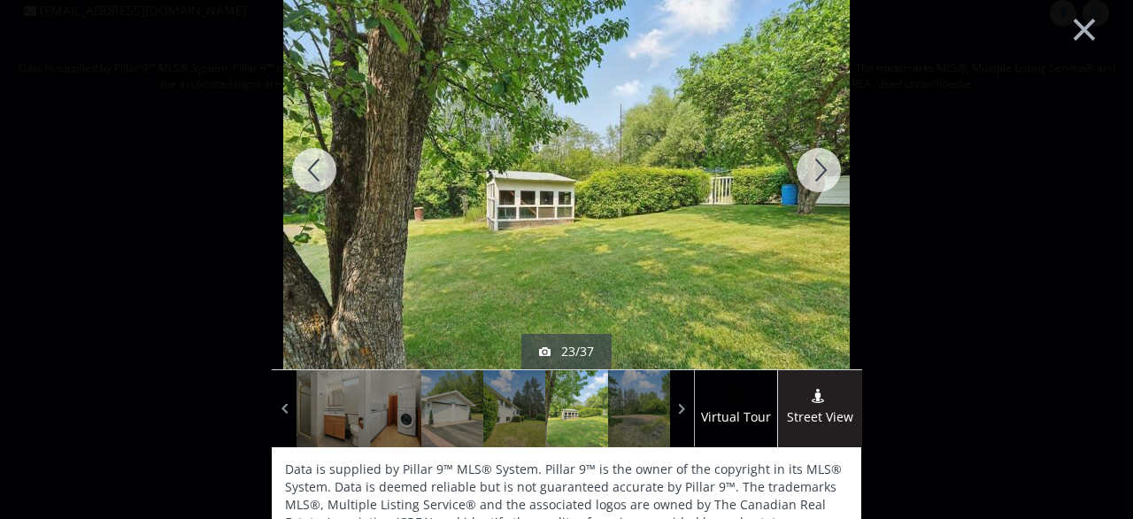
click at [815, 173] on div at bounding box center [818, 170] width 85 height 398
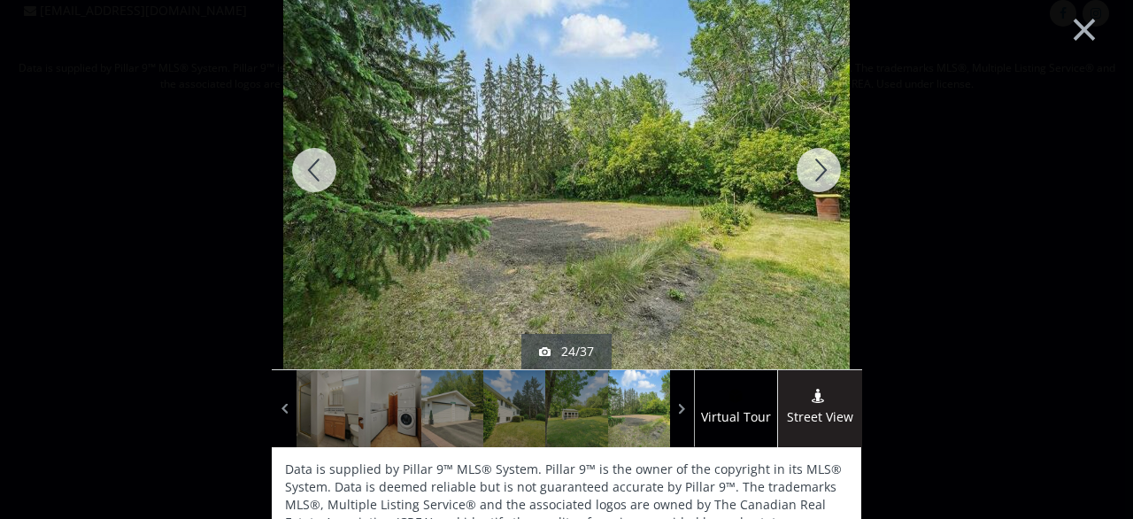
click at [815, 173] on div at bounding box center [818, 170] width 85 height 398
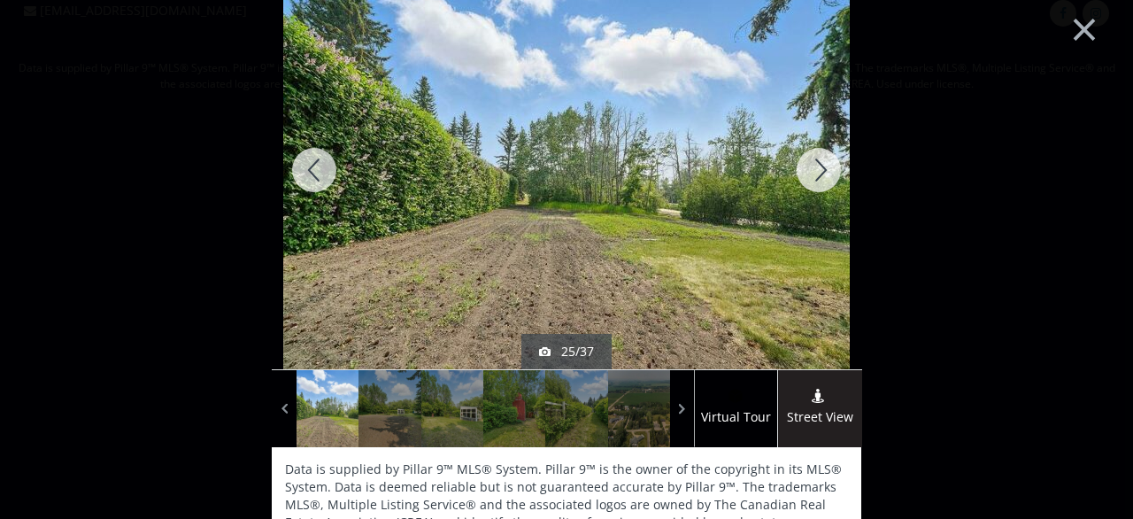
click at [815, 173] on div at bounding box center [818, 170] width 85 height 398
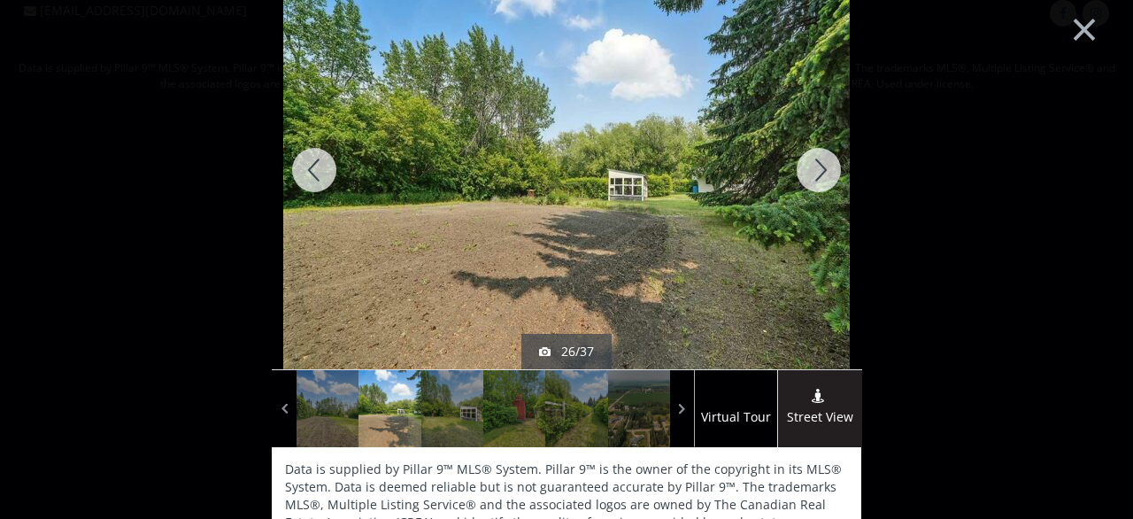
click at [815, 173] on div at bounding box center [818, 170] width 85 height 398
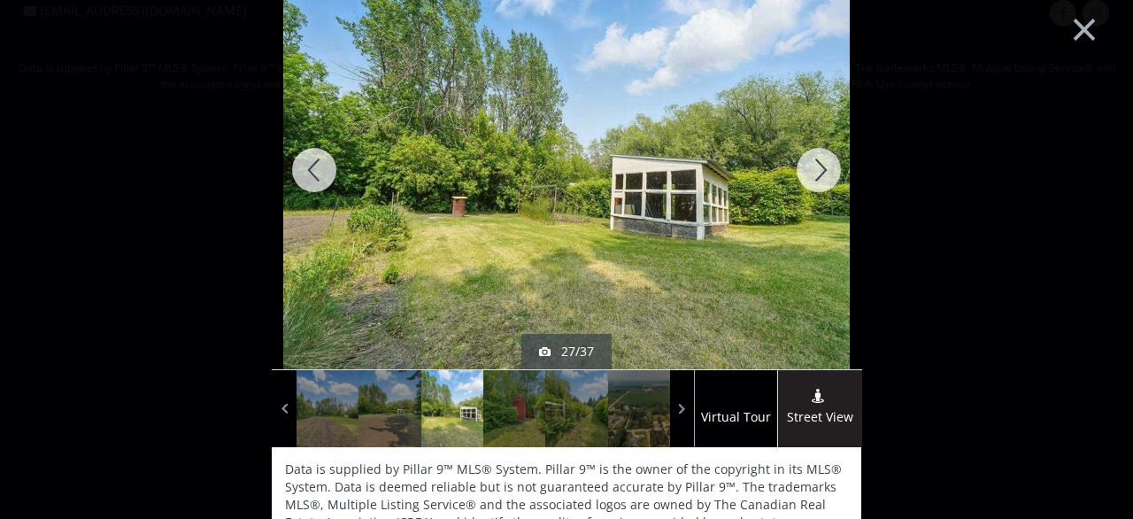
click at [815, 173] on div at bounding box center [818, 170] width 85 height 398
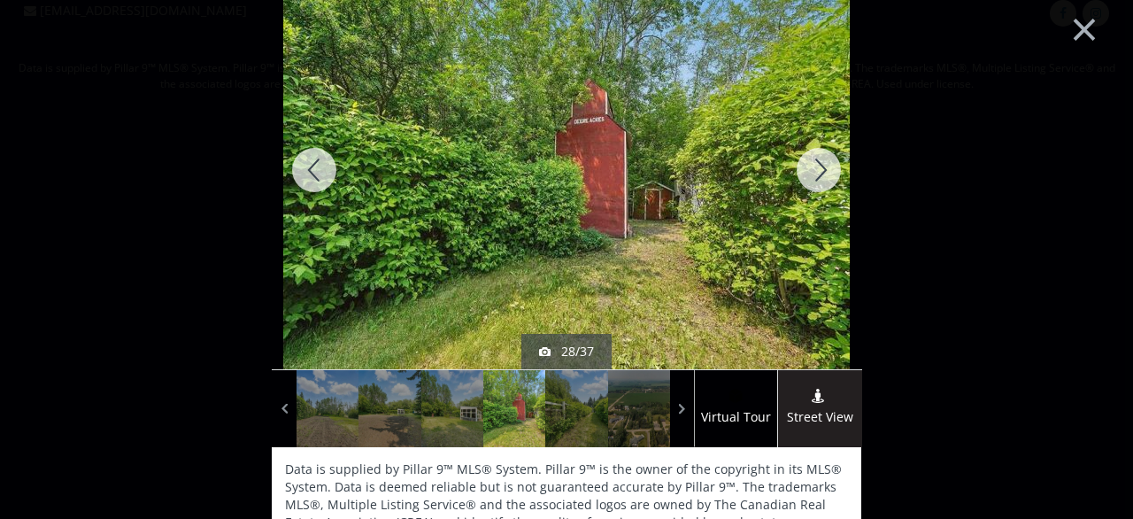
click at [815, 173] on div at bounding box center [818, 170] width 85 height 398
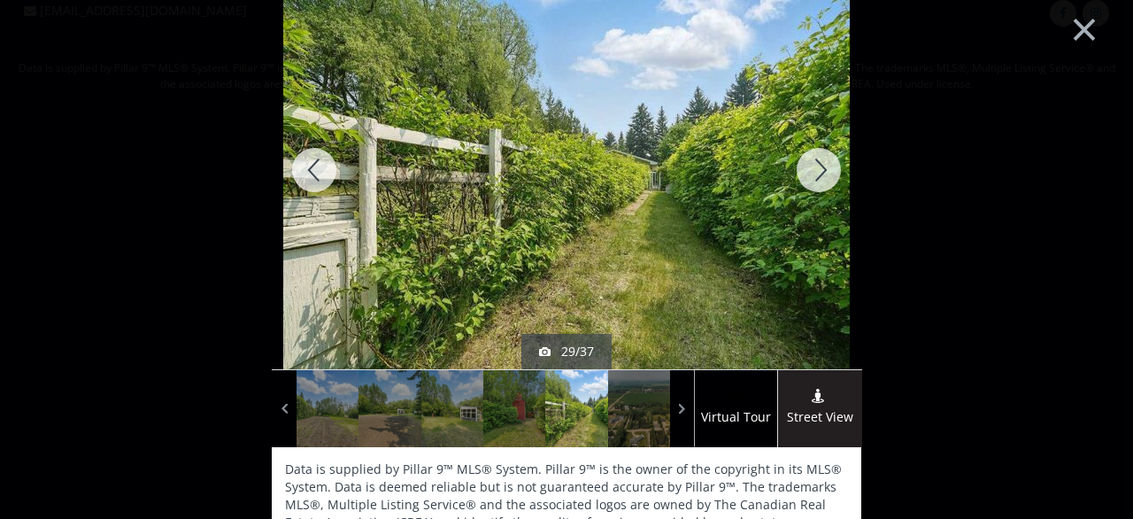
click at [815, 173] on div at bounding box center [818, 170] width 85 height 398
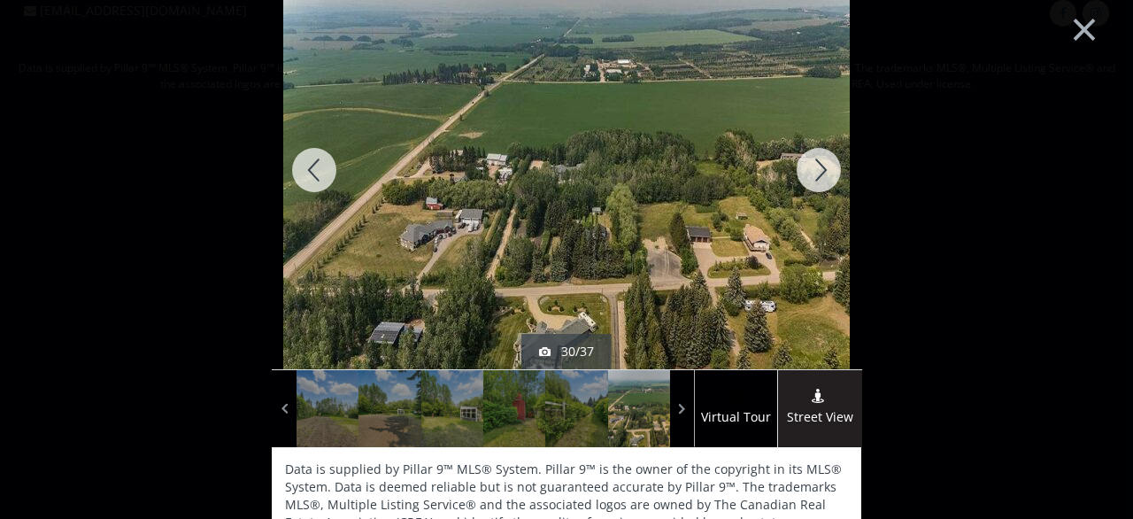
click at [815, 173] on div at bounding box center [818, 170] width 85 height 398
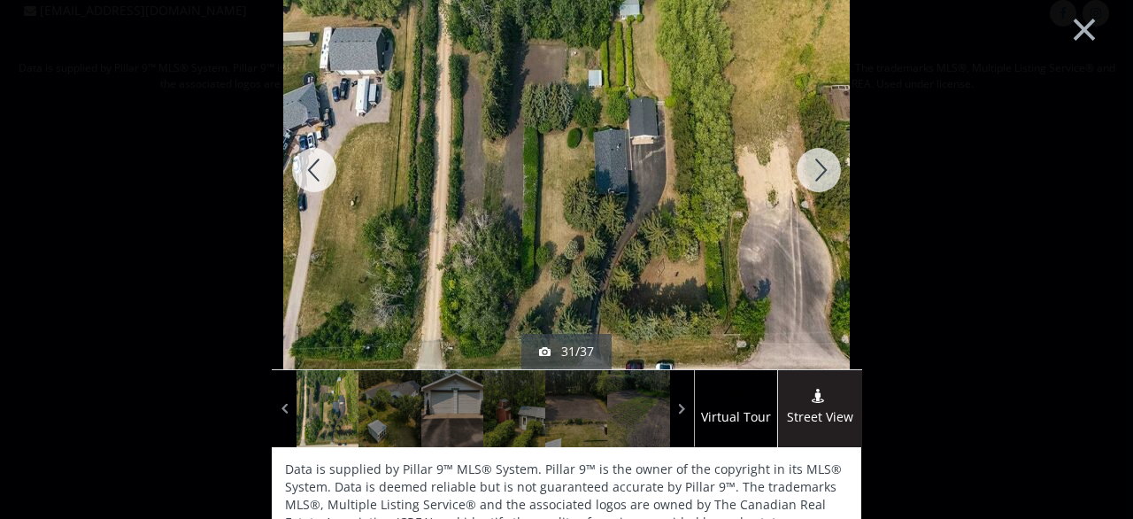
click at [815, 173] on div at bounding box center [818, 170] width 85 height 398
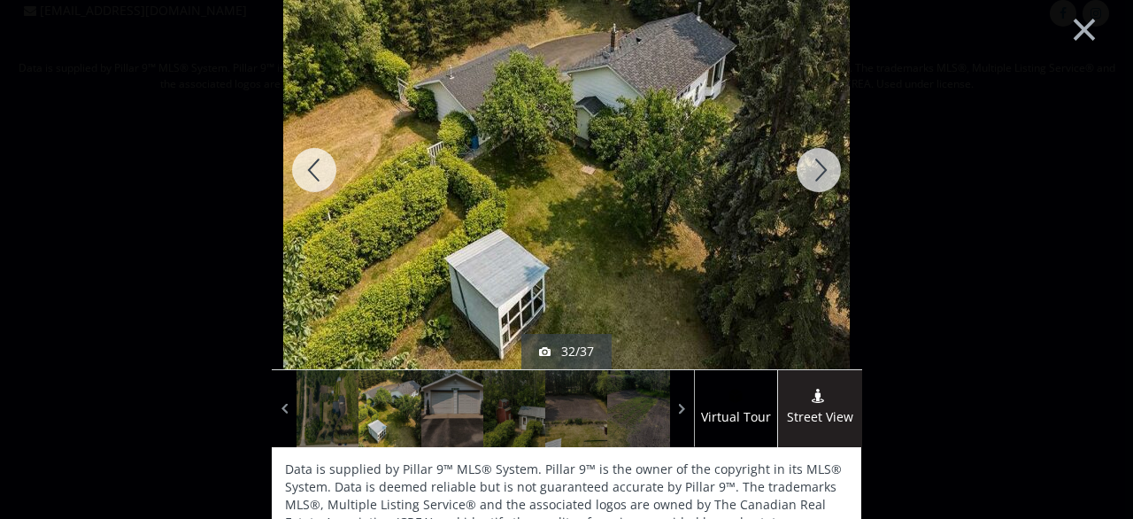
click at [815, 173] on div at bounding box center [818, 170] width 85 height 398
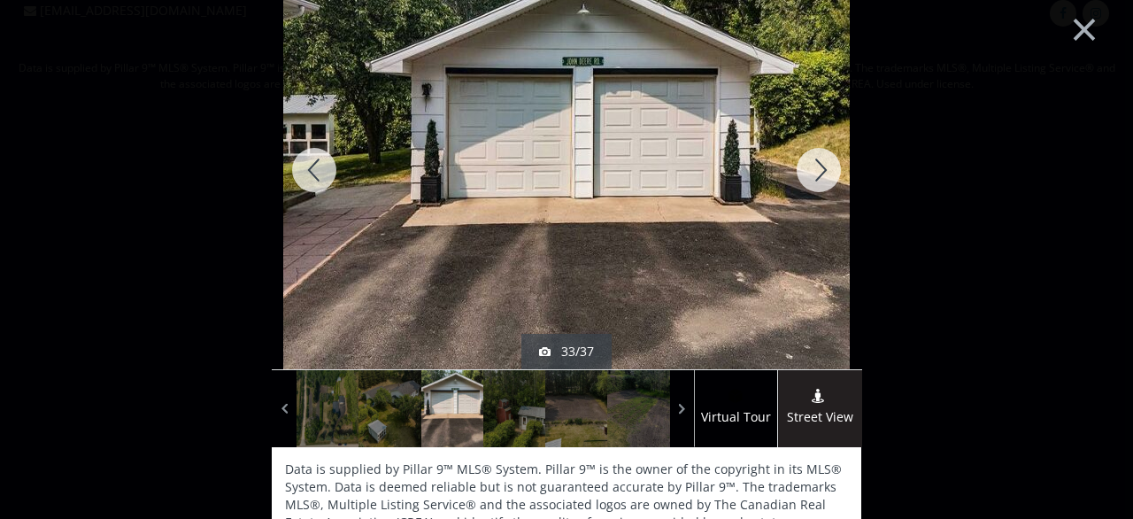
click at [815, 173] on div at bounding box center [818, 170] width 85 height 398
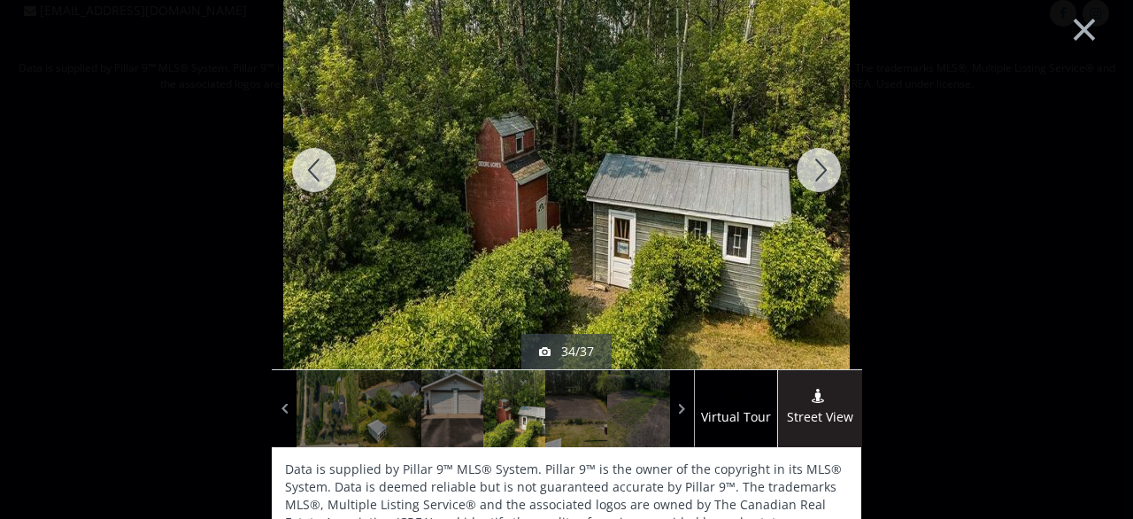
click at [815, 173] on div at bounding box center [818, 170] width 85 height 398
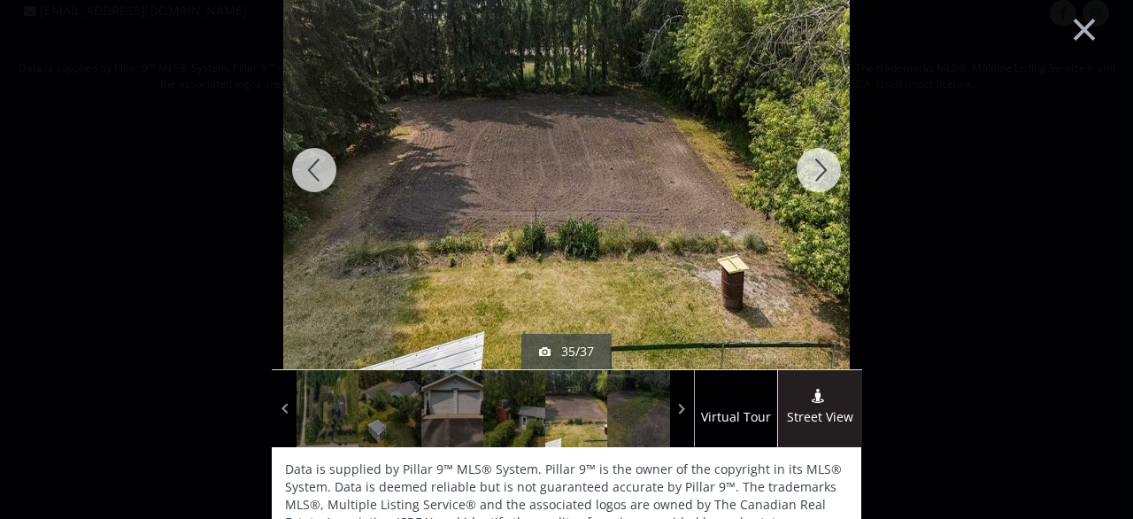
click at [815, 173] on div at bounding box center [818, 170] width 85 height 398
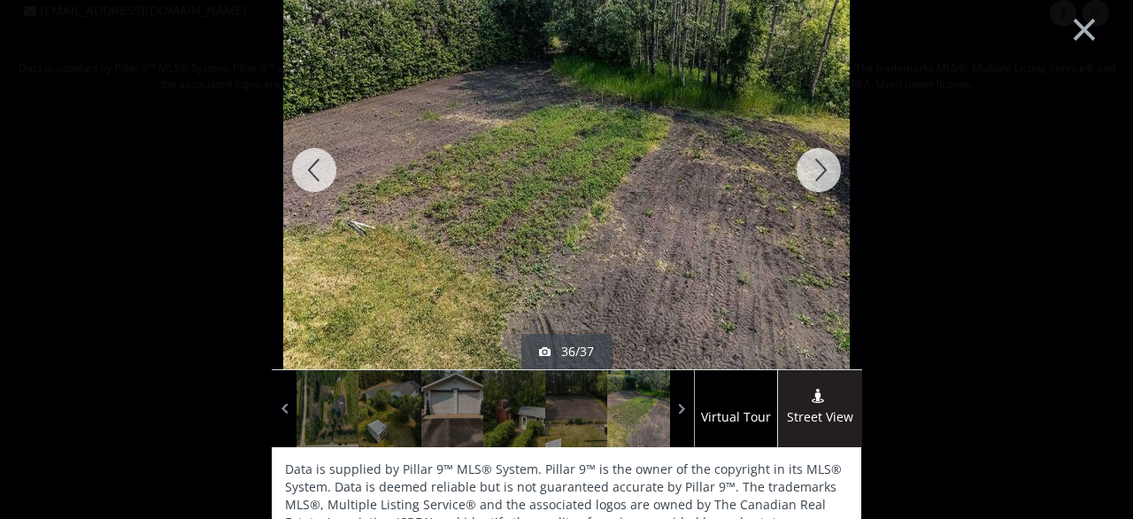
click at [815, 173] on div at bounding box center [818, 170] width 85 height 398
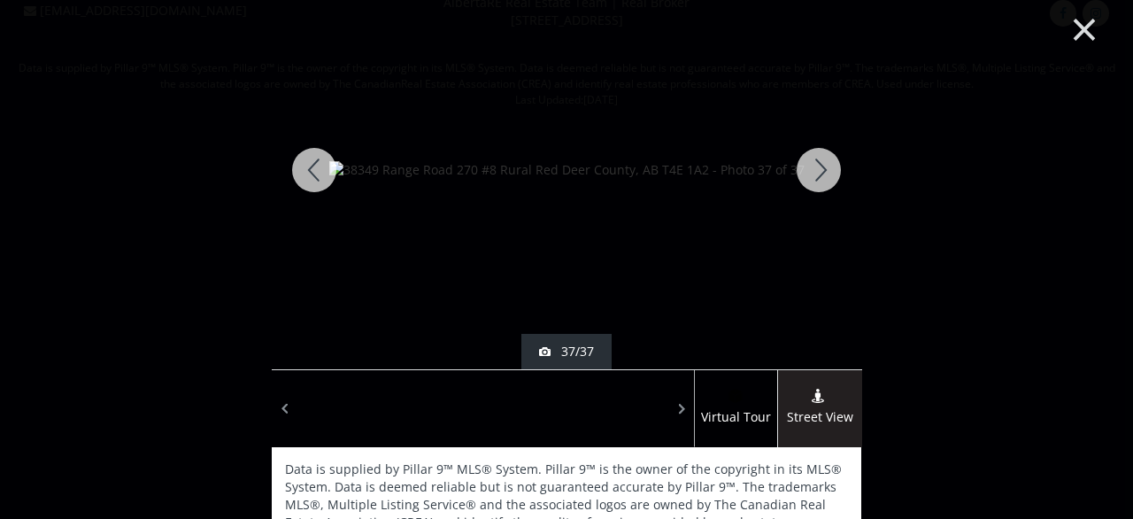
click at [1081, 27] on button "×" at bounding box center [1084, 27] width 97 height 73
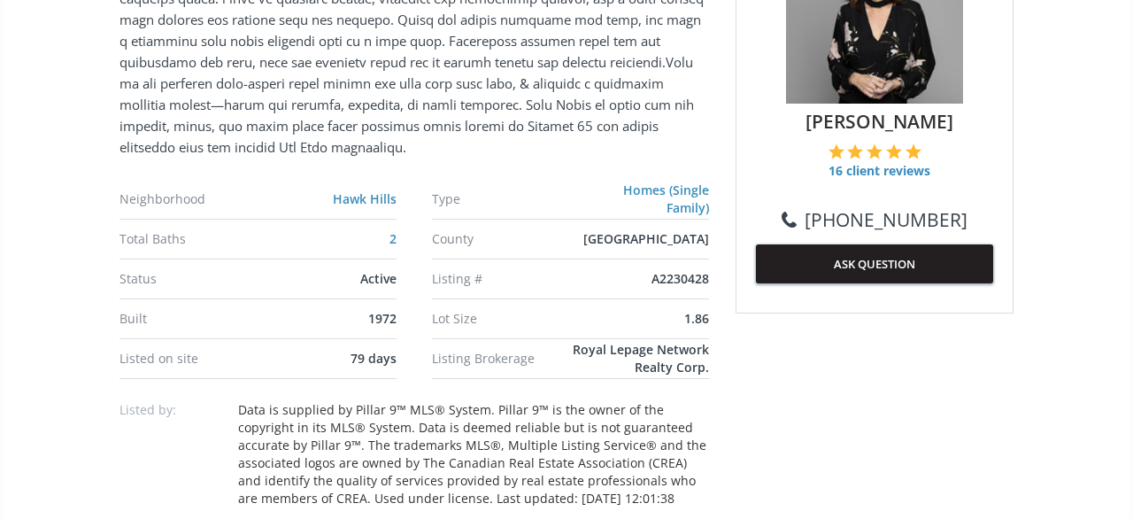
scroll to position [1516, 0]
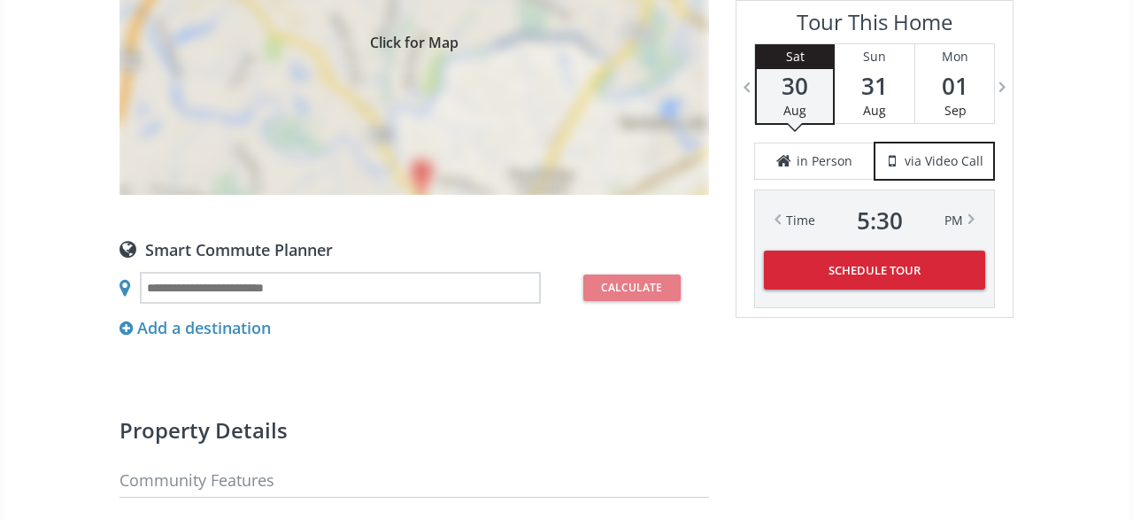
click at [408, 102] on div "Click for Map" at bounding box center [415, 40] width 590 height 310
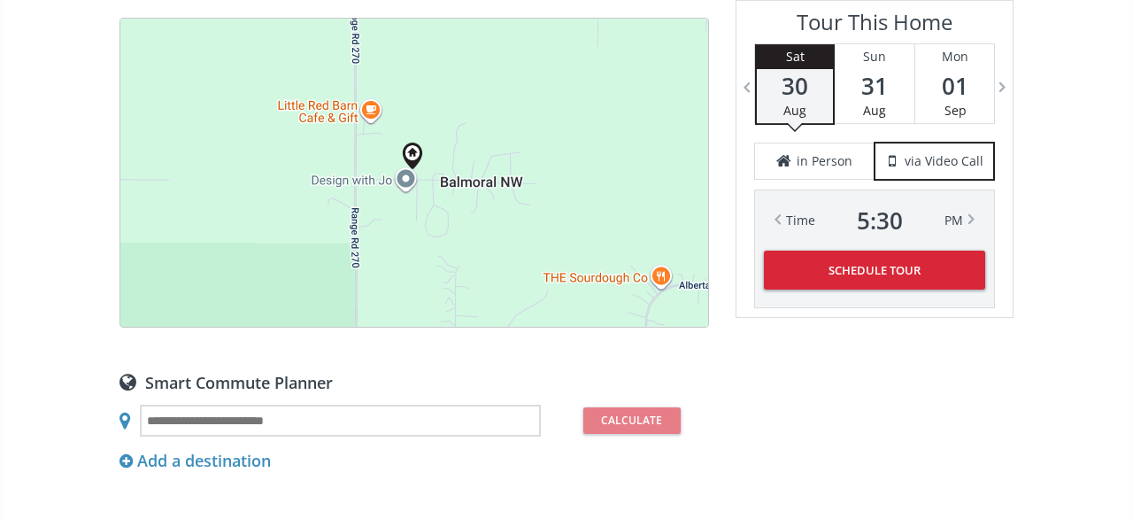
scroll to position [1240, 0]
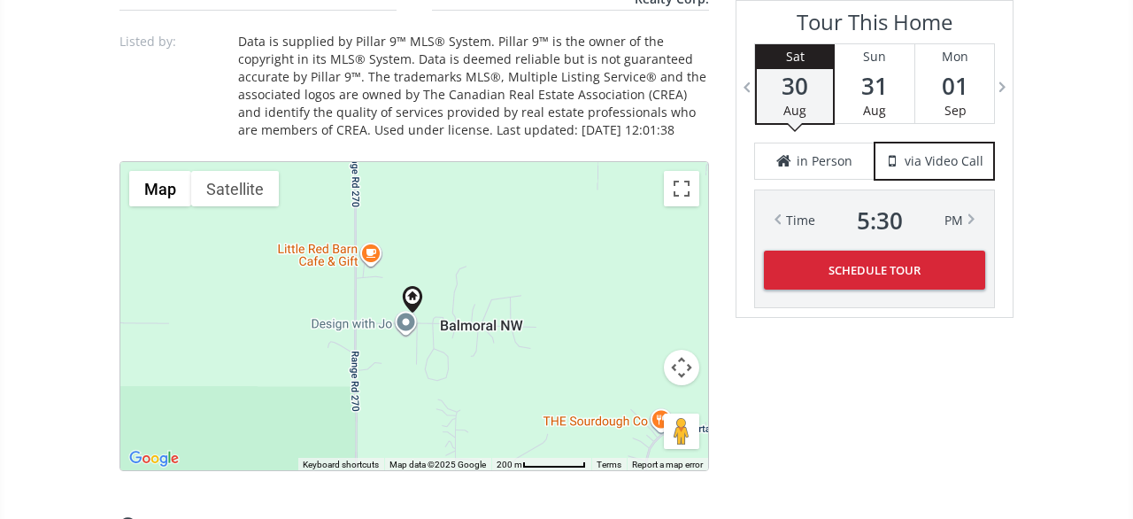
click at [684, 360] on button "Map camera controls" at bounding box center [681, 367] width 35 height 35
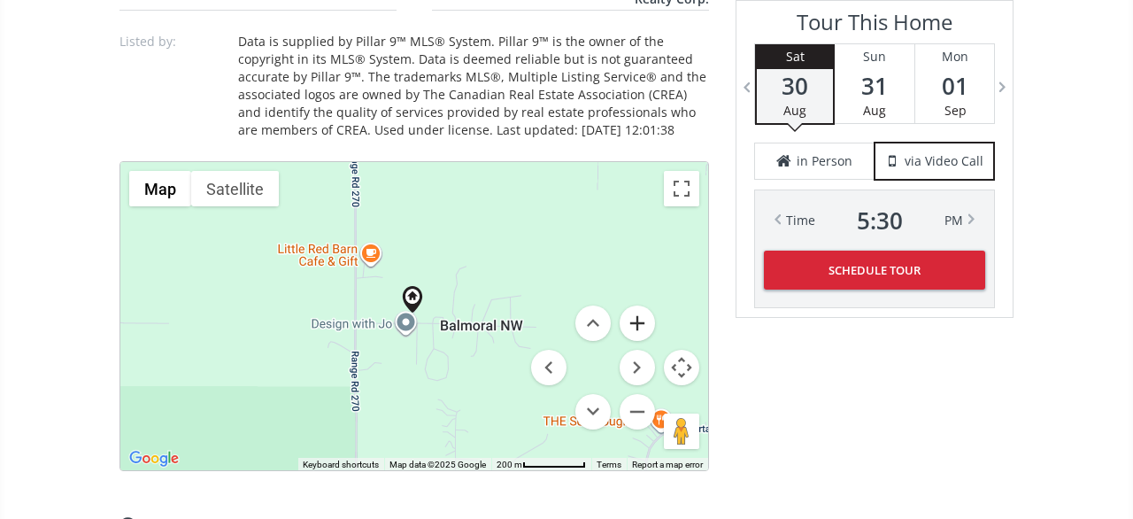
click at [645, 316] on button "Zoom in" at bounding box center [637, 322] width 35 height 35
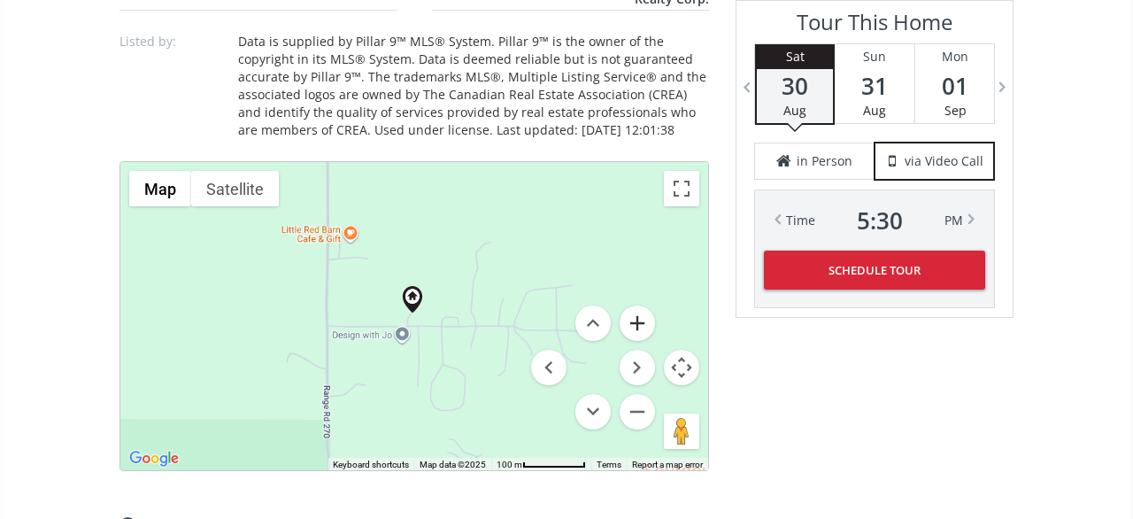
click at [645, 316] on button "Zoom in" at bounding box center [637, 322] width 35 height 35
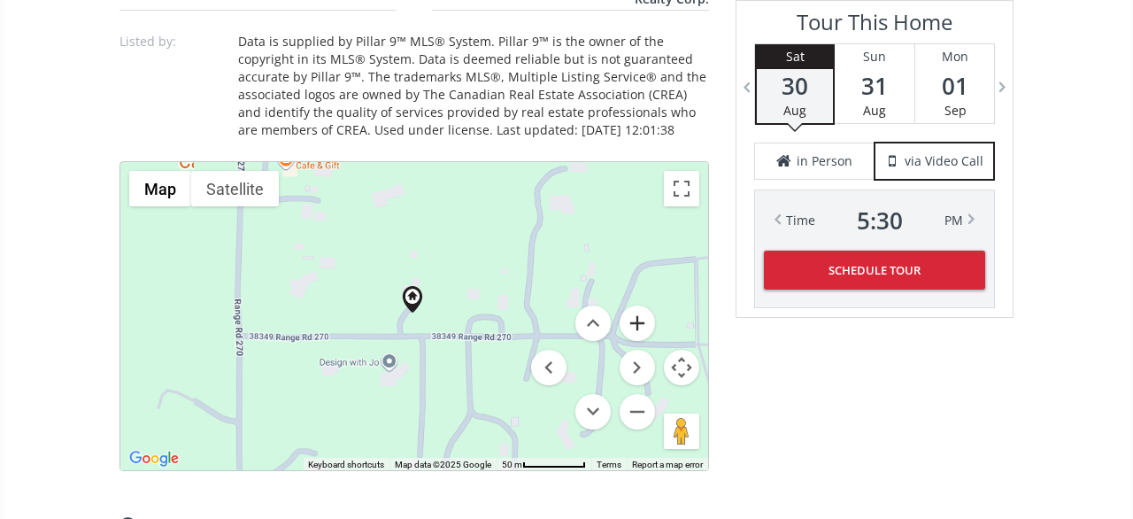
click at [645, 316] on button "Zoom in" at bounding box center [637, 322] width 35 height 35
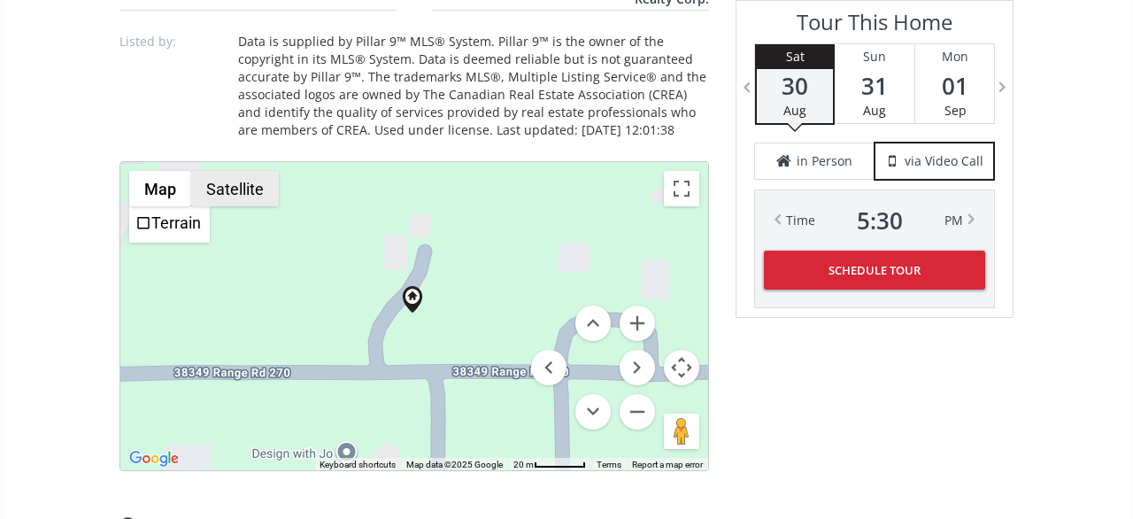
click at [240, 171] on button "Satellite" at bounding box center [235, 188] width 88 height 35
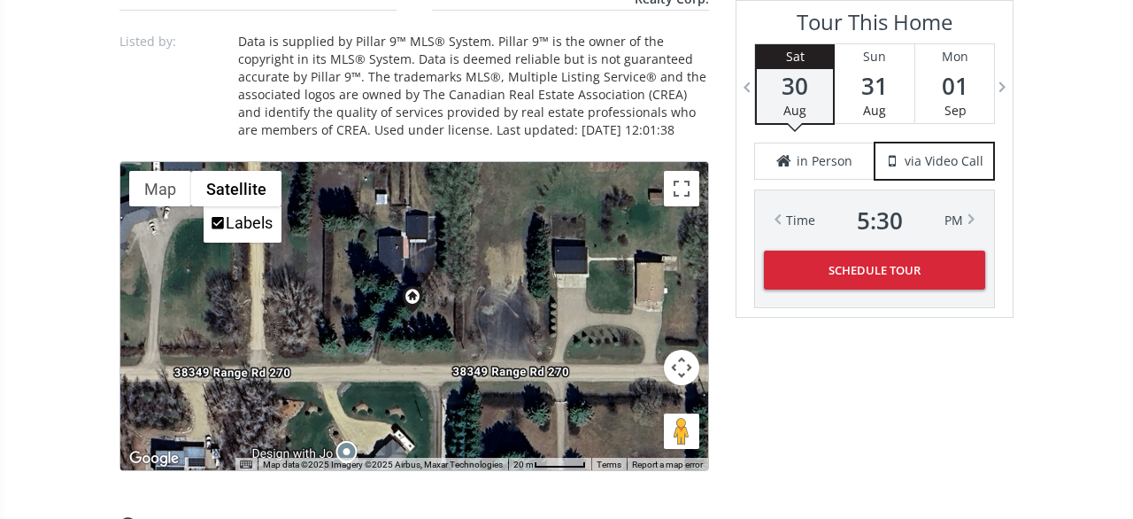
click at [687, 355] on button "Map camera controls" at bounding box center [681, 367] width 35 height 35
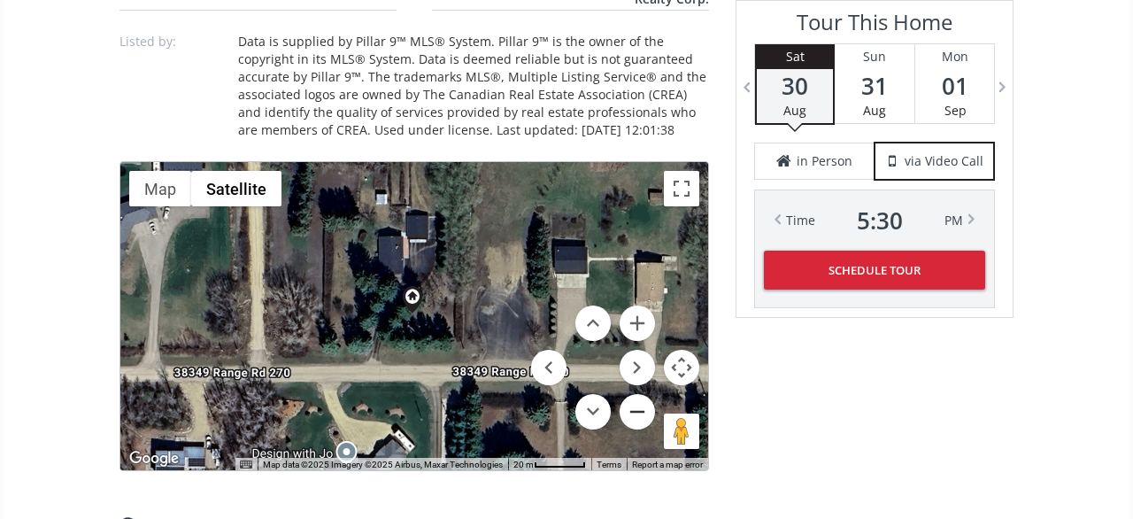
click at [631, 394] on button "Zoom out" at bounding box center [637, 411] width 35 height 35
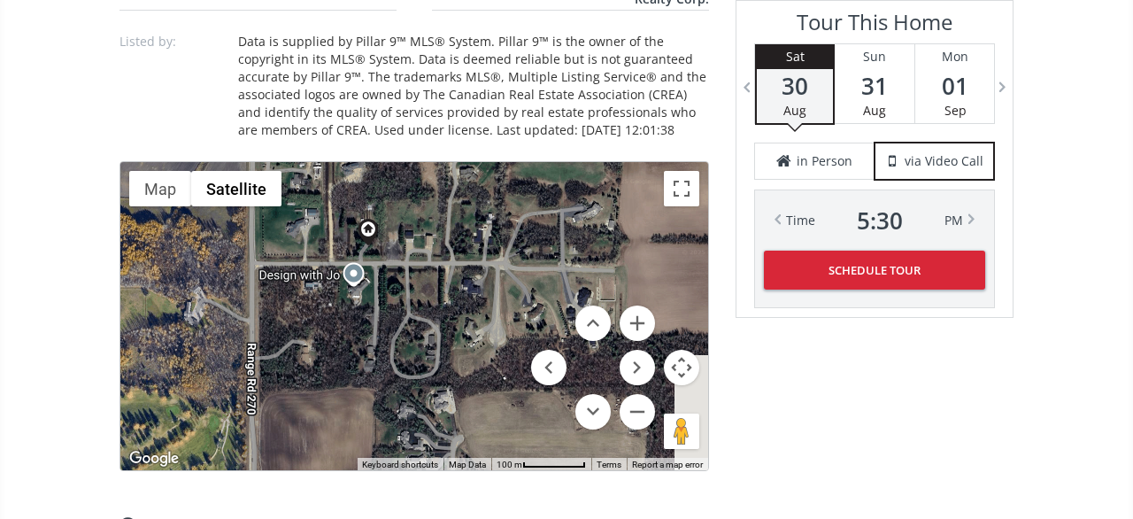
drag, startPoint x: 481, startPoint y: 331, endPoint x: 433, endPoint y: 258, distance: 87.7
click at [433, 258] on div at bounding box center [414, 316] width 588 height 308
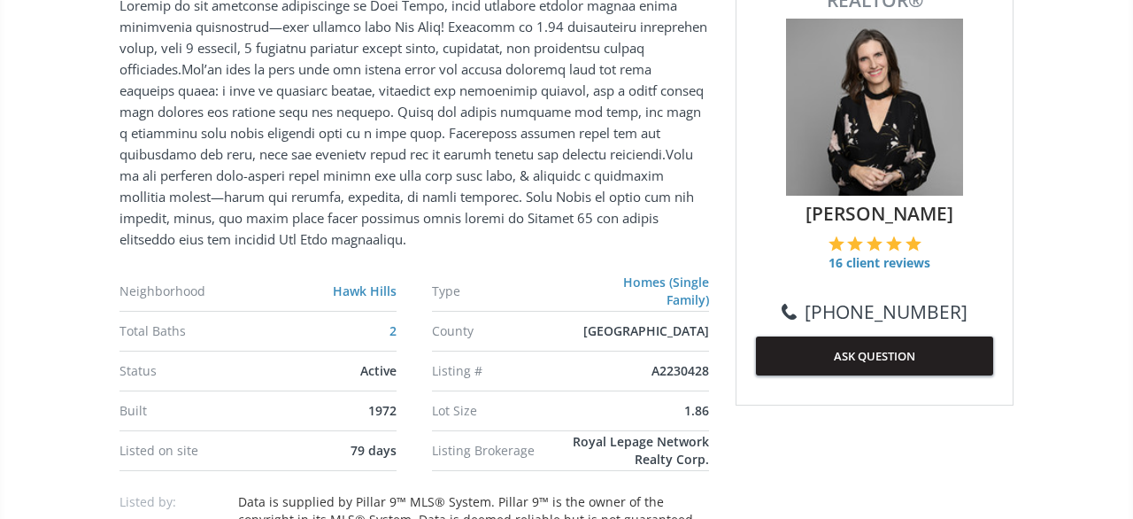
scroll to position [135, 0]
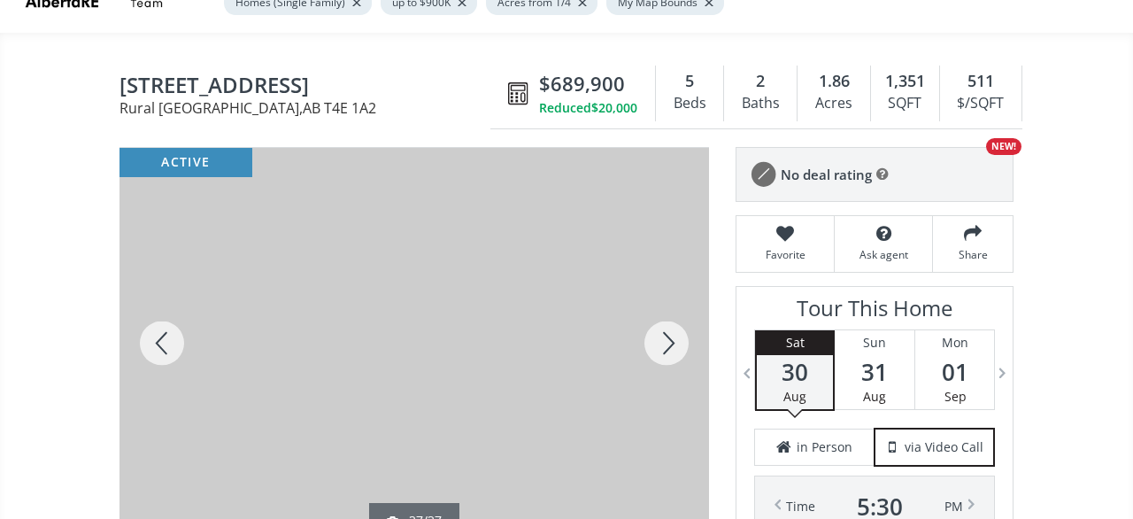
drag, startPoint x: 637, startPoint y: 66, endPoint x: 521, endPoint y: 66, distance: 115.1
click at [521, 66] on div "$689,900 Reduced $20,000" at bounding box center [573, 94] width 166 height 56
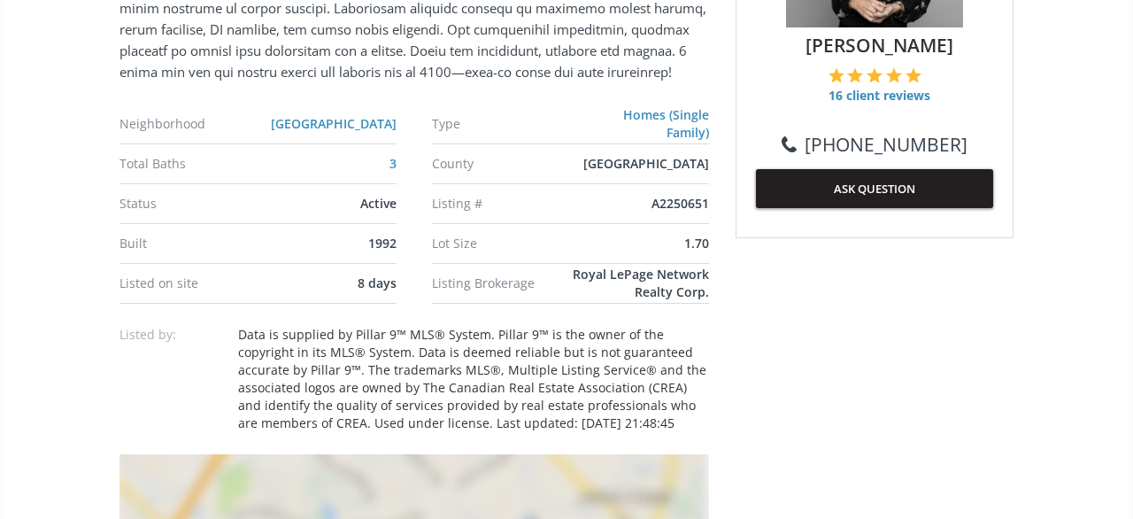
scroll to position [921, 0]
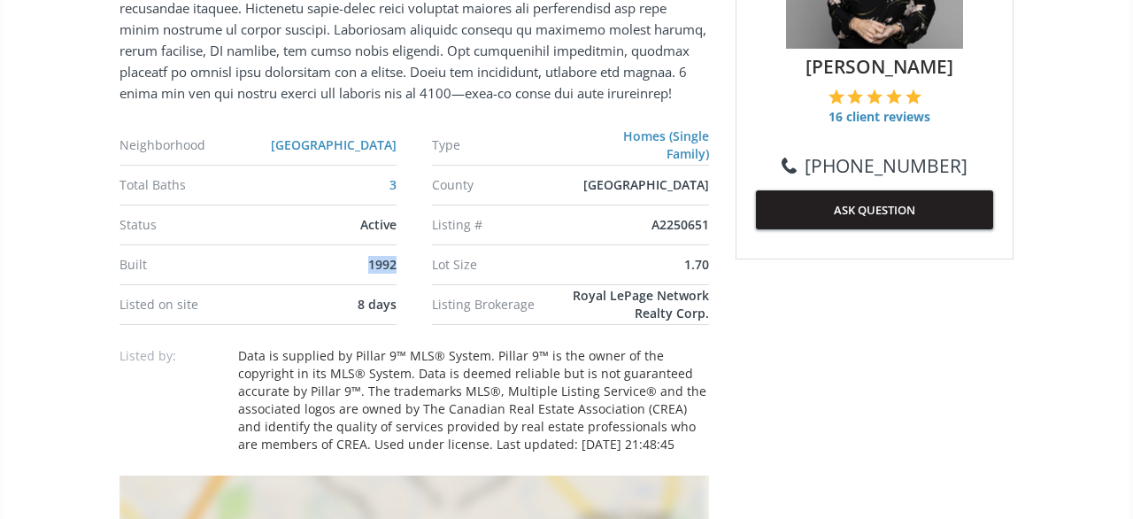
drag, startPoint x: 382, startPoint y: 263, endPoint x: 360, endPoint y: 263, distance: 21.2
click at [360, 263] on div "1992" at bounding box center [331, 265] width 130 height 18
drag, startPoint x: 717, startPoint y: 268, endPoint x: 653, endPoint y: 259, distance: 64.4
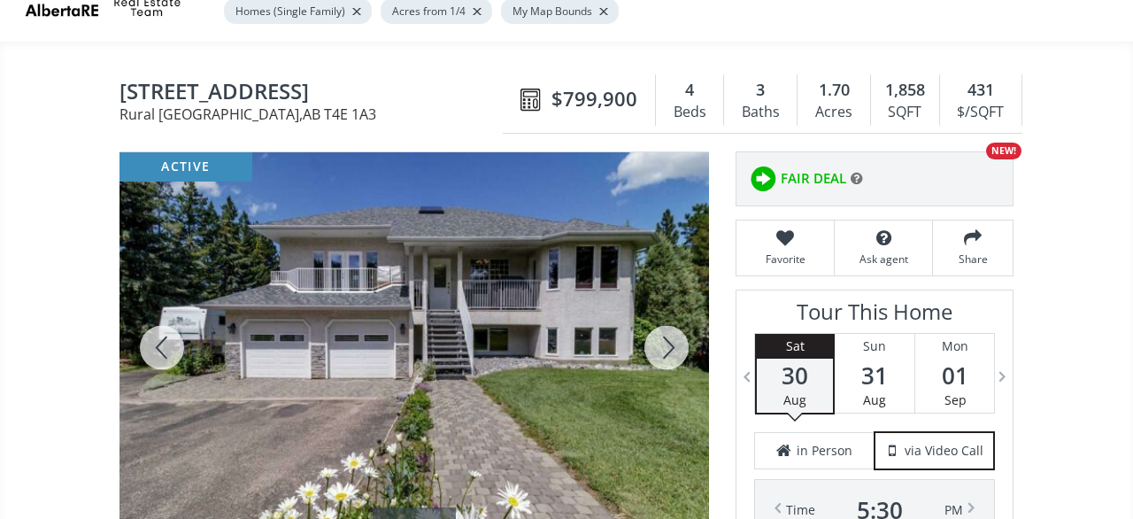
scroll to position [92, 0]
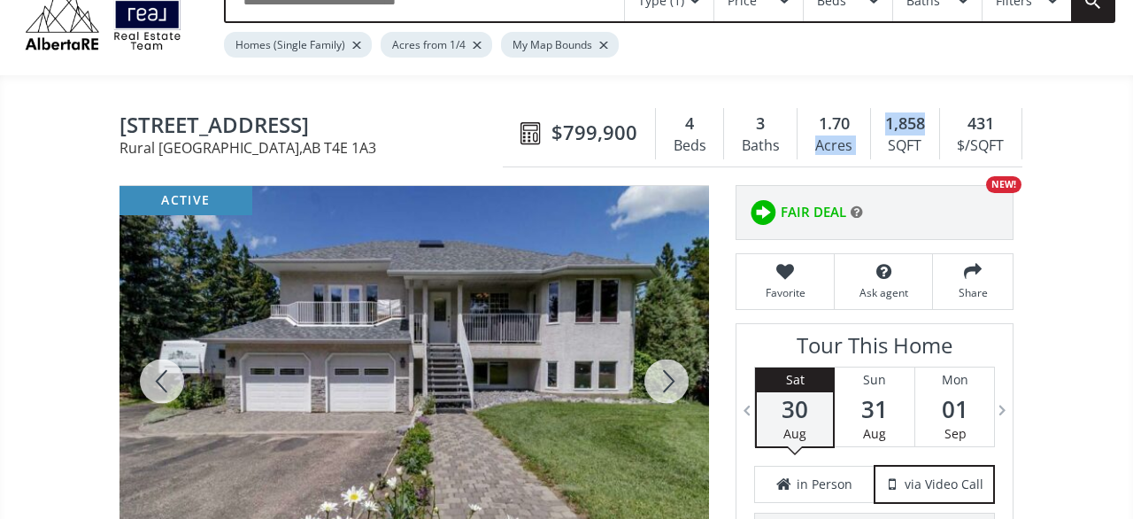
drag, startPoint x: 932, startPoint y: 107, endPoint x: 857, endPoint y: 100, distance: 75.6
click at [857, 101] on div "$799,900 4 Beds 3 Baths 1.70 Acres 1,858 SQFT 431 $/SQFT" at bounding box center [763, 134] width 520 height 66
click at [849, 113] on div "1.70" at bounding box center [834, 123] width 54 height 23
click at [676, 371] on div at bounding box center [666, 381] width 85 height 390
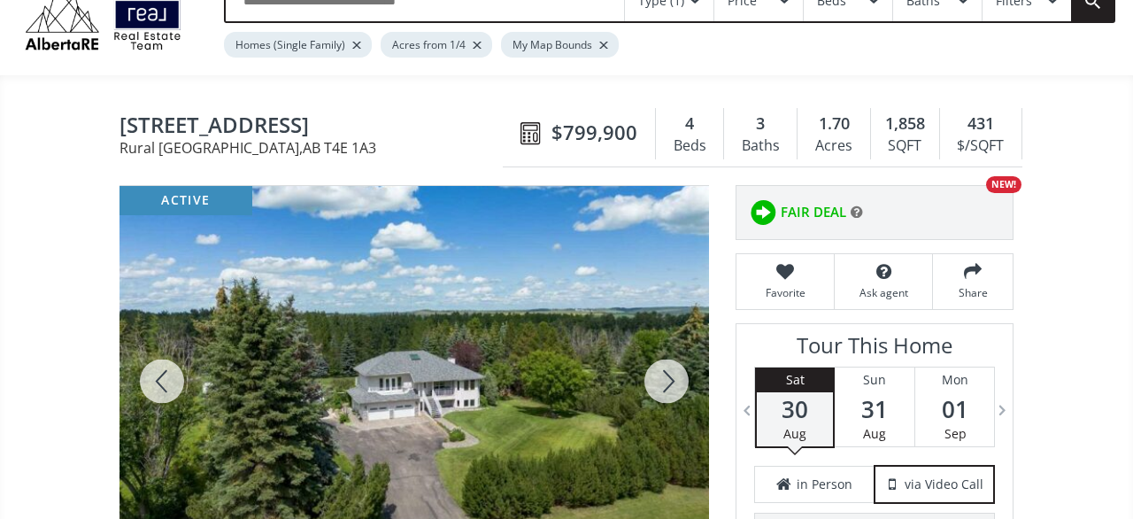
click at [676, 371] on div at bounding box center [666, 381] width 85 height 390
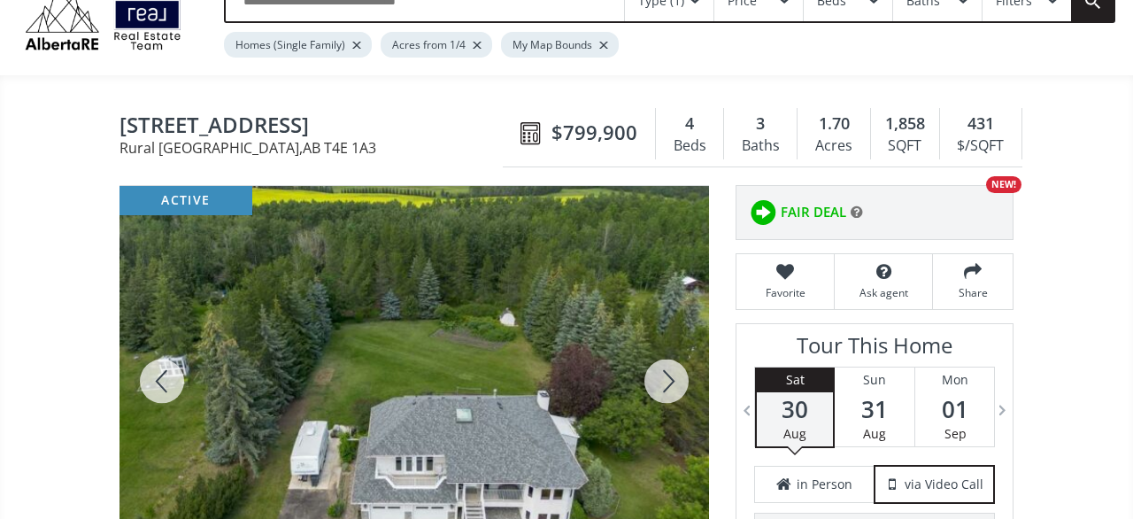
click at [676, 371] on div at bounding box center [666, 381] width 85 height 390
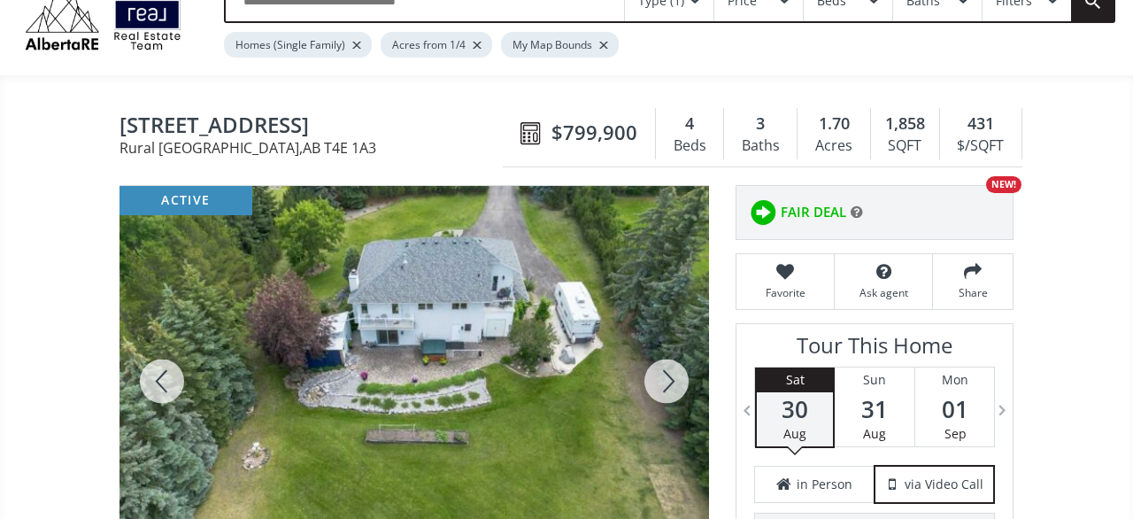
click at [676, 371] on div at bounding box center [666, 381] width 85 height 390
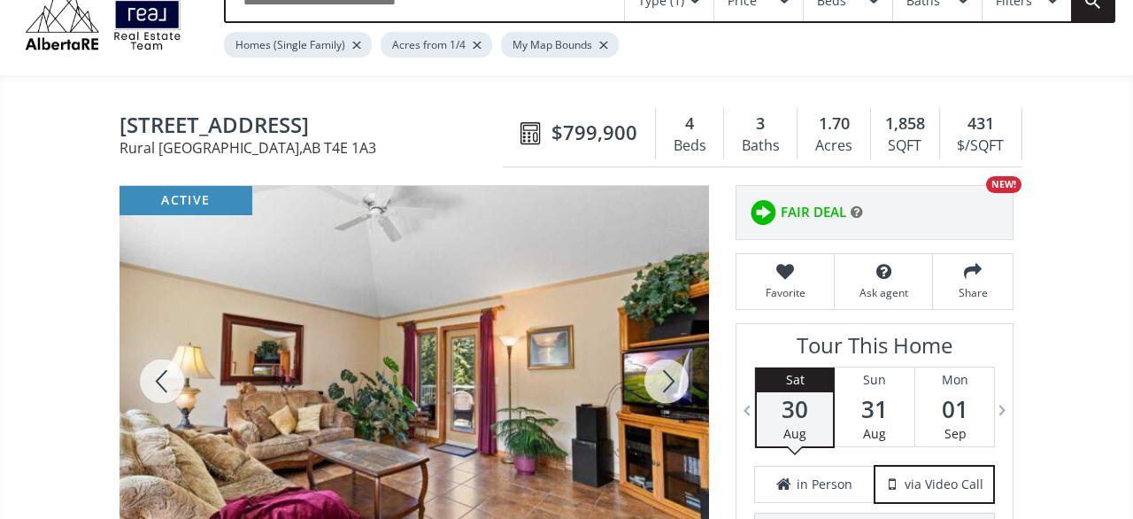
click at [676, 371] on div at bounding box center [666, 381] width 85 height 390
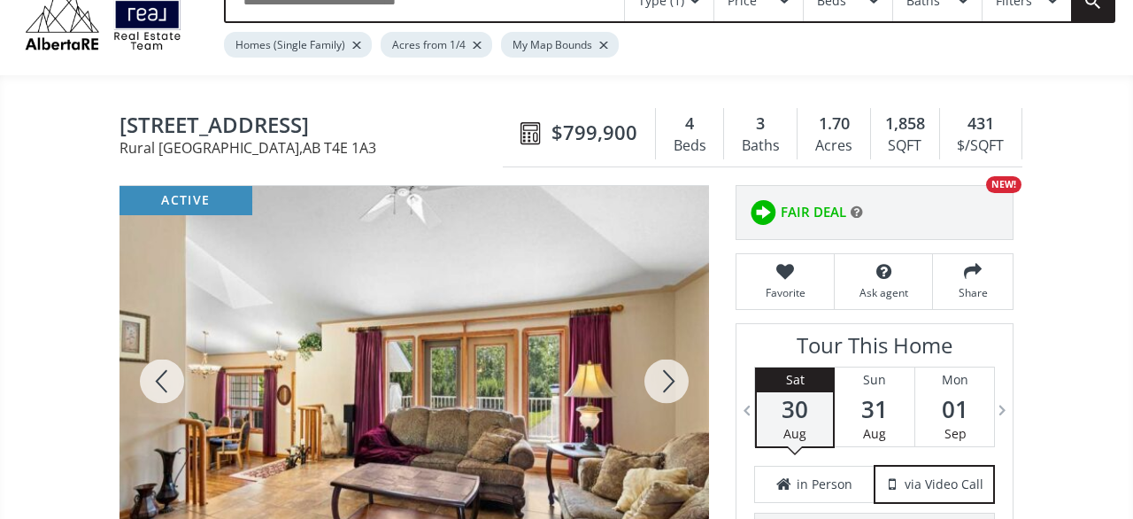
click at [676, 371] on div at bounding box center [666, 381] width 85 height 390
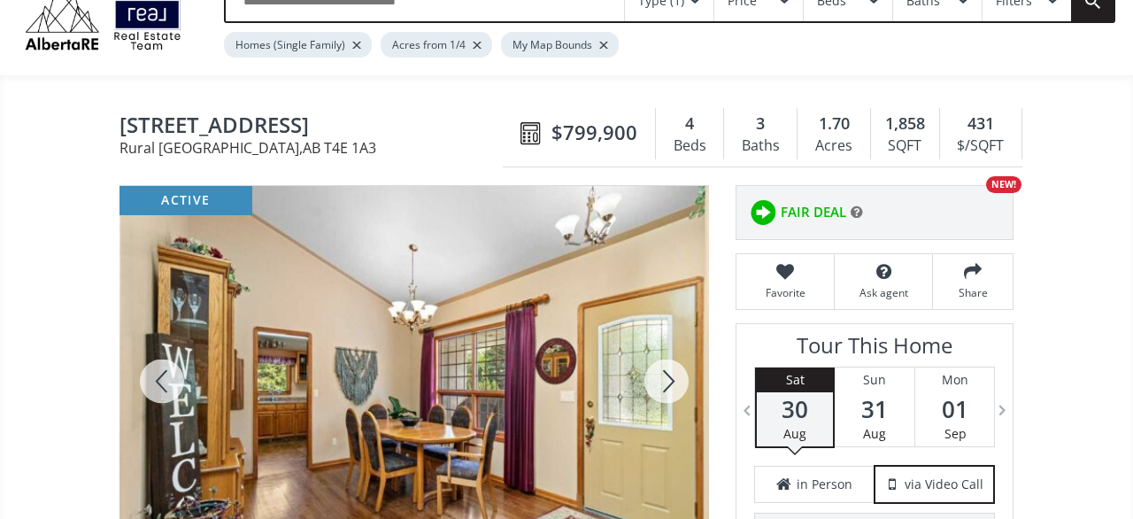
click at [676, 371] on div at bounding box center [666, 381] width 85 height 390
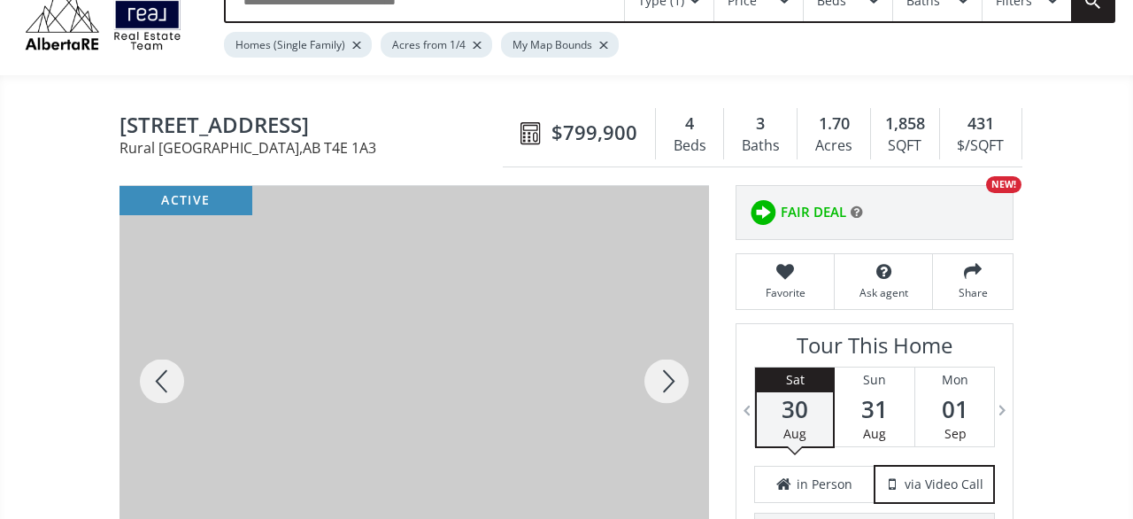
click at [676, 371] on div at bounding box center [666, 381] width 85 height 390
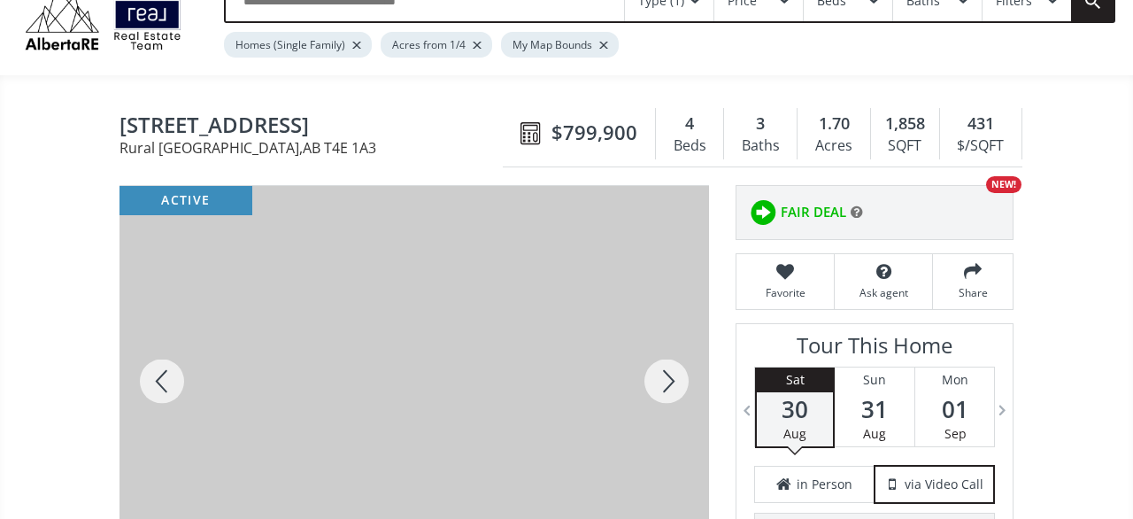
click at [676, 371] on div at bounding box center [666, 381] width 85 height 390
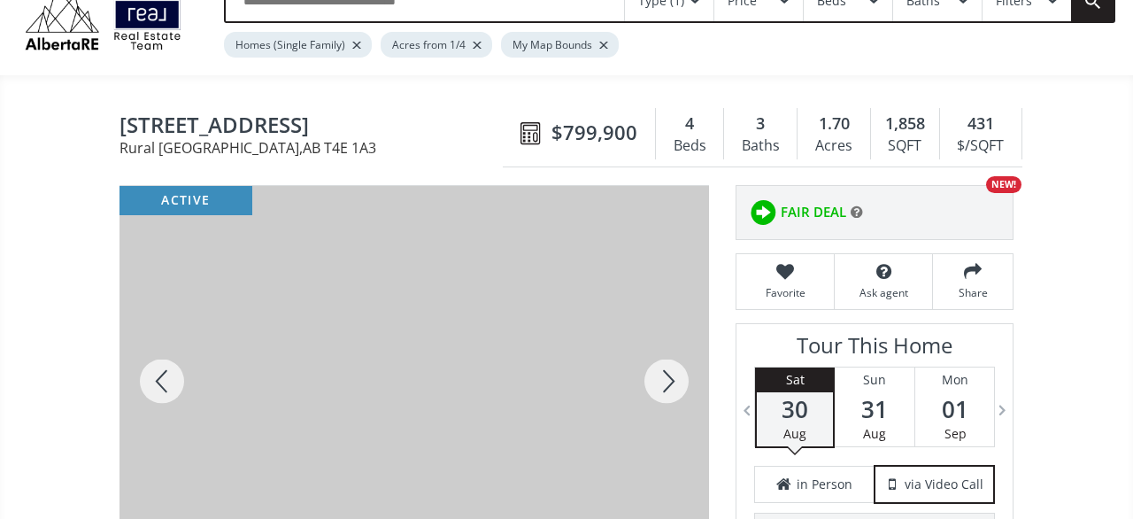
click at [676, 346] on div at bounding box center [666, 381] width 85 height 390
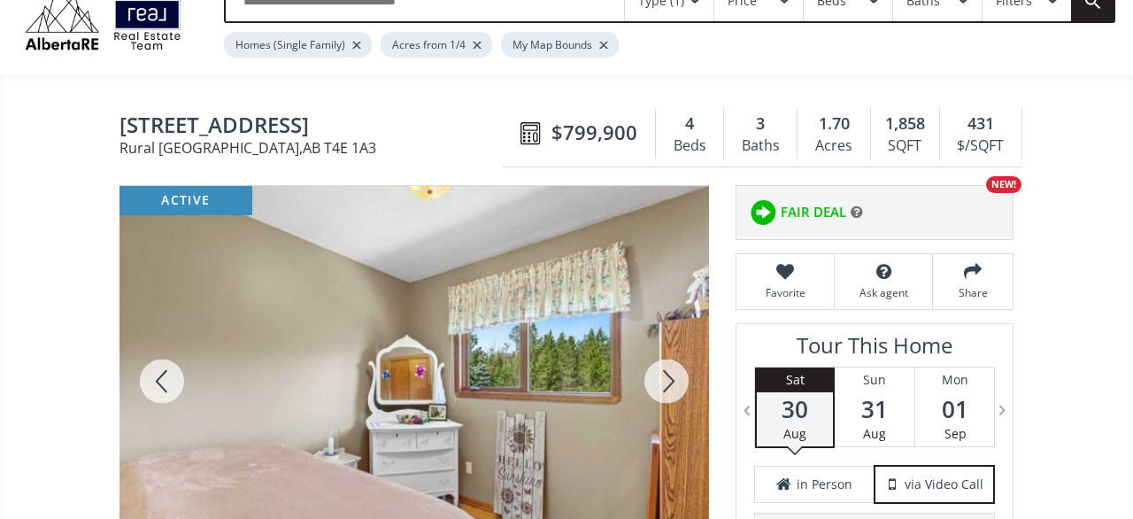
click at [676, 347] on div at bounding box center [666, 381] width 85 height 390
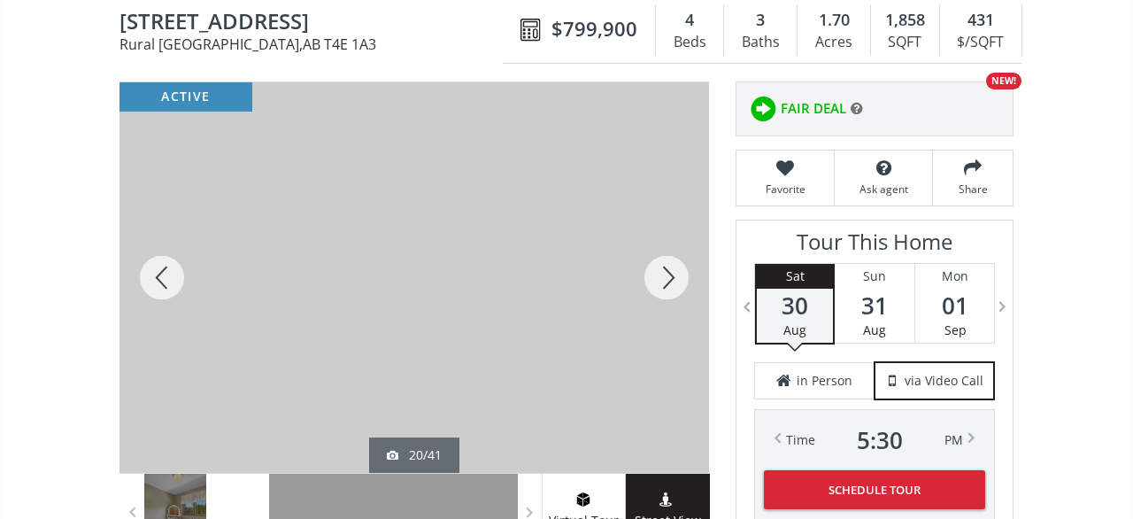
scroll to position [276, 0]
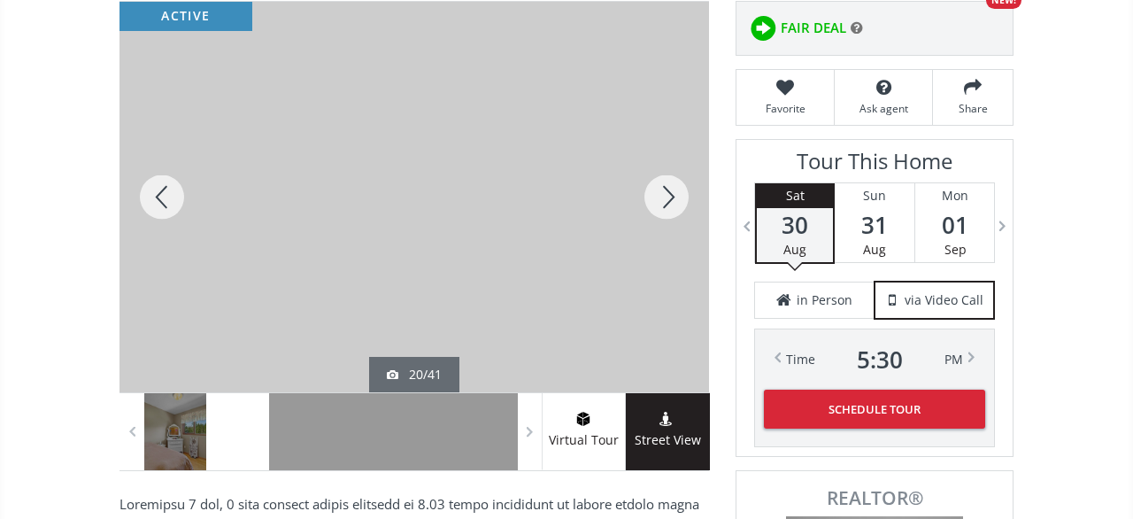
click at [684, 171] on div at bounding box center [666, 197] width 85 height 390
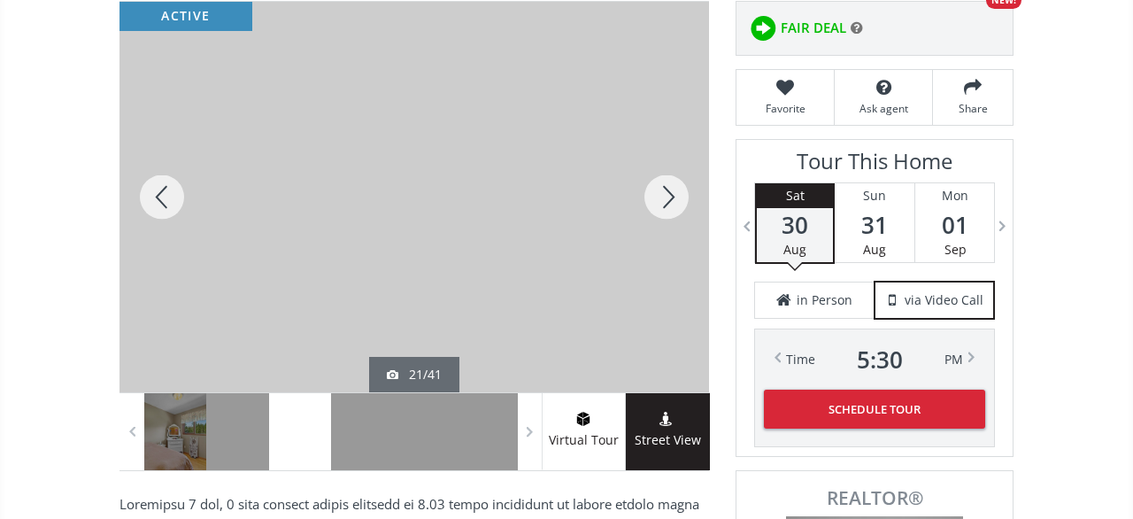
click at [684, 171] on div at bounding box center [666, 197] width 85 height 390
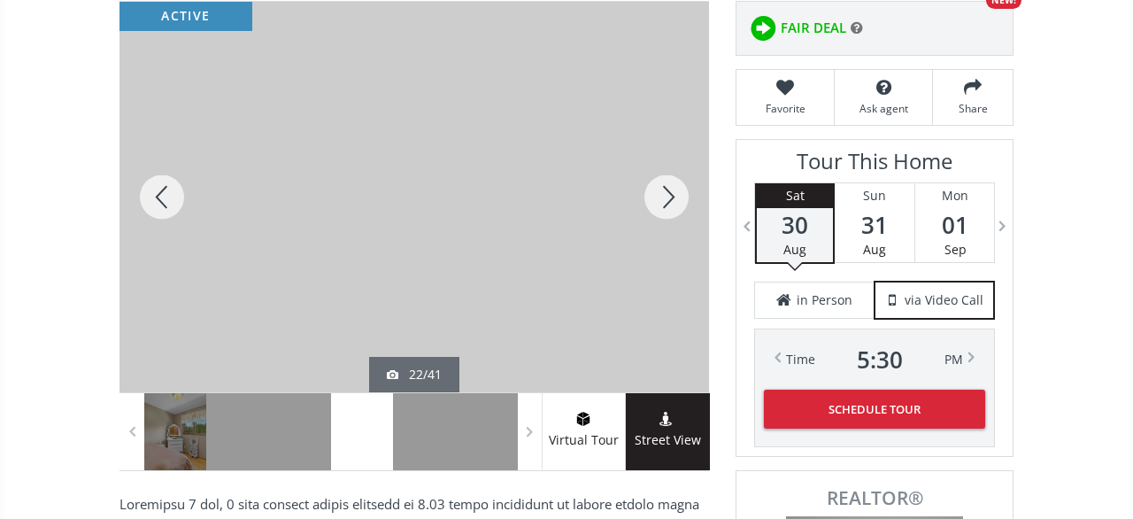
click at [684, 171] on div at bounding box center [666, 197] width 85 height 390
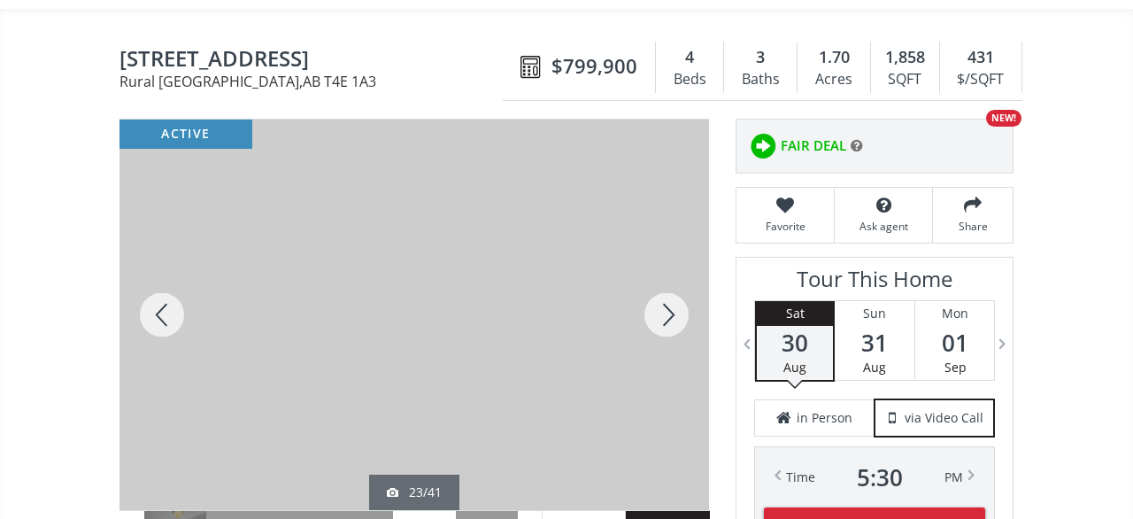
scroll to position [92, 0]
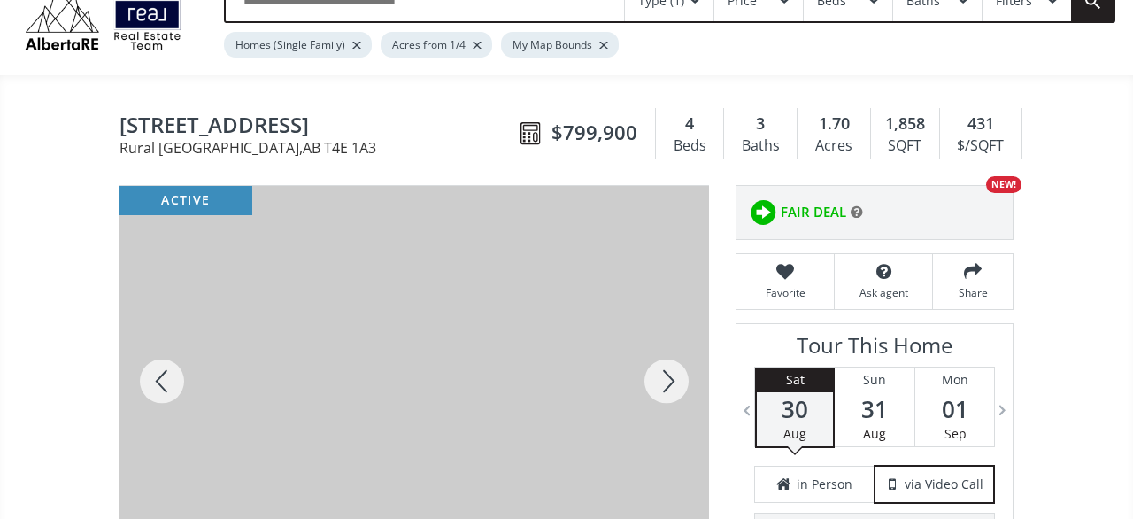
click at [674, 374] on div at bounding box center [666, 381] width 85 height 390
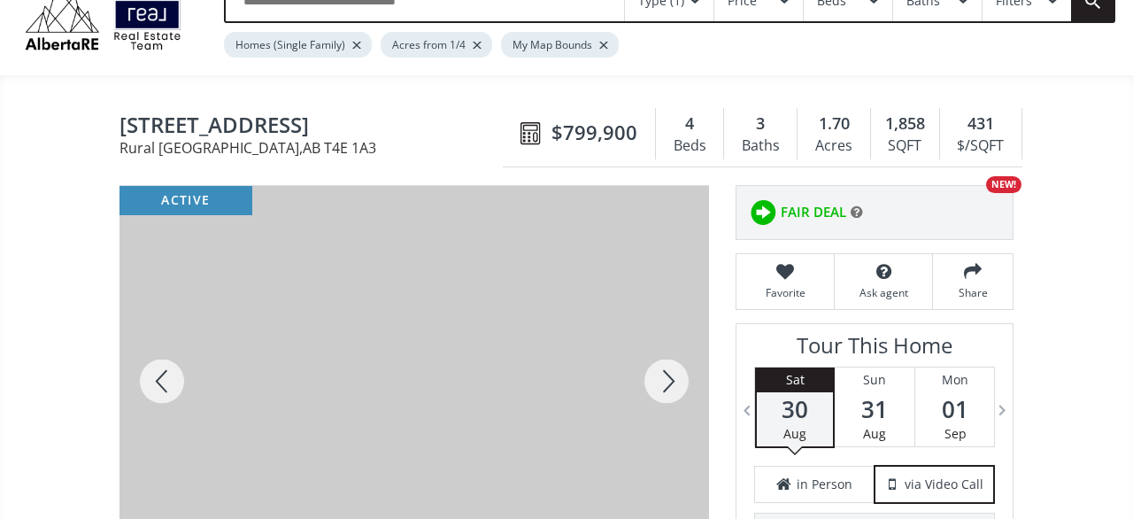
click at [674, 374] on div at bounding box center [666, 381] width 85 height 390
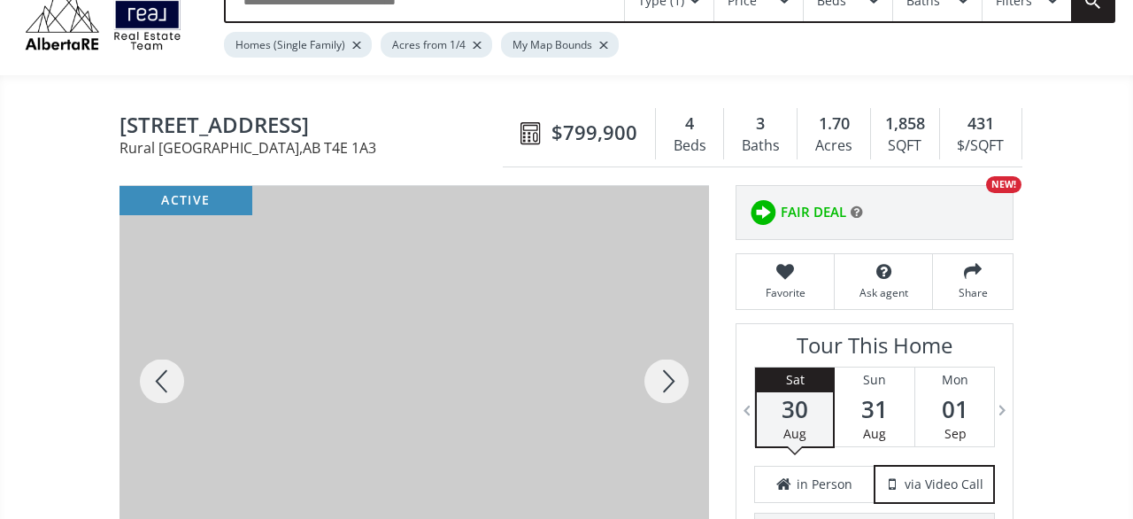
click at [674, 374] on div at bounding box center [666, 381] width 85 height 390
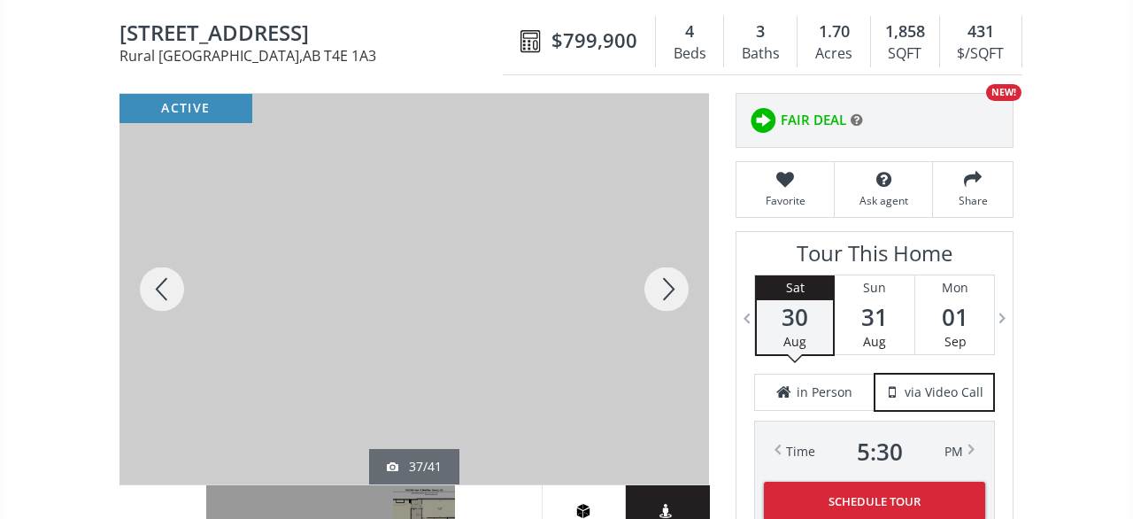
click at [655, 267] on div at bounding box center [666, 289] width 85 height 390
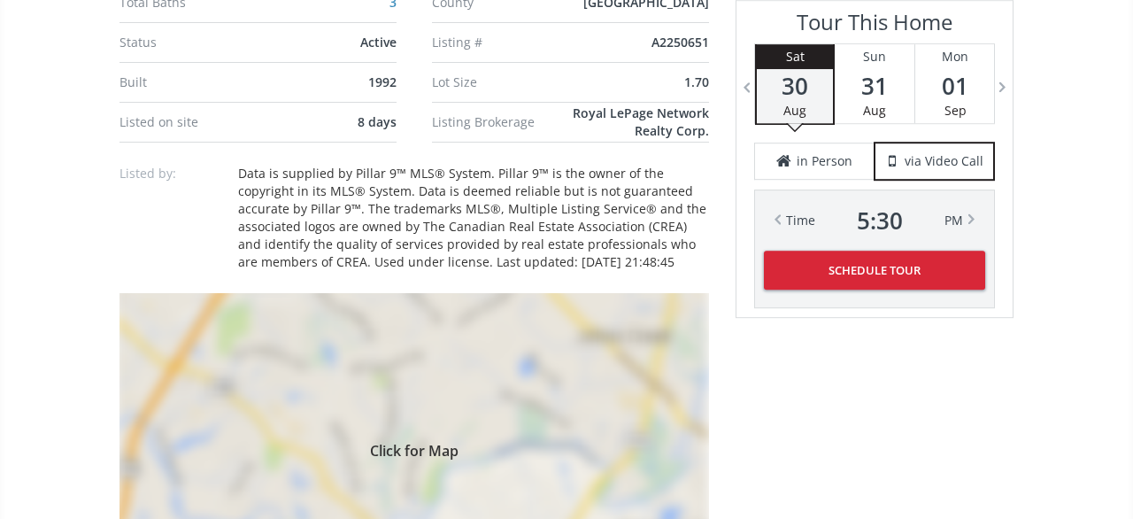
scroll to position [1197, 0]
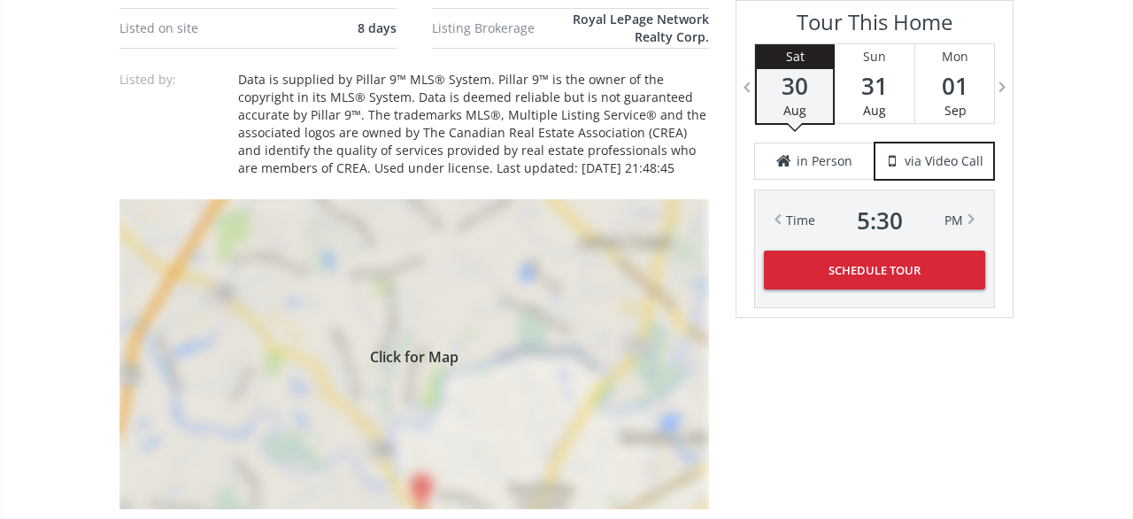
click at [531, 240] on div "Click for Map" at bounding box center [415, 354] width 590 height 310
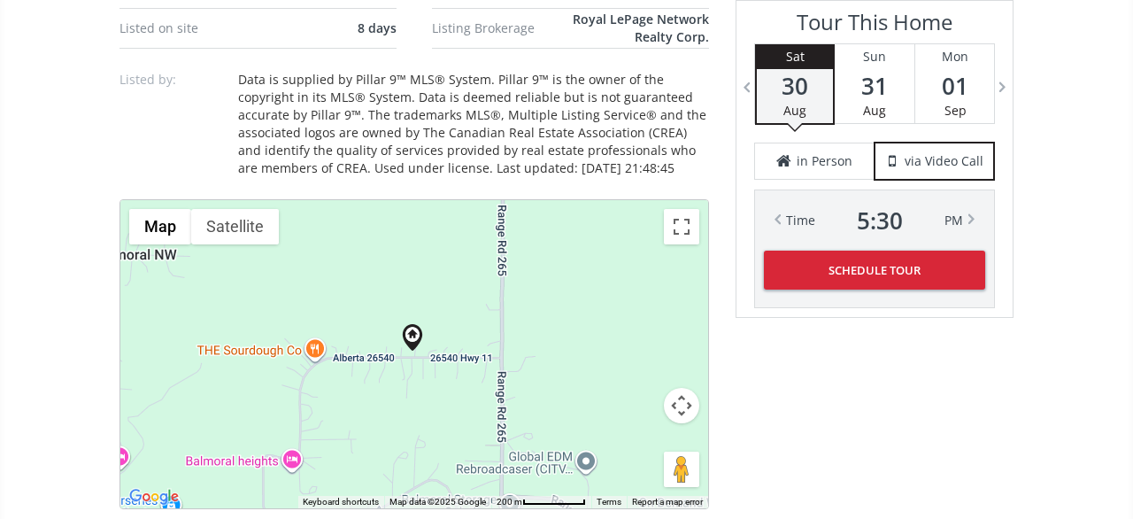
scroll to position [368, 0]
